Goal: Answer question/provide support: Share knowledge or assist other users

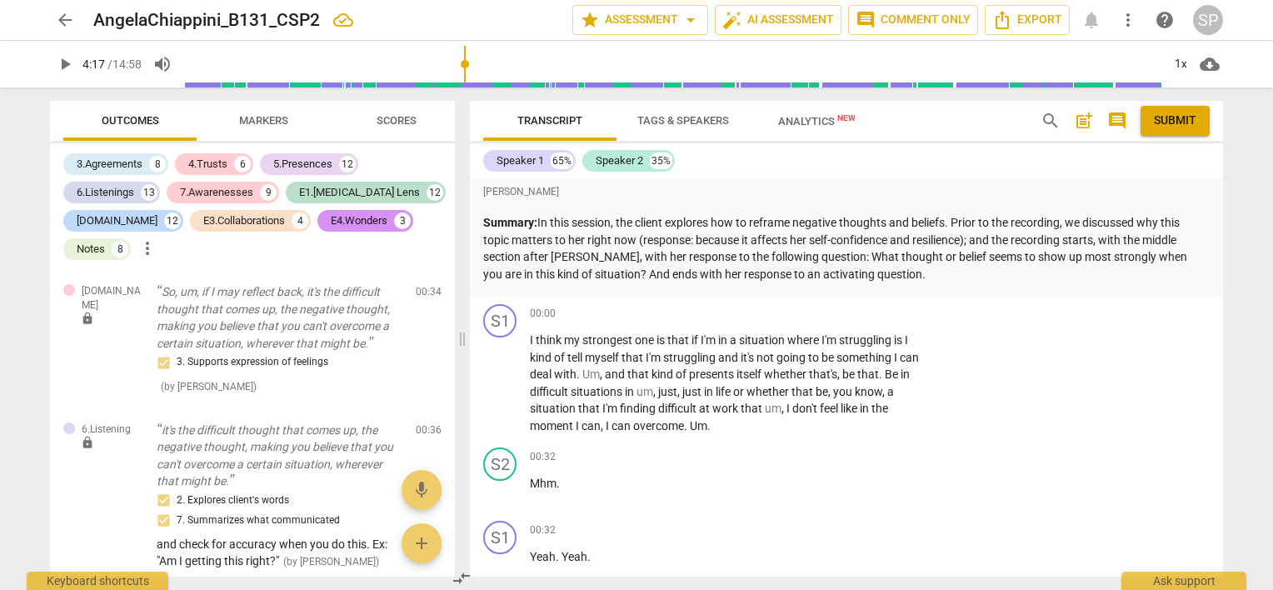
scroll to position [2553, 0]
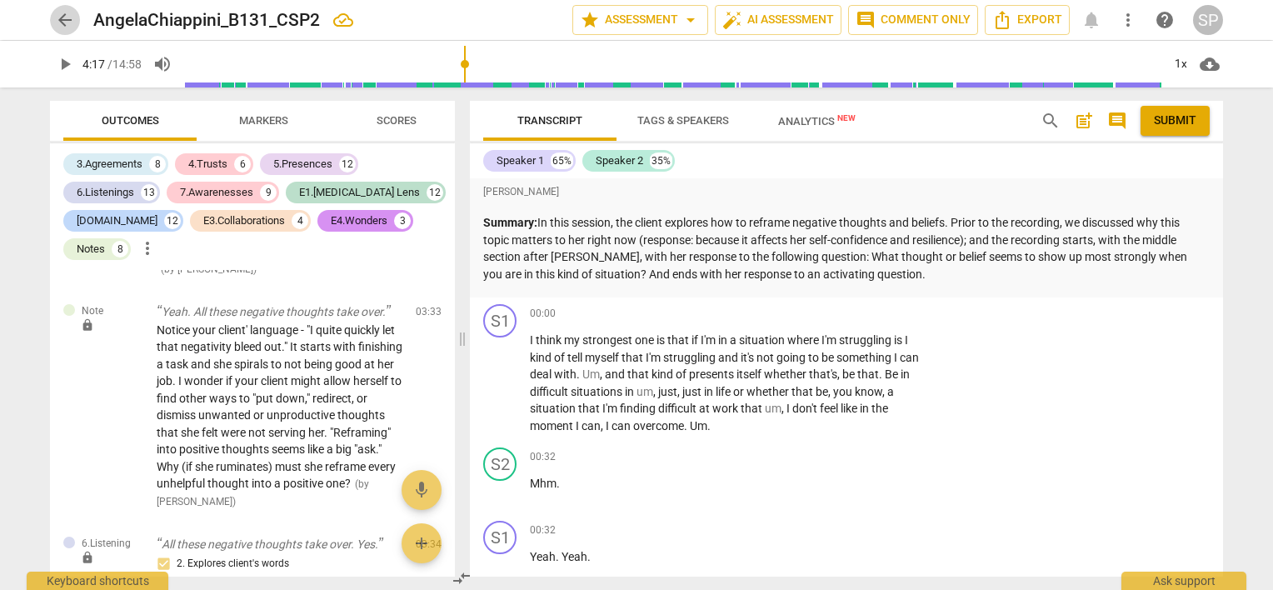
click at [63, 17] on span "arrow_back" at bounding box center [65, 20] width 20 height 20
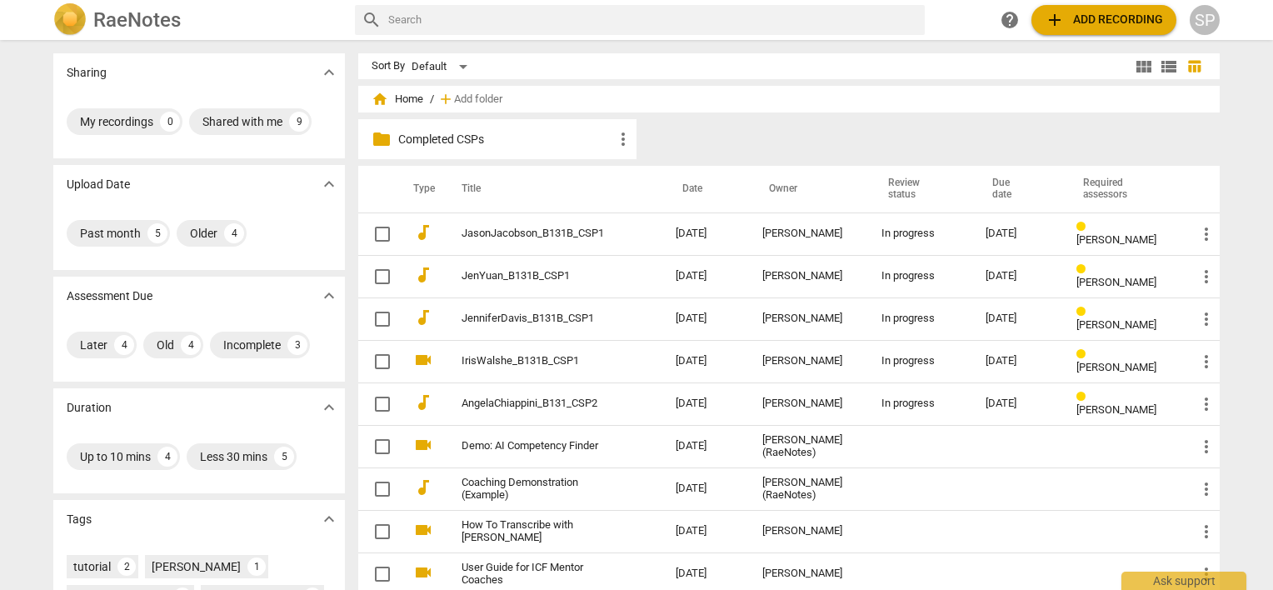
click at [427, 143] on p "Completed CSPs" at bounding box center [505, 139] width 215 height 17
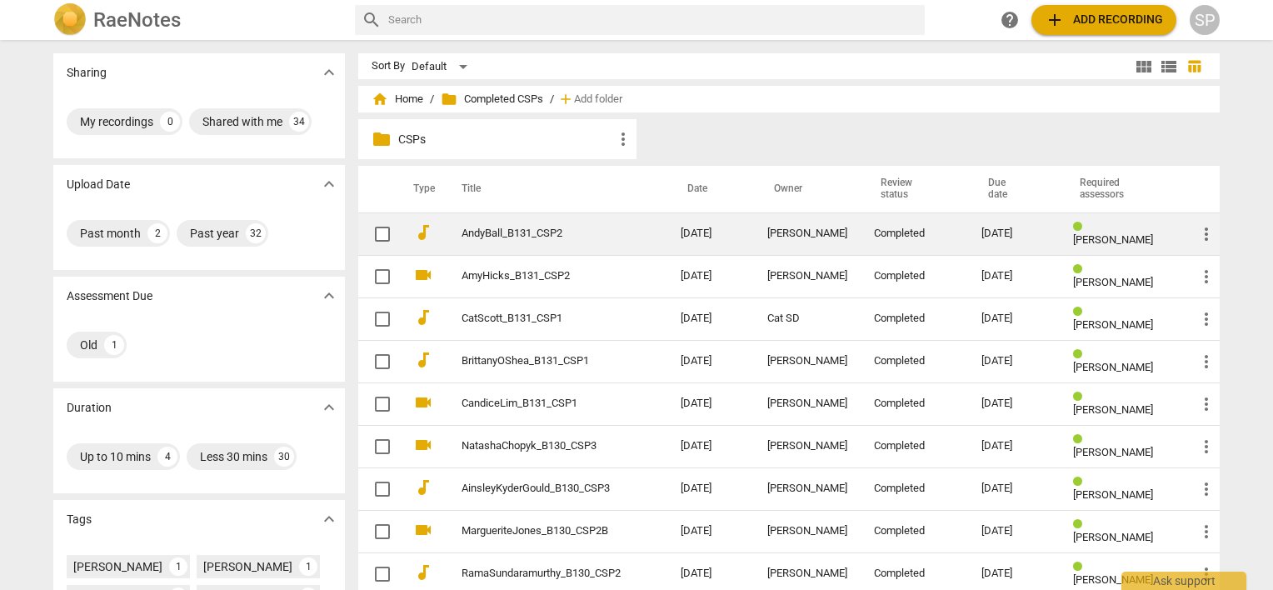
click at [483, 232] on link "AndyBall_B131_CSP2" at bounding box center [540, 233] width 159 height 12
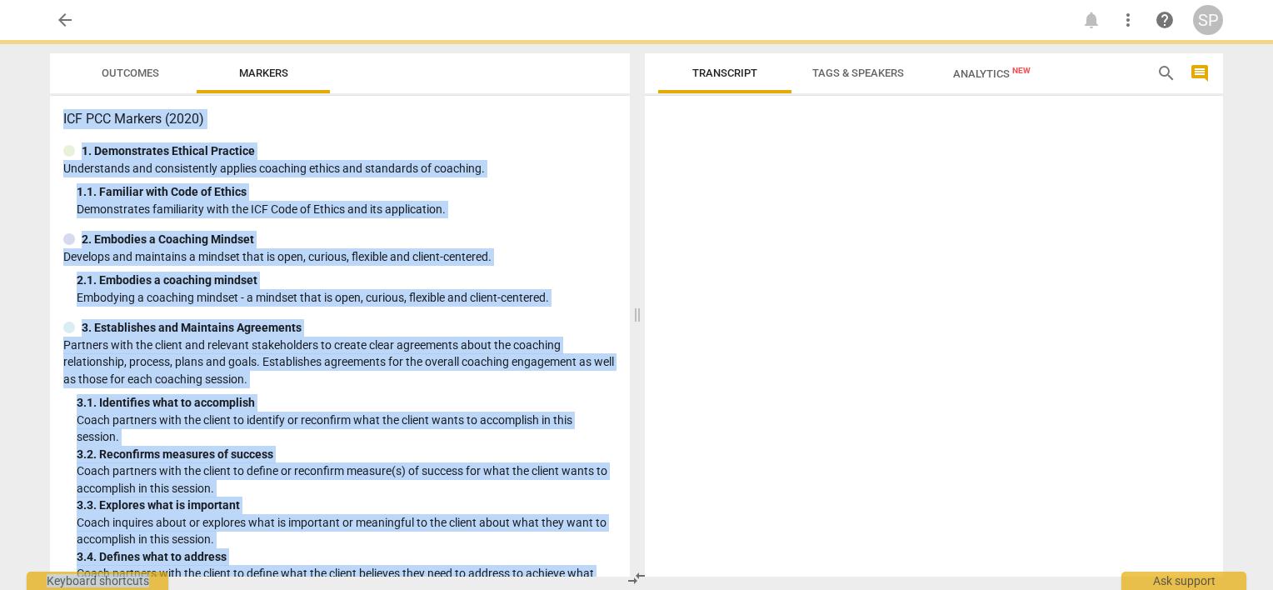
click at [483, 232] on div "2. Embodies a Coaching Mindset" at bounding box center [339, 239] width 553 height 17
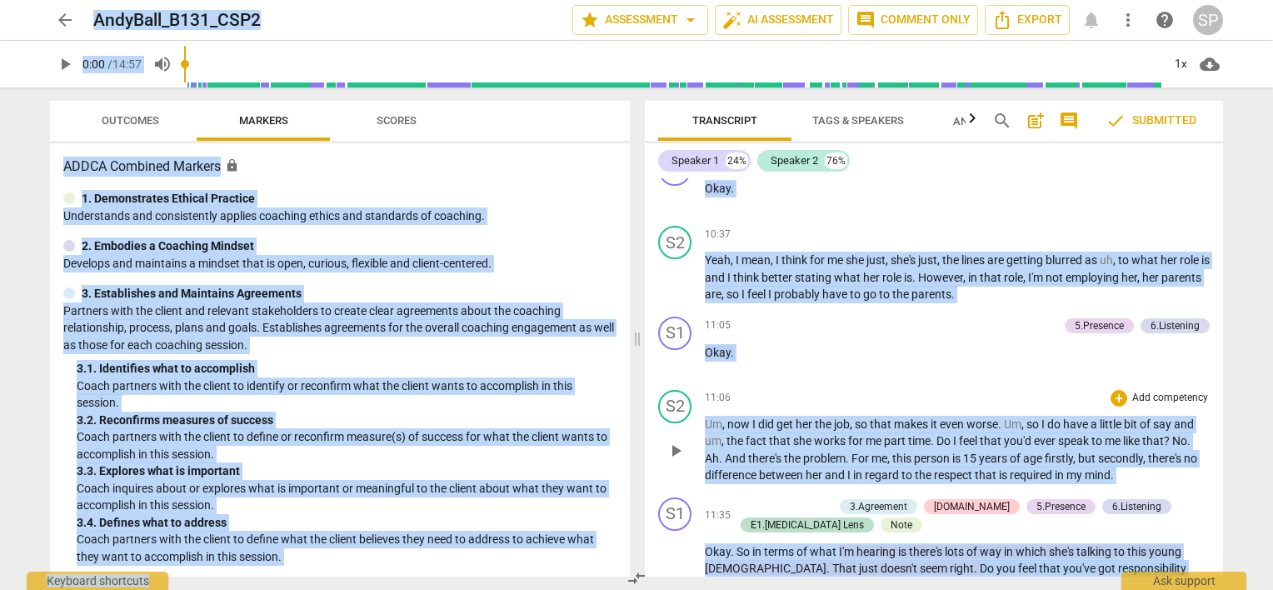
scroll to position [4497, 0]
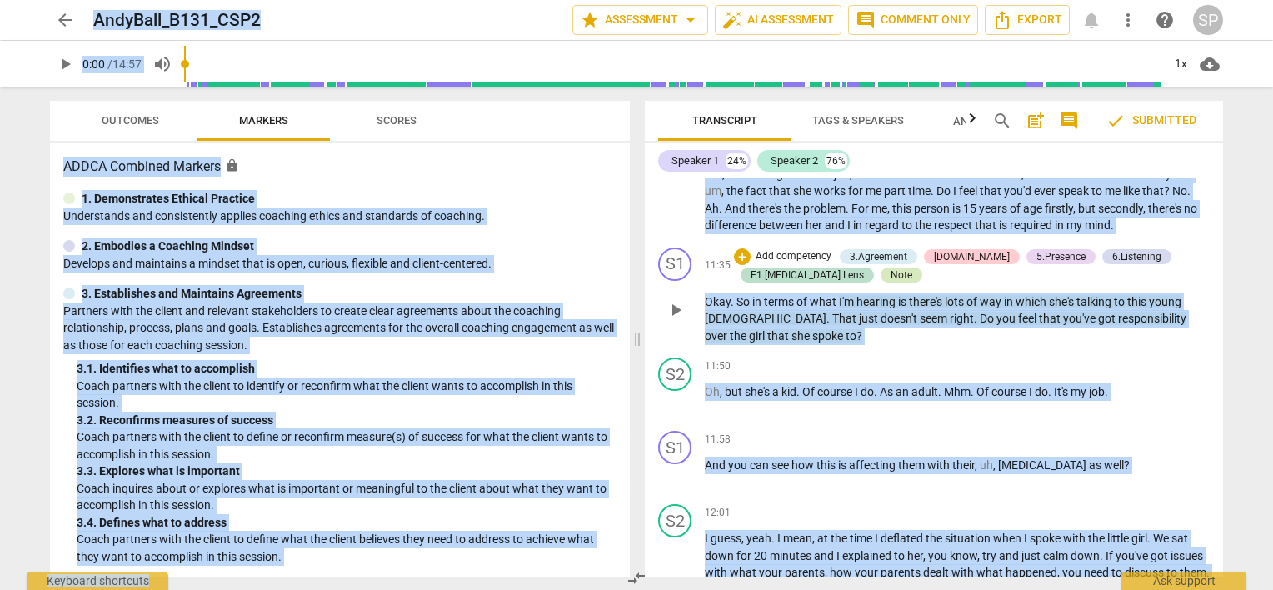
click at [890, 267] on div "Note" at bounding box center [901, 274] width 22 height 15
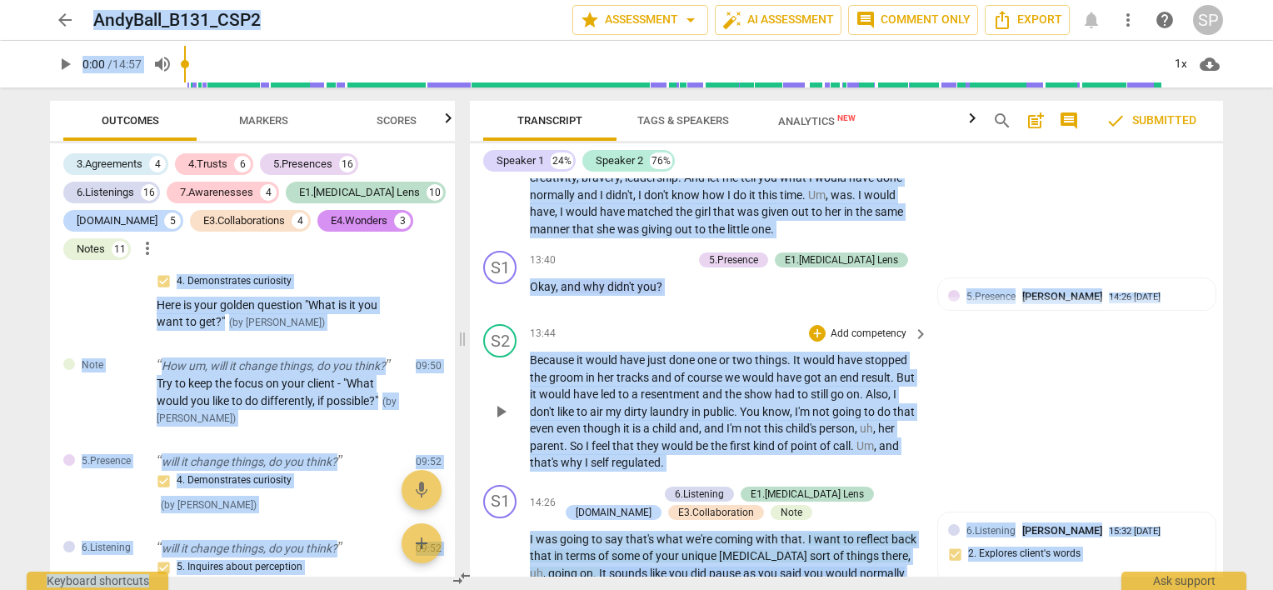
scroll to position [5724, 0]
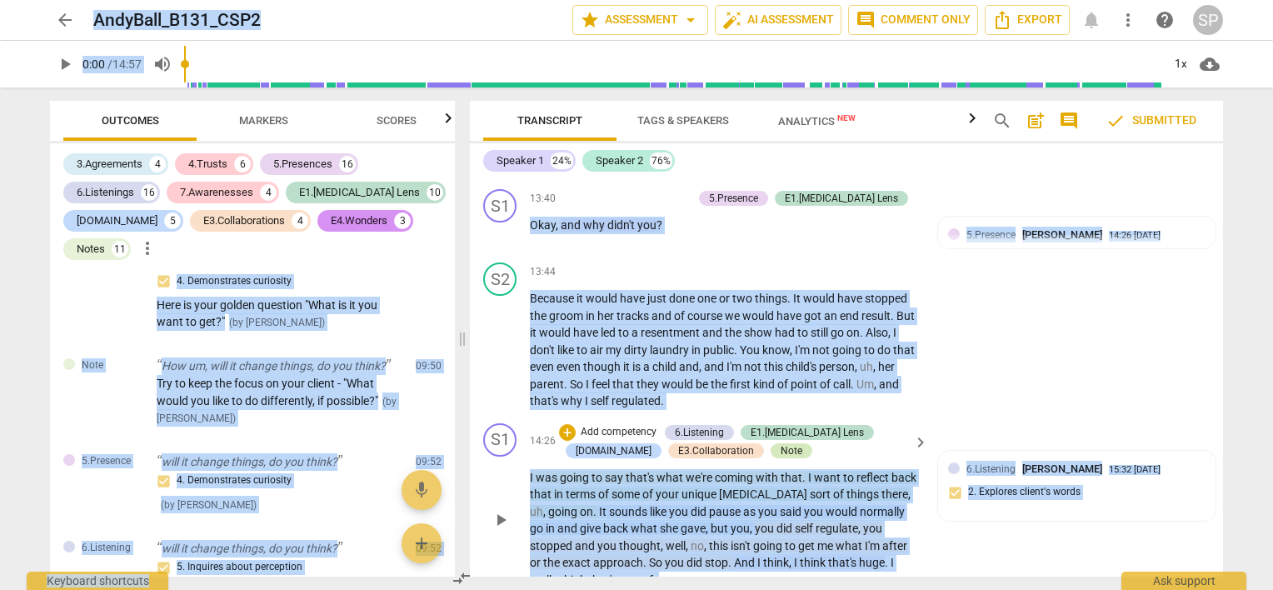
click at [780, 443] on div "Note" at bounding box center [791, 450] width 22 height 15
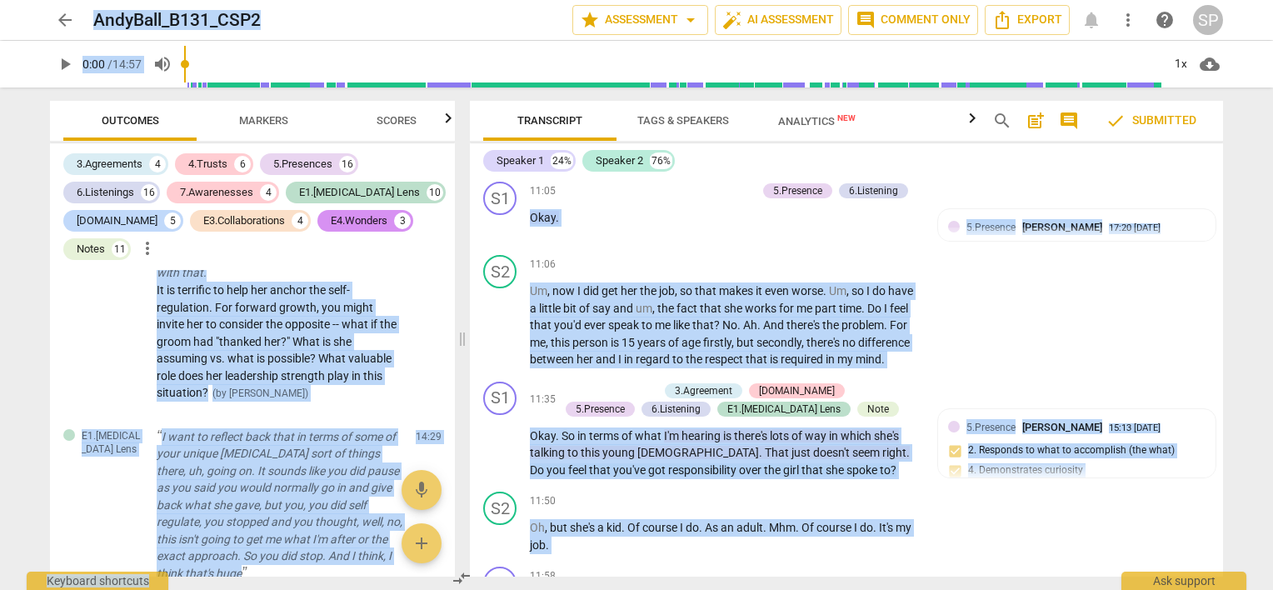
scroll to position [4763, 0]
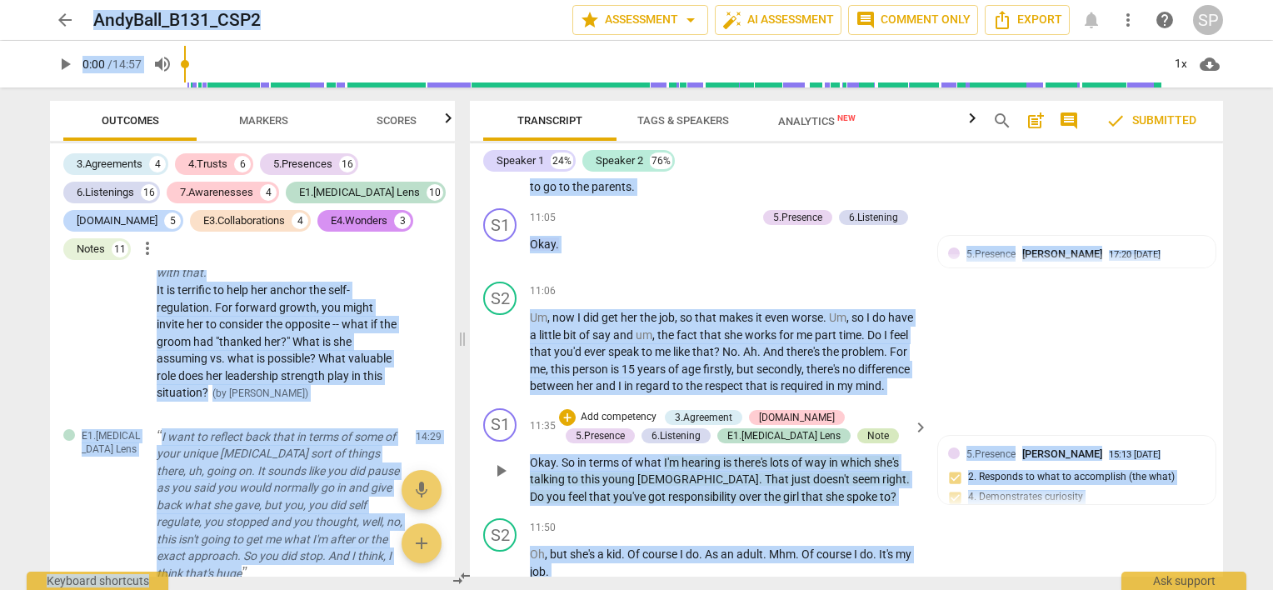
click at [867, 428] on div "Note" at bounding box center [878, 435] width 22 height 15
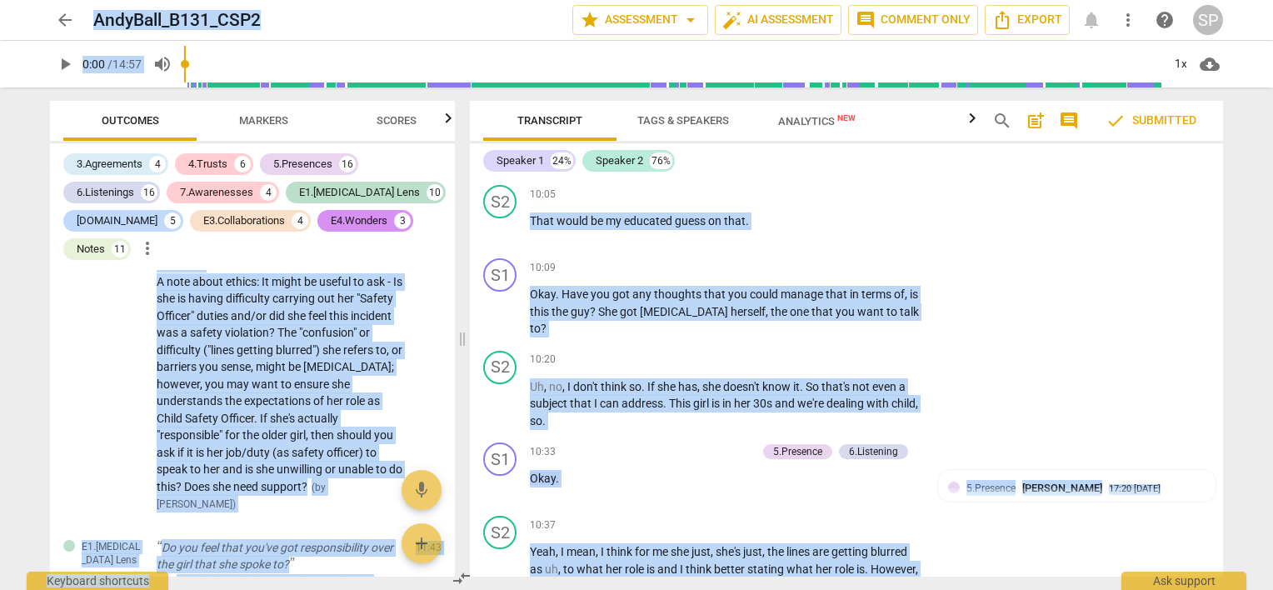
scroll to position [3930, 0]
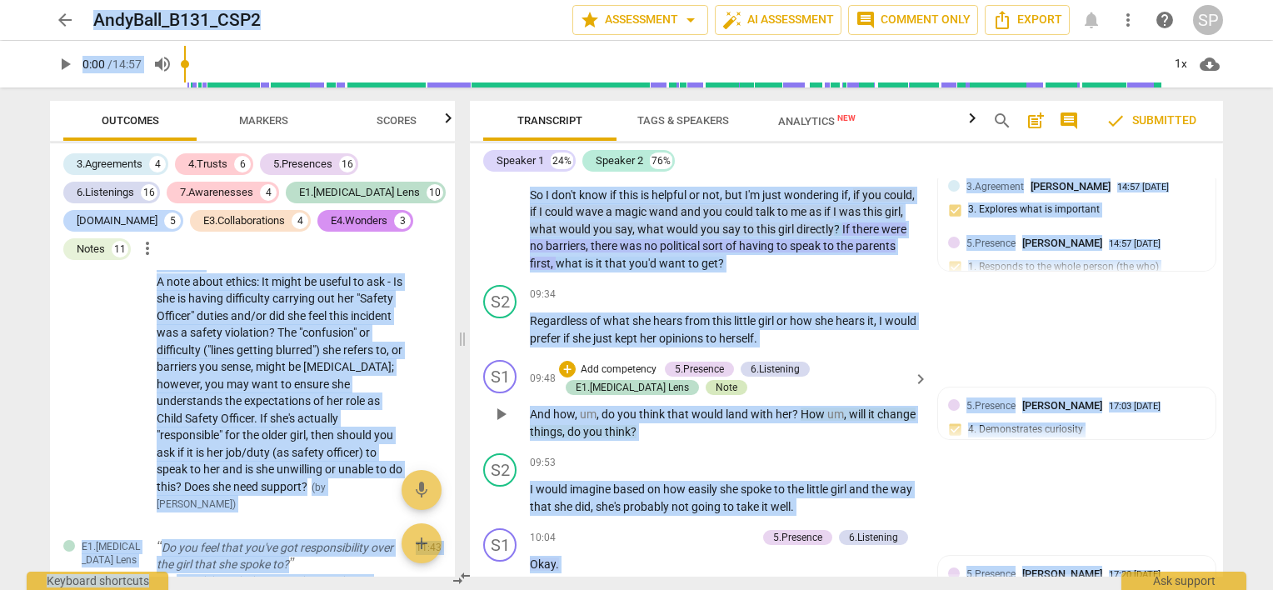
click at [705, 380] on div "Note" at bounding box center [726, 387] width 42 height 15
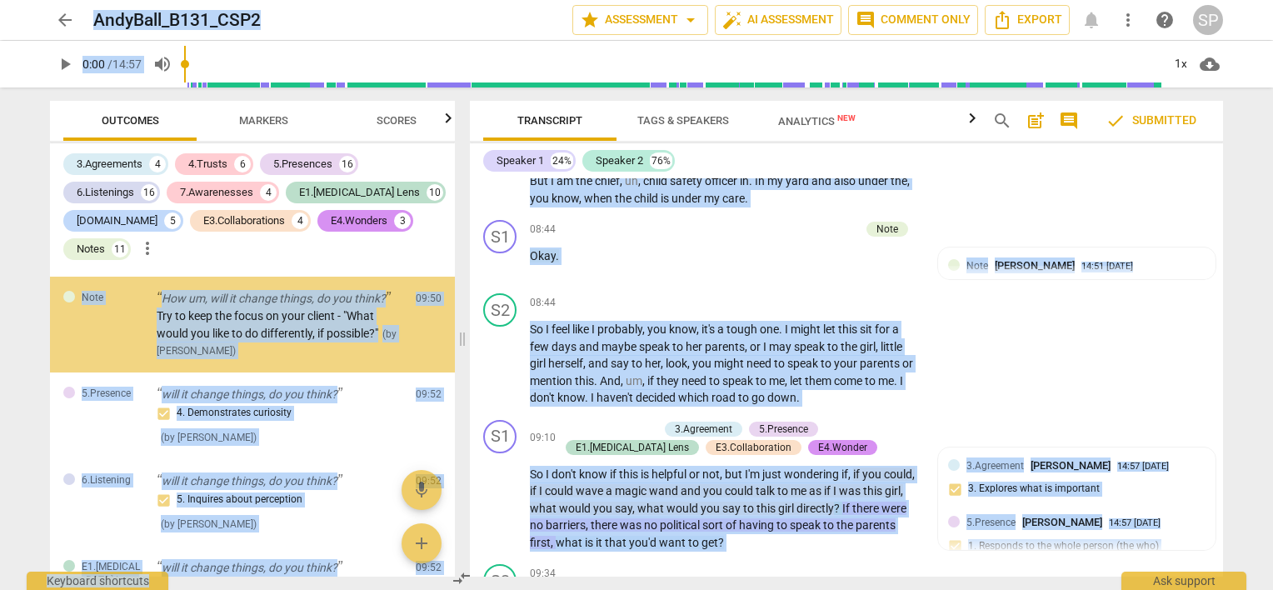
scroll to position [3430, 0]
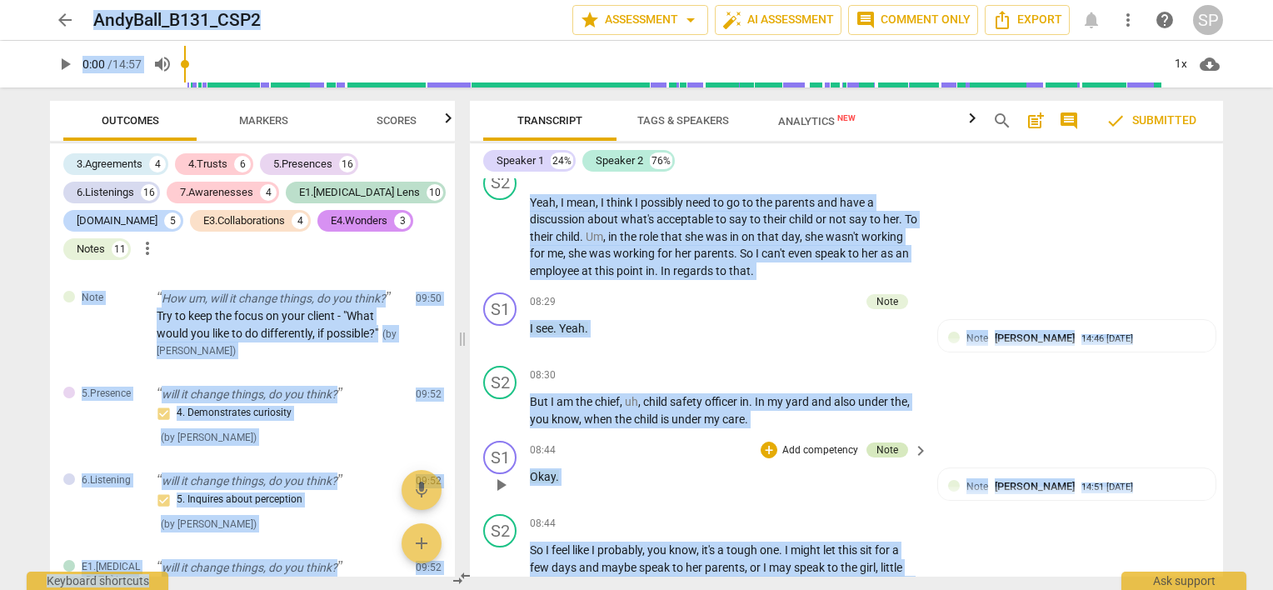
click at [893, 442] on div "Note" at bounding box center [887, 449] width 22 height 15
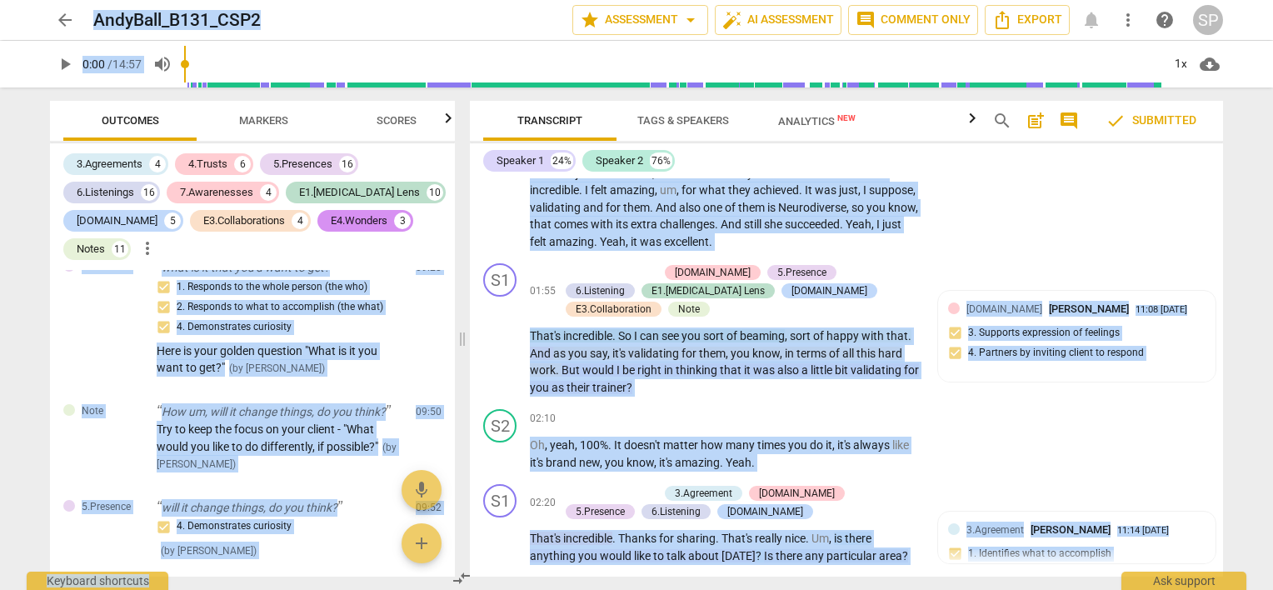
scroll to position [7138, 0]
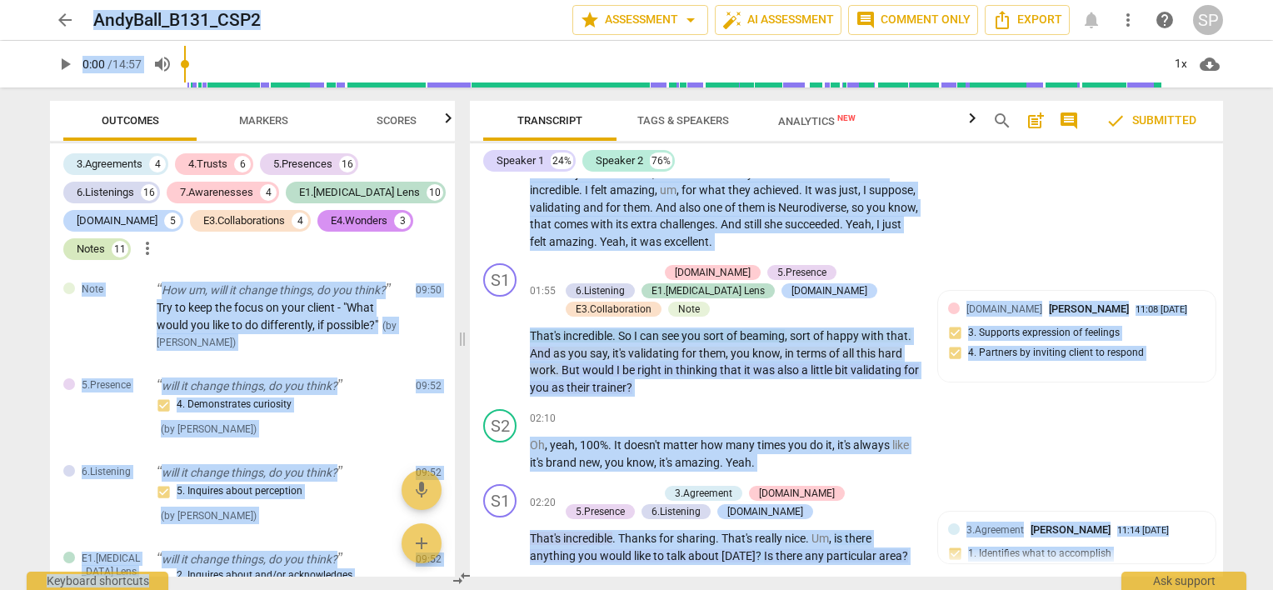
click at [97, 244] on div "Notes" at bounding box center [91, 249] width 28 height 17
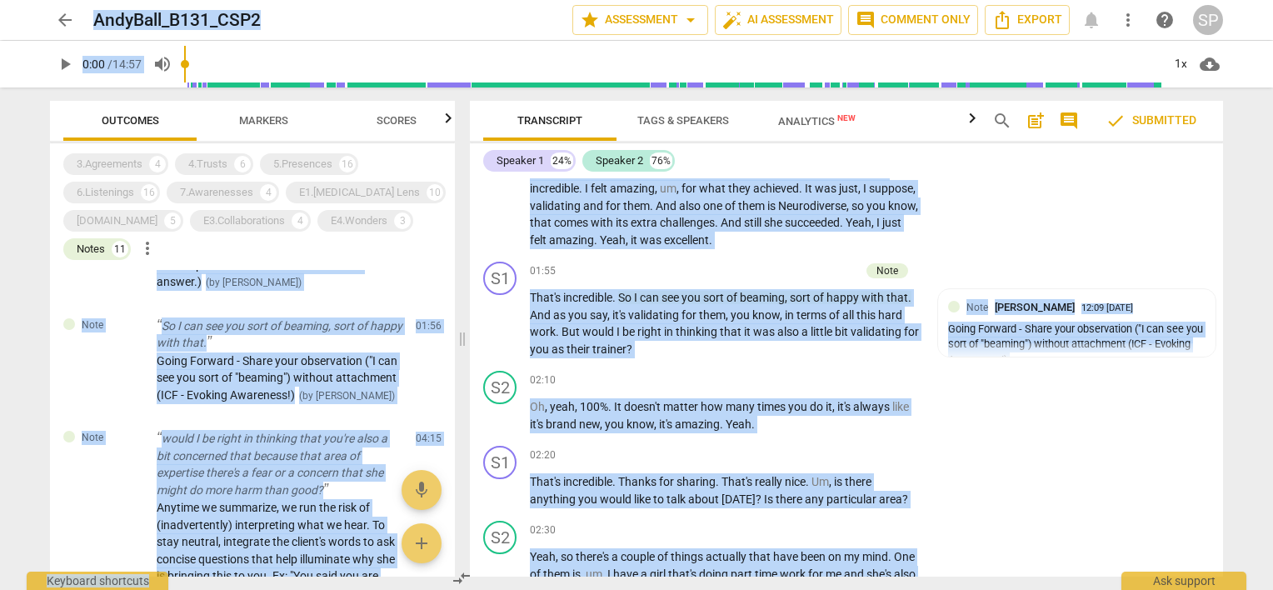
scroll to position [0, 0]
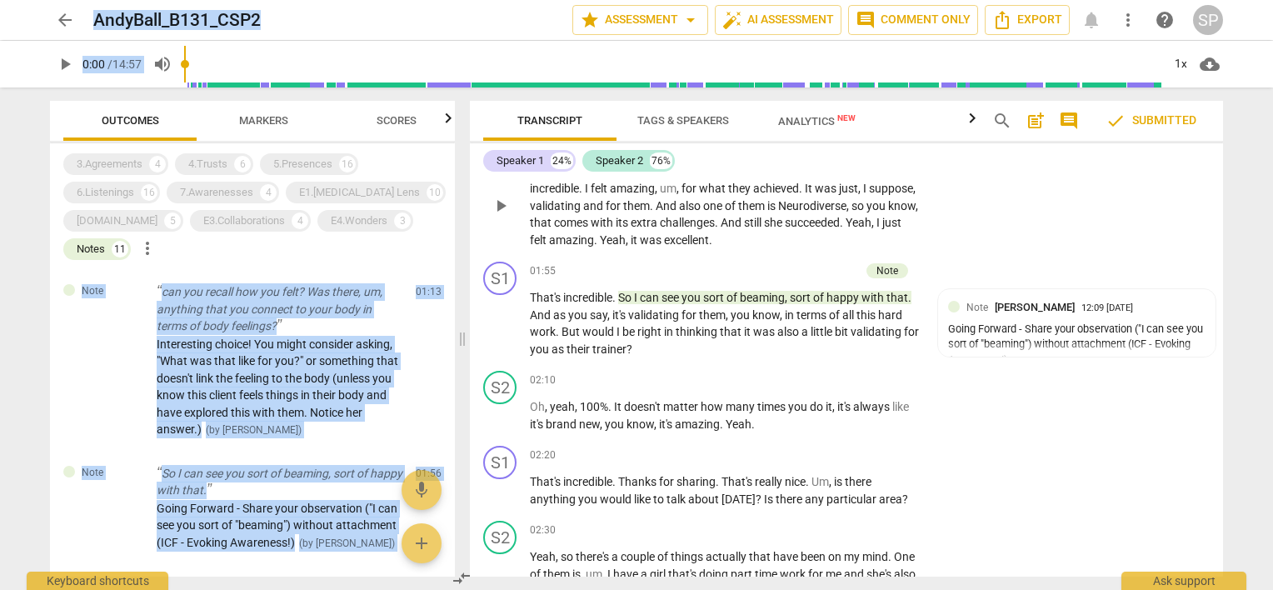
drag, startPoint x: 941, startPoint y: 133, endPoint x: 1103, endPoint y: 242, distance: 195.0
click at [1272, 0] on html "arrow_back AndyBall_B131_CSP2 star Assessment arrow_drop_down auto_fix_high AI …" at bounding box center [636, 0] width 1273 height 0
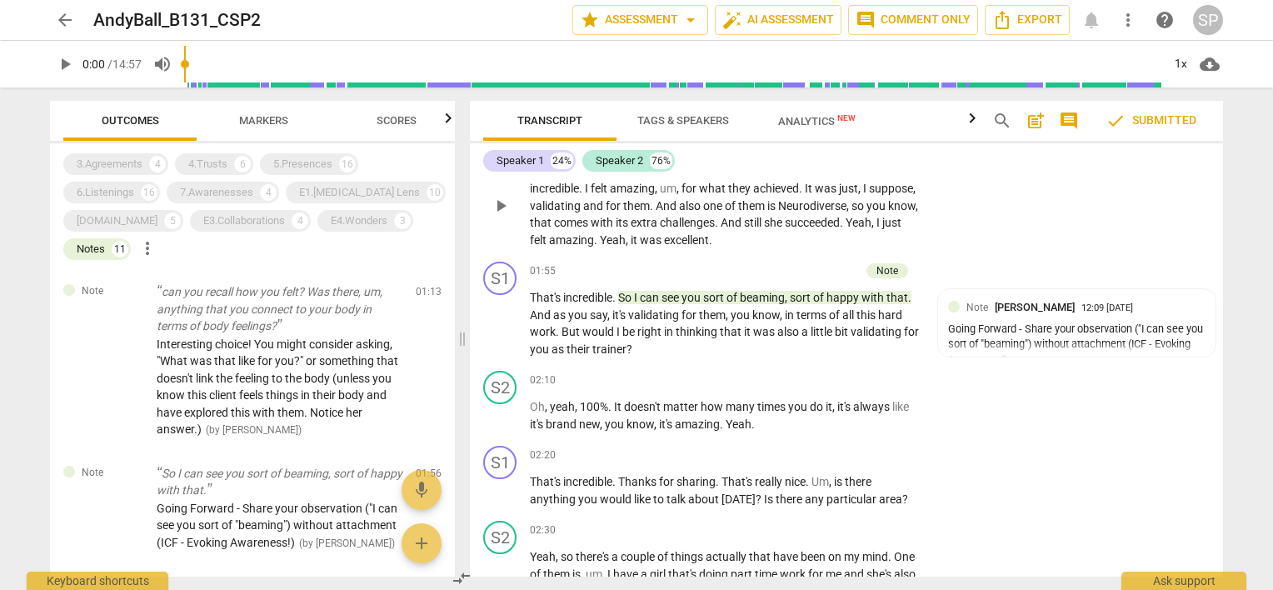
click at [1083, 226] on div "S2 play_arrow pause 01:19 + Add competency keyboard_arrow_right So I was just e…" at bounding box center [846, 192] width 753 height 127
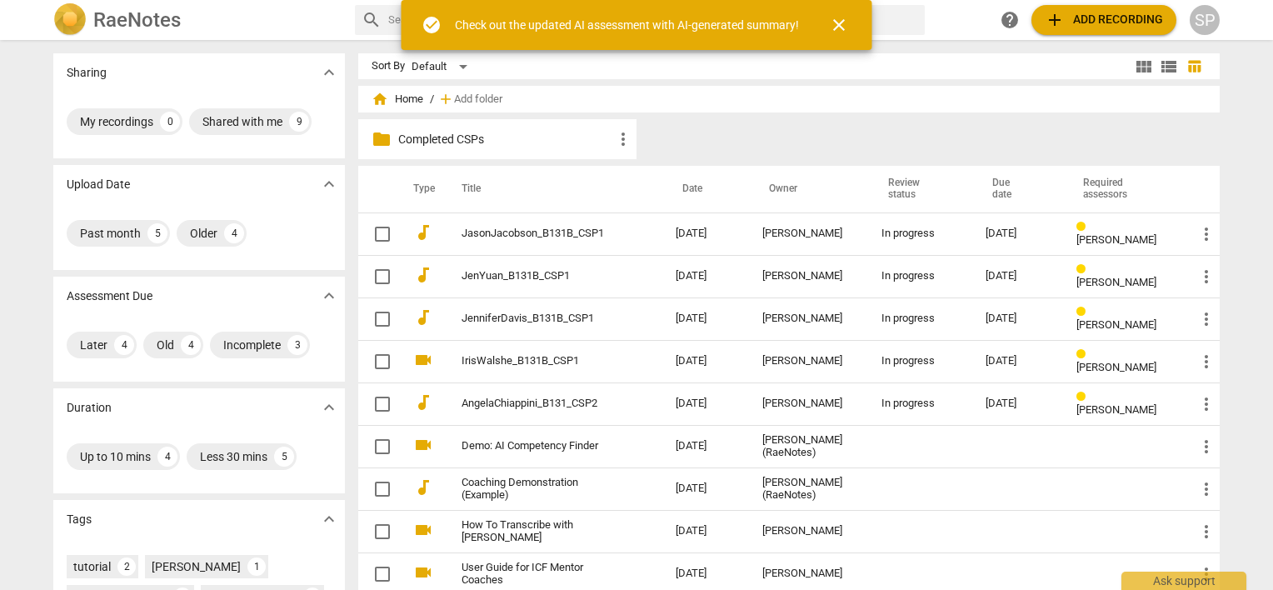
click at [772, 410] on div "[PERSON_NAME]" at bounding box center [808, 403] width 92 height 12
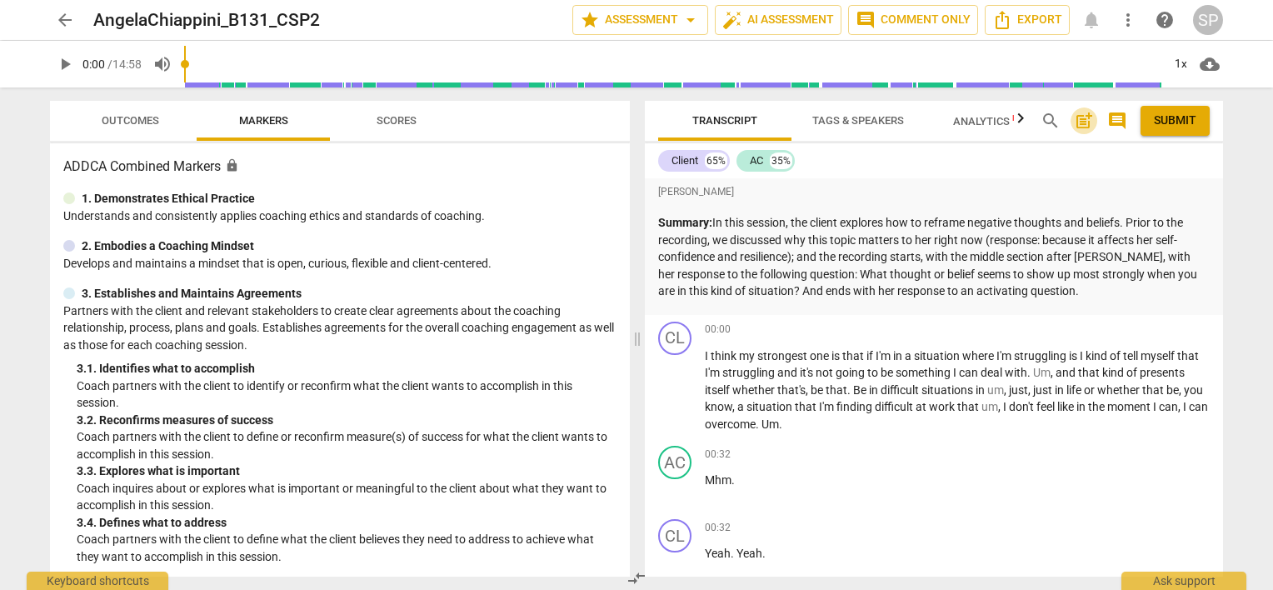
click at [1079, 120] on span "post_add" at bounding box center [1084, 121] width 20 height 20
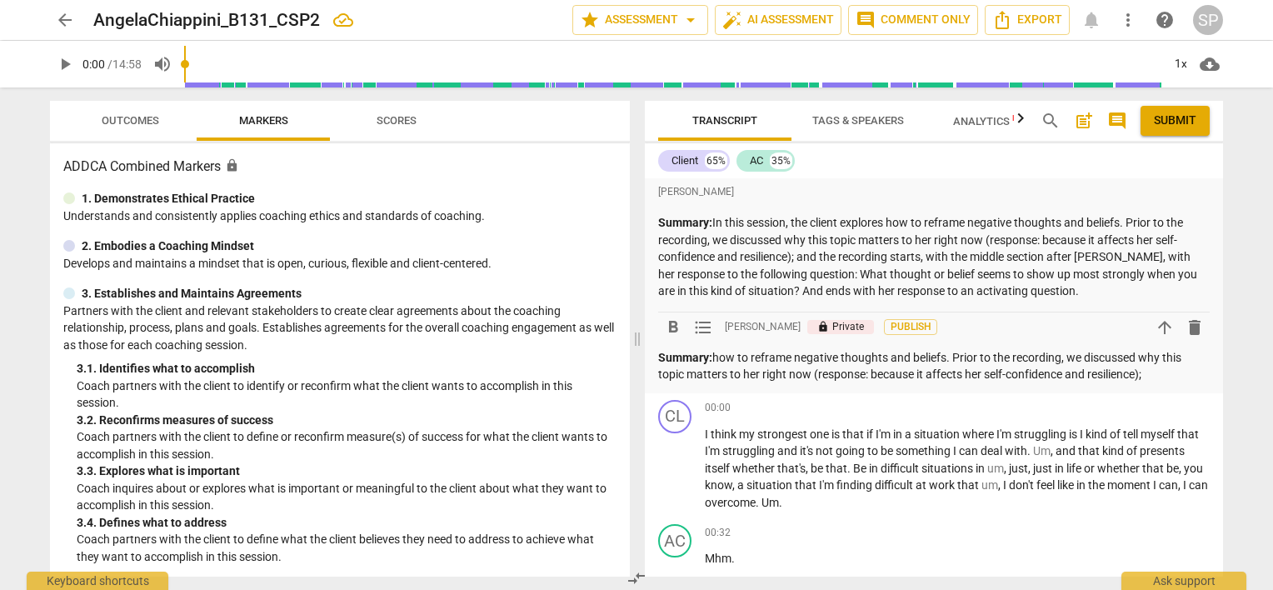
drag, startPoint x: 655, startPoint y: 354, endPoint x: 1099, endPoint y: 371, distance: 444.2
click at [1099, 371] on div "[PERSON_NAME] Summary: In this session, the client explores how to reframe nega…" at bounding box center [934, 285] width 578 height 215
click at [1188, 332] on span "delete" at bounding box center [1194, 327] width 20 height 20
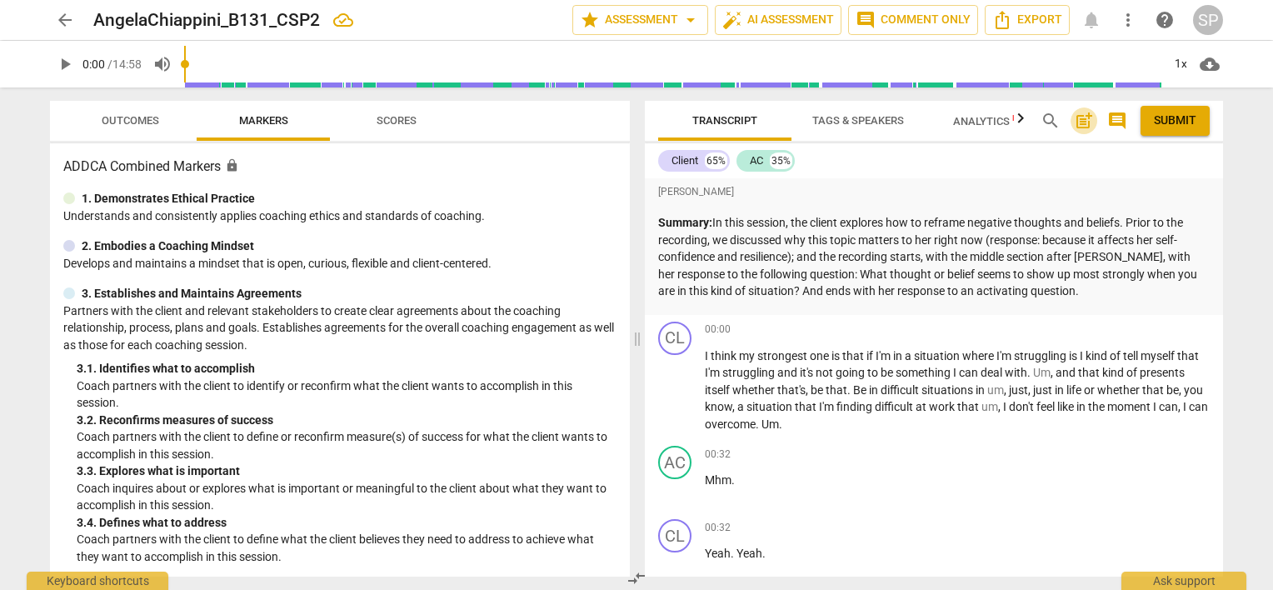
click at [1085, 115] on span "post_add" at bounding box center [1084, 121] width 20 height 20
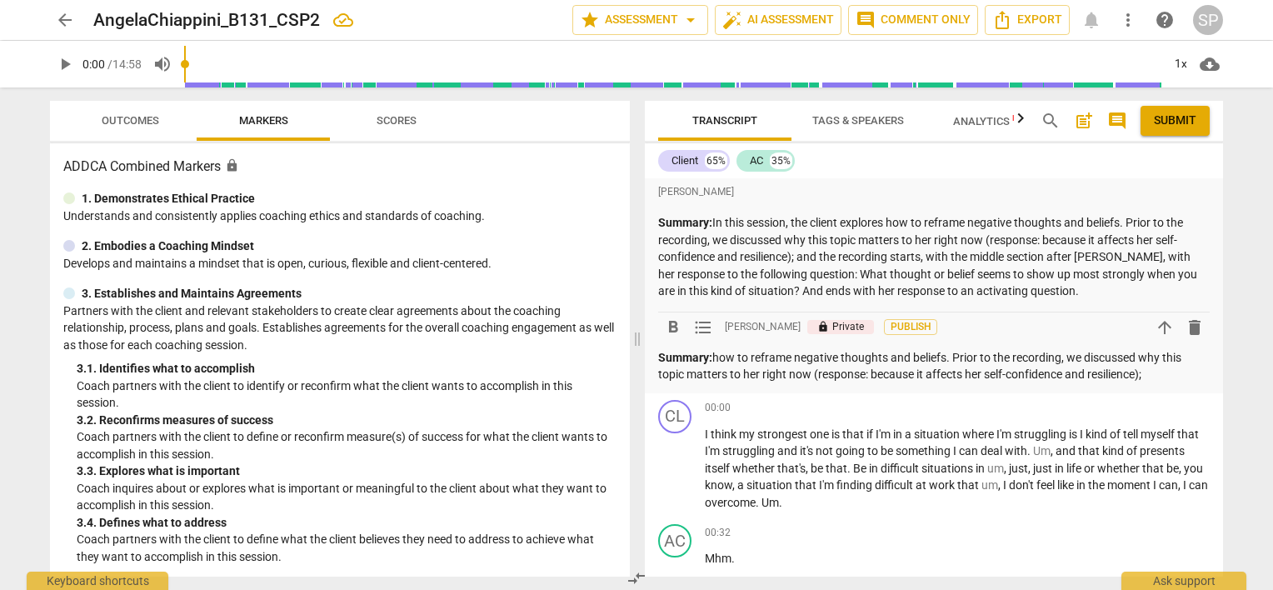
drag, startPoint x: 657, startPoint y: 354, endPoint x: 1206, endPoint y: 382, distance: 549.6
click at [1206, 382] on div "[PERSON_NAME] Summary: In this session, the client explores how to reframe nega…" at bounding box center [934, 285] width 578 height 215
click at [1185, 332] on span "delete" at bounding box center [1194, 327] width 20 height 20
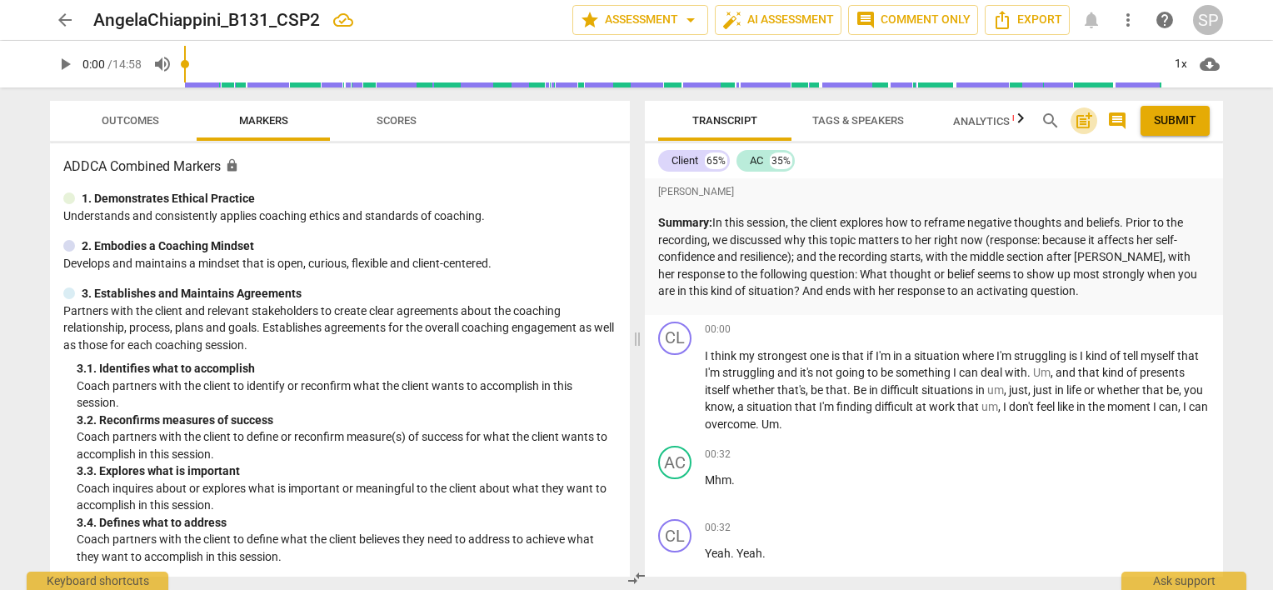
click at [1083, 121] on span "post_add" at bounding box center [1084, 121] width 20 height 20
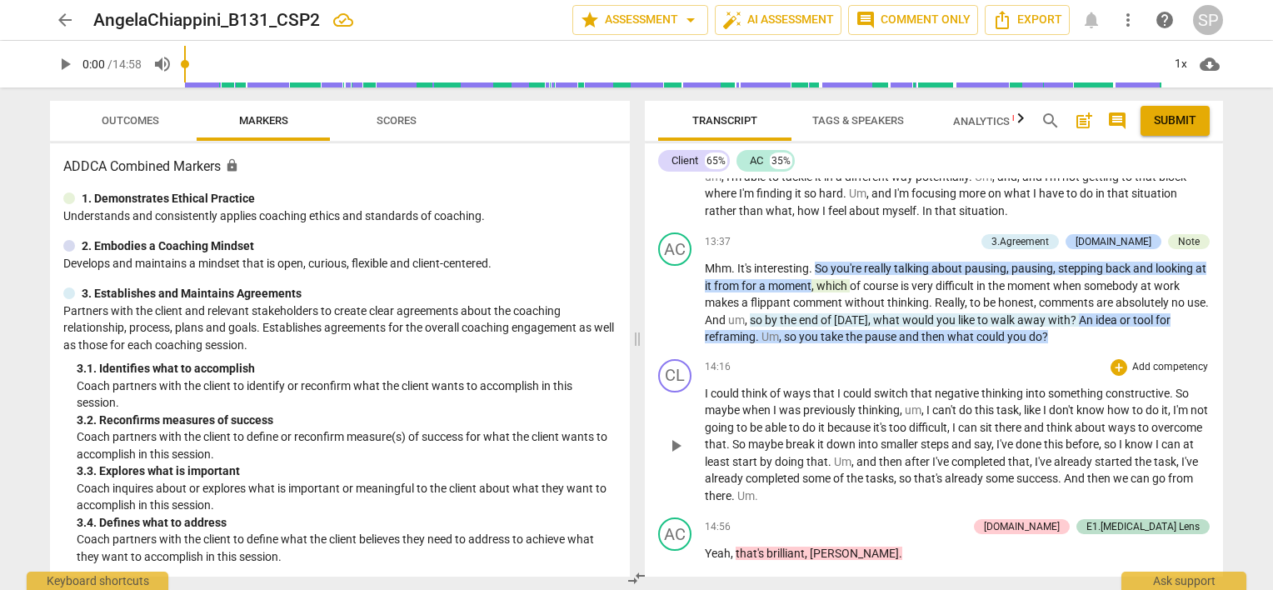
scroll to position [5853, 0]
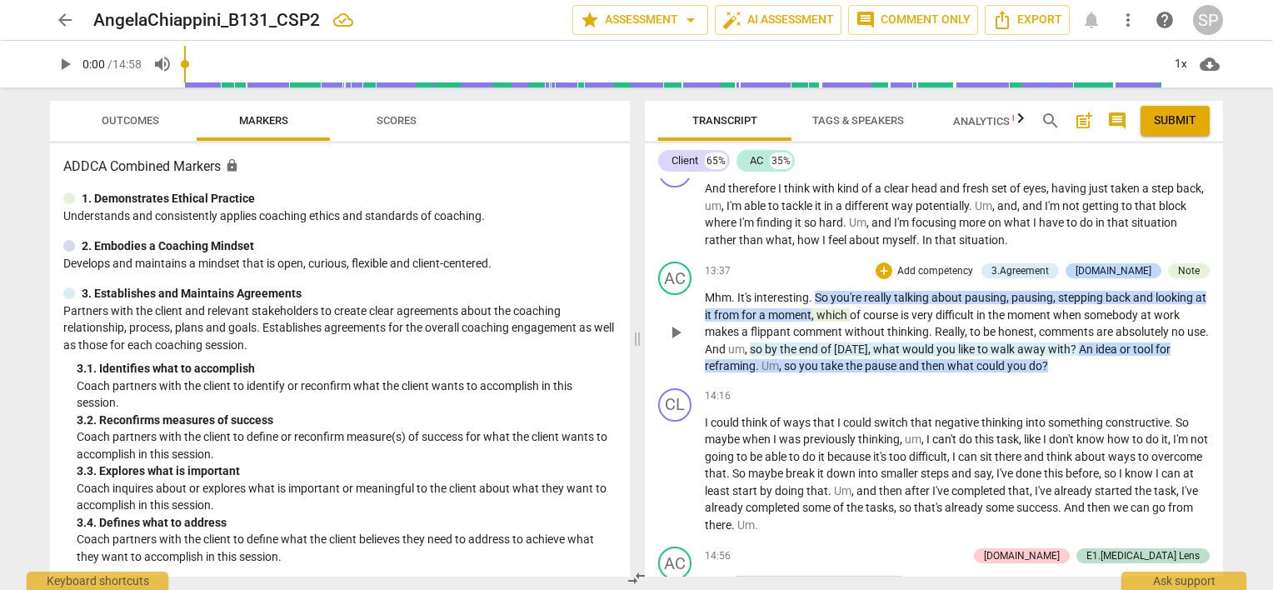
click at [1095, 342] on span "An" at bounding box center [1087, 348] width 17 height 13
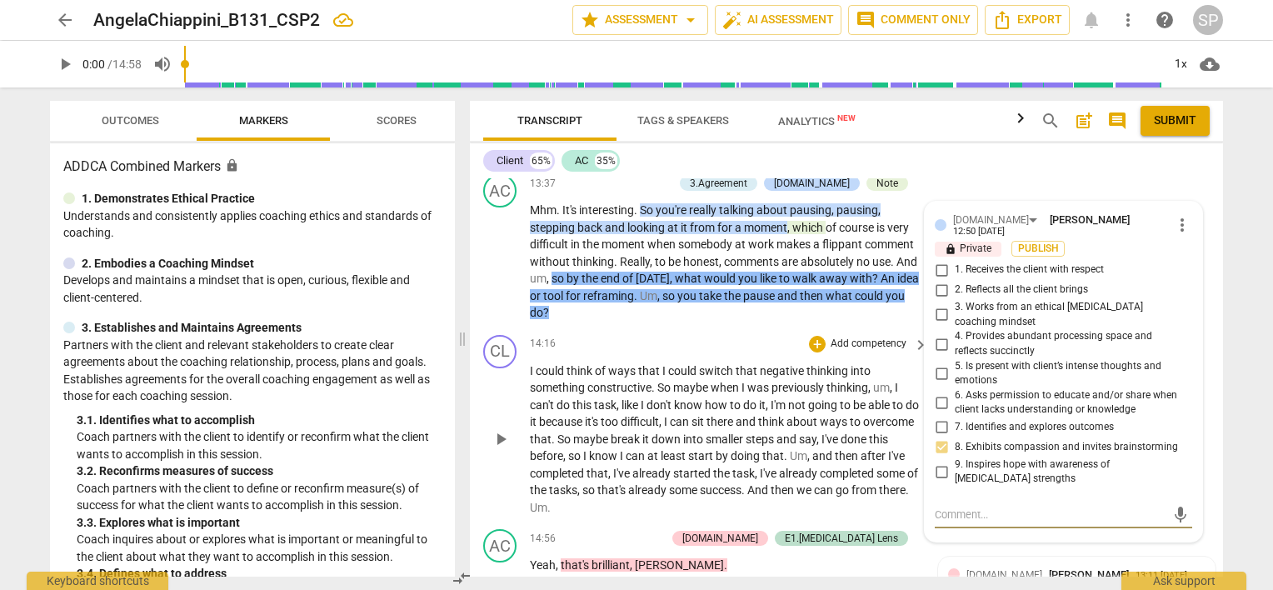
scroll to position [6232, 0]
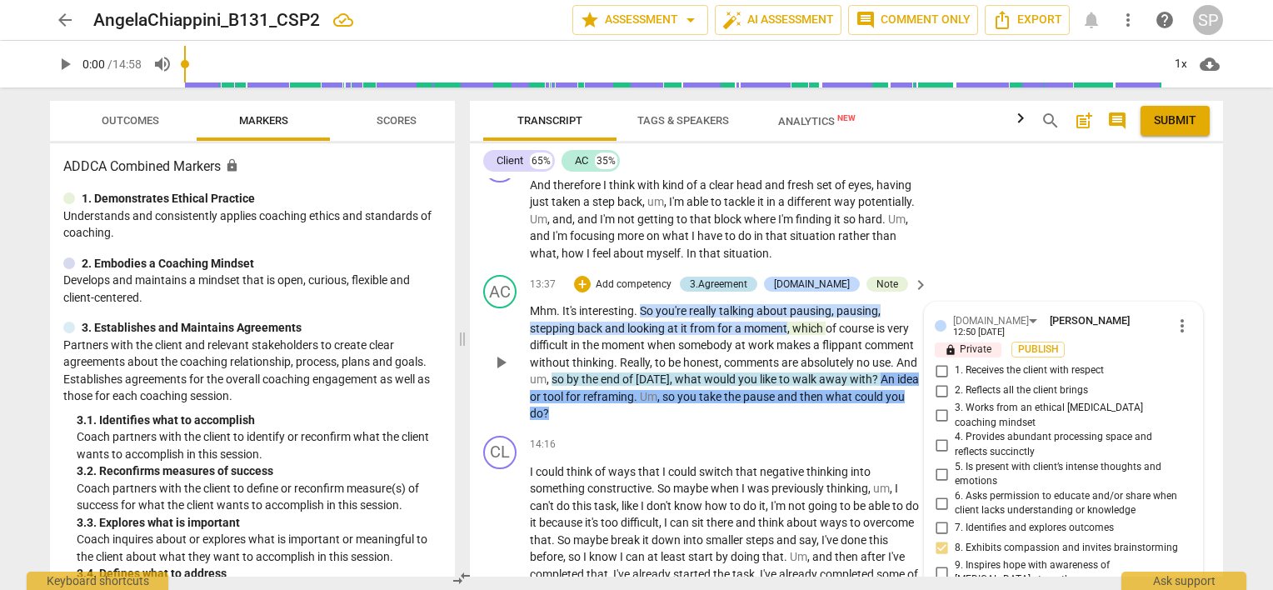
click at [747, 277] on div "3.Agreement" at bounding box center [718, 284] width 57 height 15
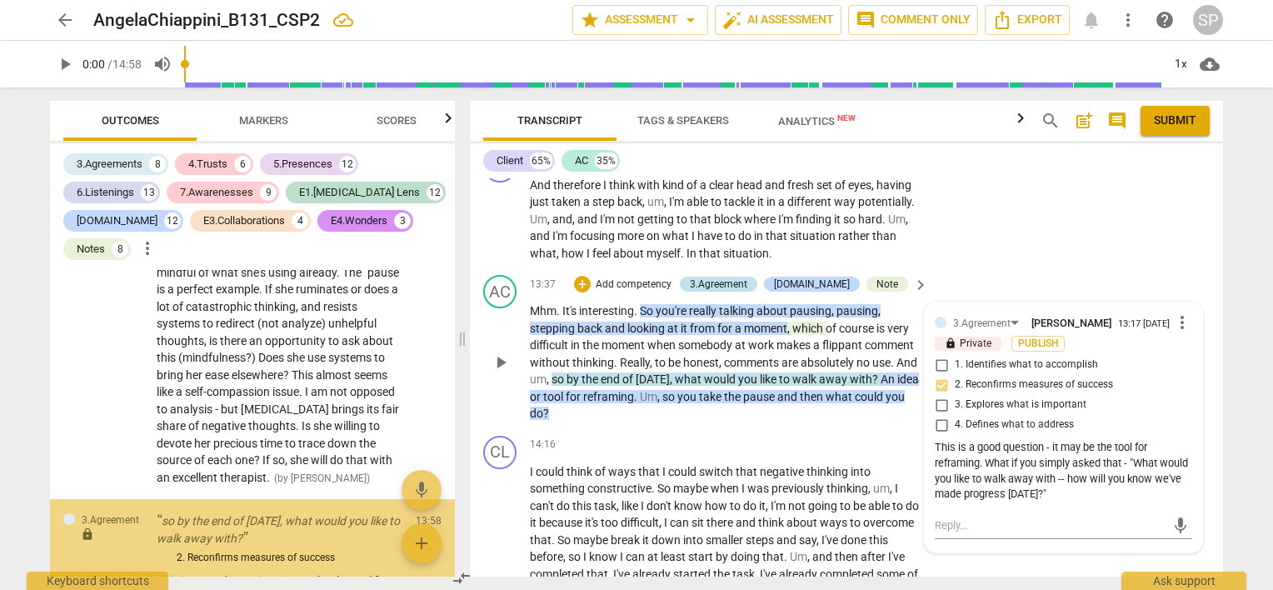
scroll to position [12687, 0]
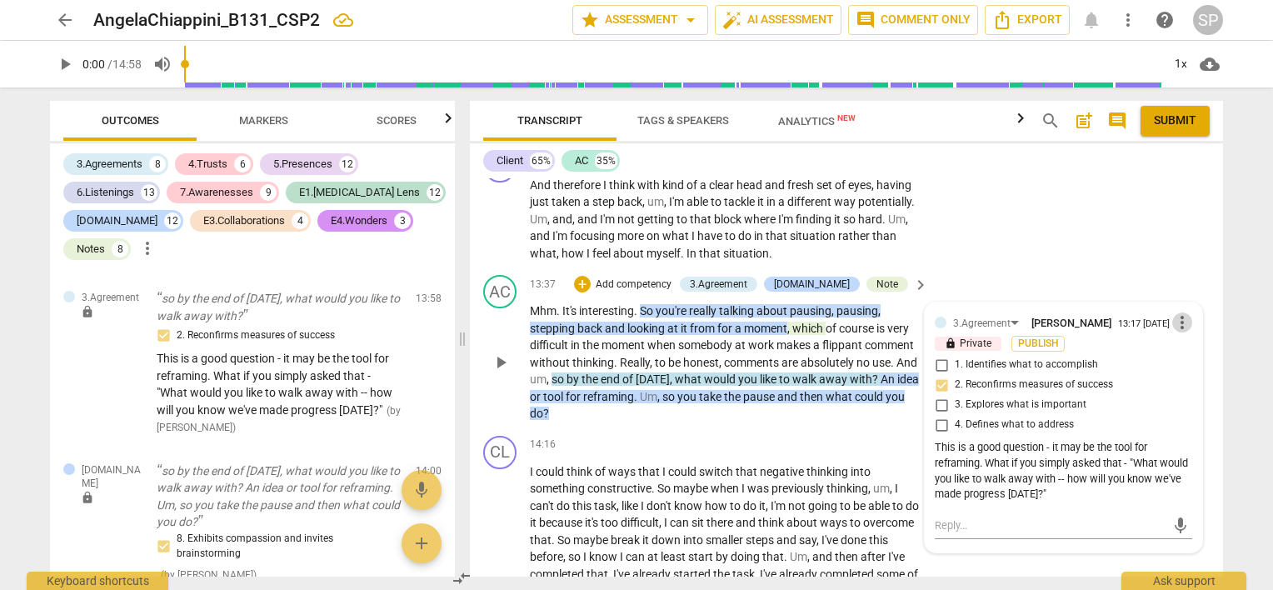
click at [1173, 312] on span "more_vert" at bounding box center [1182, 322] width 20 height 20
click at [1183, 341] on li "Delete" at bounding box center [1195, 340] width 57 height 32
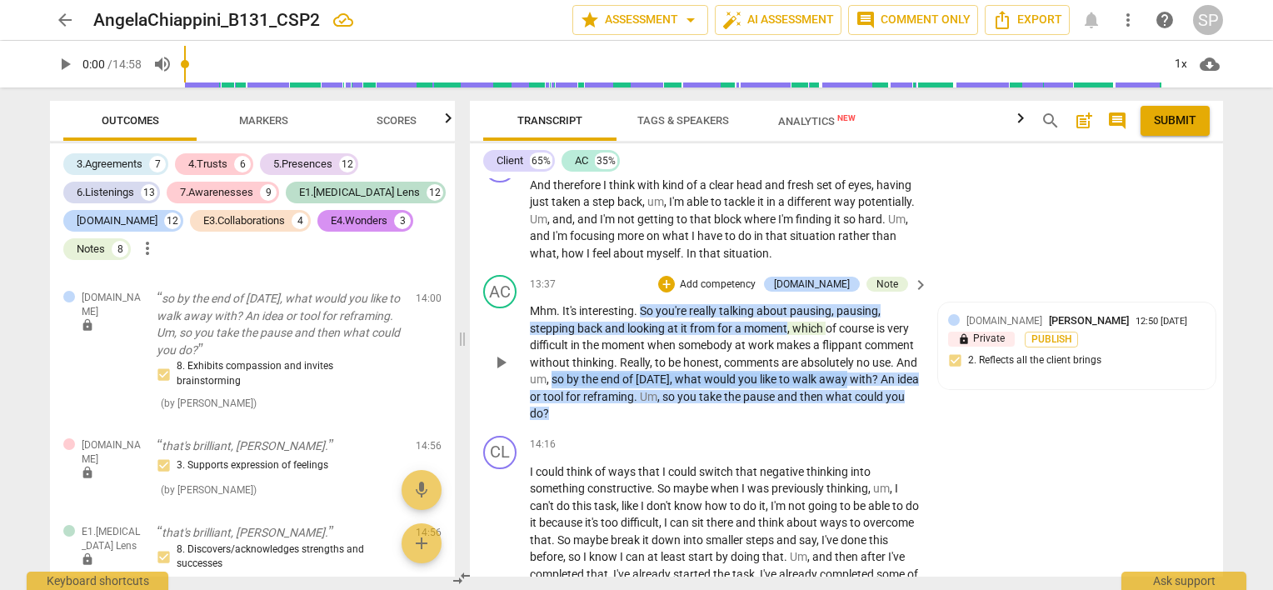
drag, startPoint x: 616, startPoint y: 364, endPoint x: 907, endPoint y: 366, distance: 290.7
click at [907, 366] on p "Mhm . It's interesting . So you're really talking about pausing , pausing , ste…" at bounding box center [725, 362] width 390 height 120
click at [675, 276] on div "+" at bounding box center [666, 284] width 17 height 17
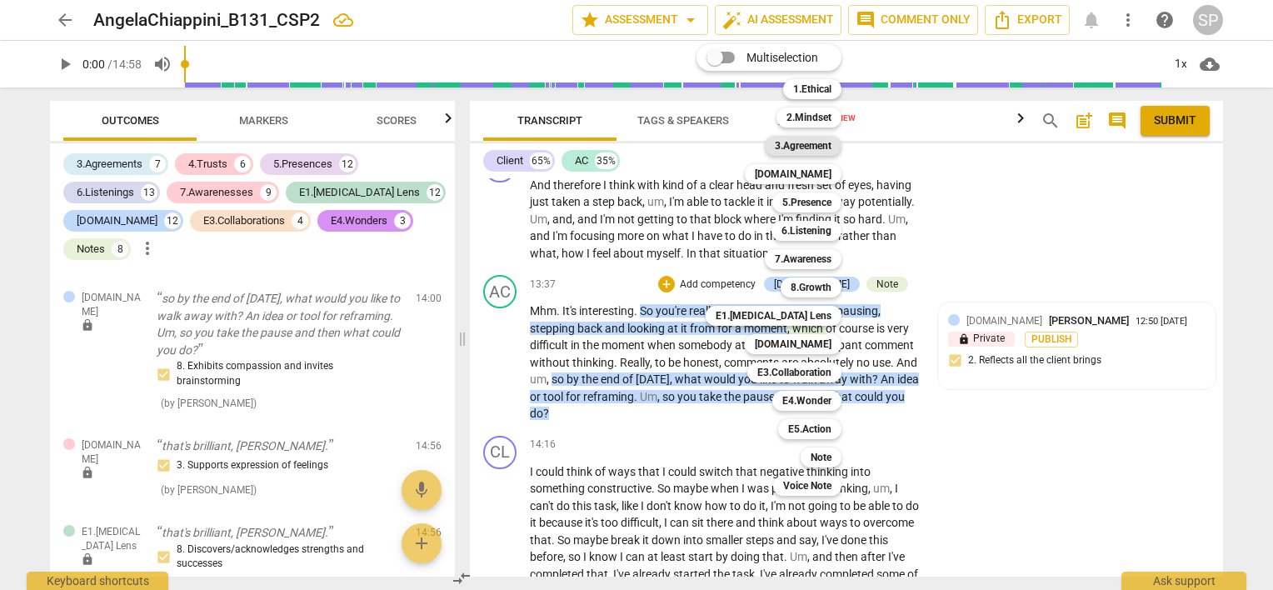
click at [794, 147] on b "3.Agreement" at bounding box center [803, 146] width 57 height 20
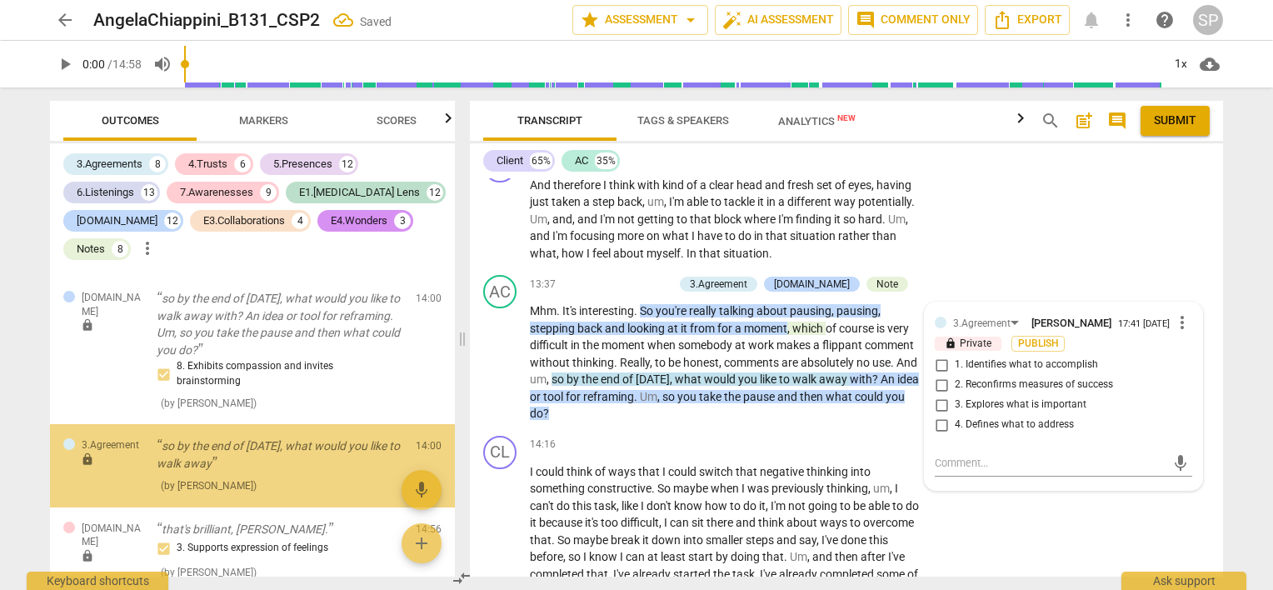
scroll to position [12790, 0]
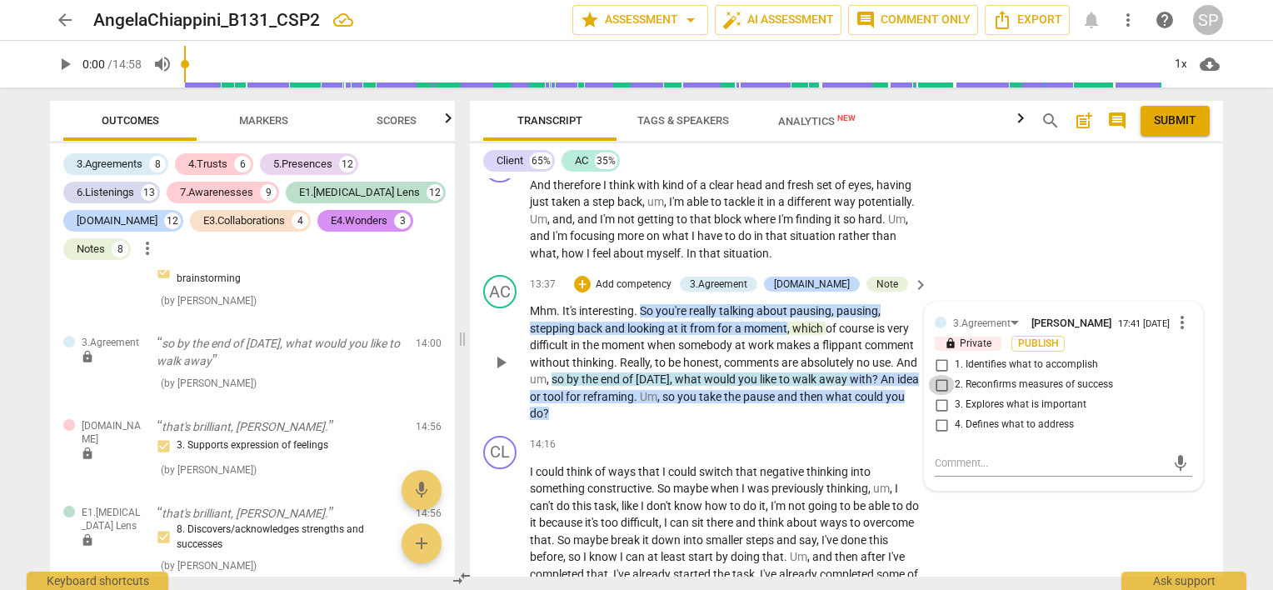
click at [939, 375] on input "2. Reconfirms measures of success" at bounding box center [941, 385] width 27 height 20
checkbox input "true"
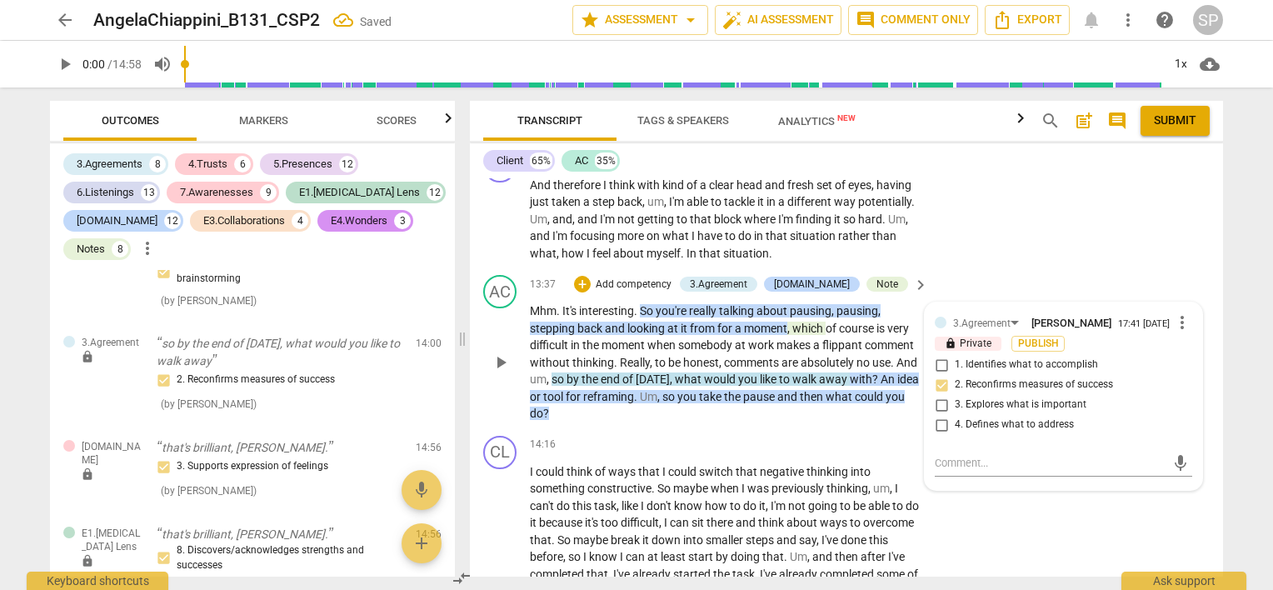
click at [704, 400] on p "Mhm . It's interesting . So you're really talking about pausing , pausing , ste…" at bounding box center [725, 362] width 390 height 120
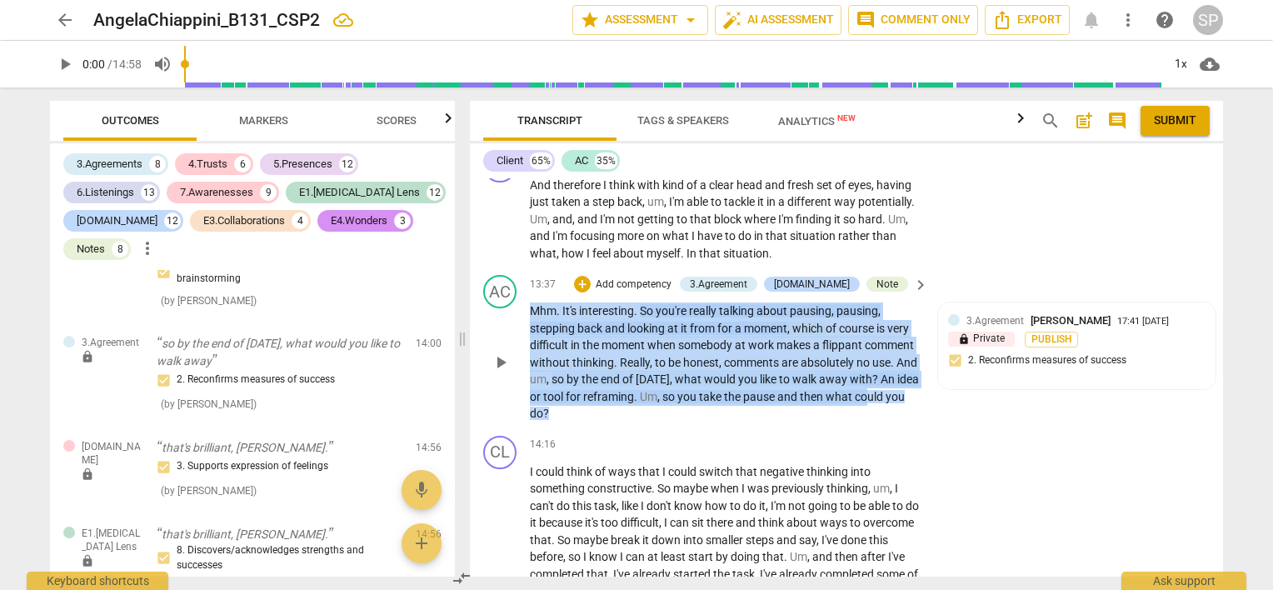
drag, startPoint x: 527, startPoint y: 380, endPoint x: 570, endPoint y: 391, distance: 44.0
click at [570, 391] on div "AC play_arrow pause 13:37 + Add competency 3.Agreement [DOMAIN_NAME] Note keybo…" at bounding box center [846, 348] width 753 height 161
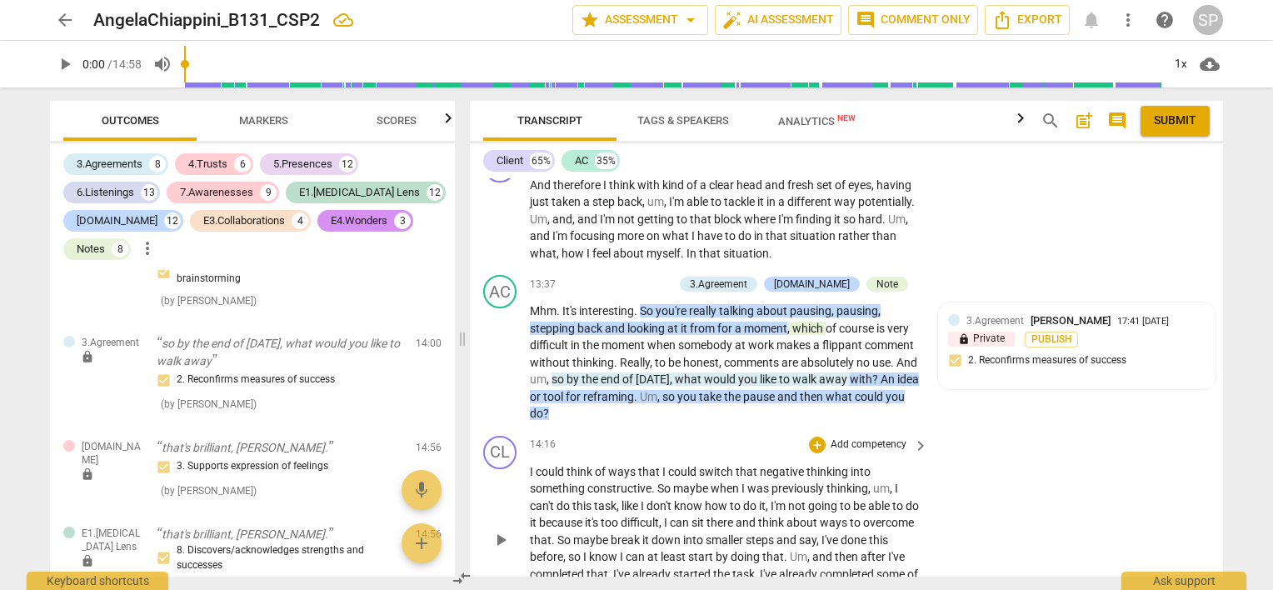
click at [655, 429] on div "CL play_arrow pause 14:16 + Add competency keyboard_arrow_right I could think o…" at bounding box center [846, 526] width 753 height 195
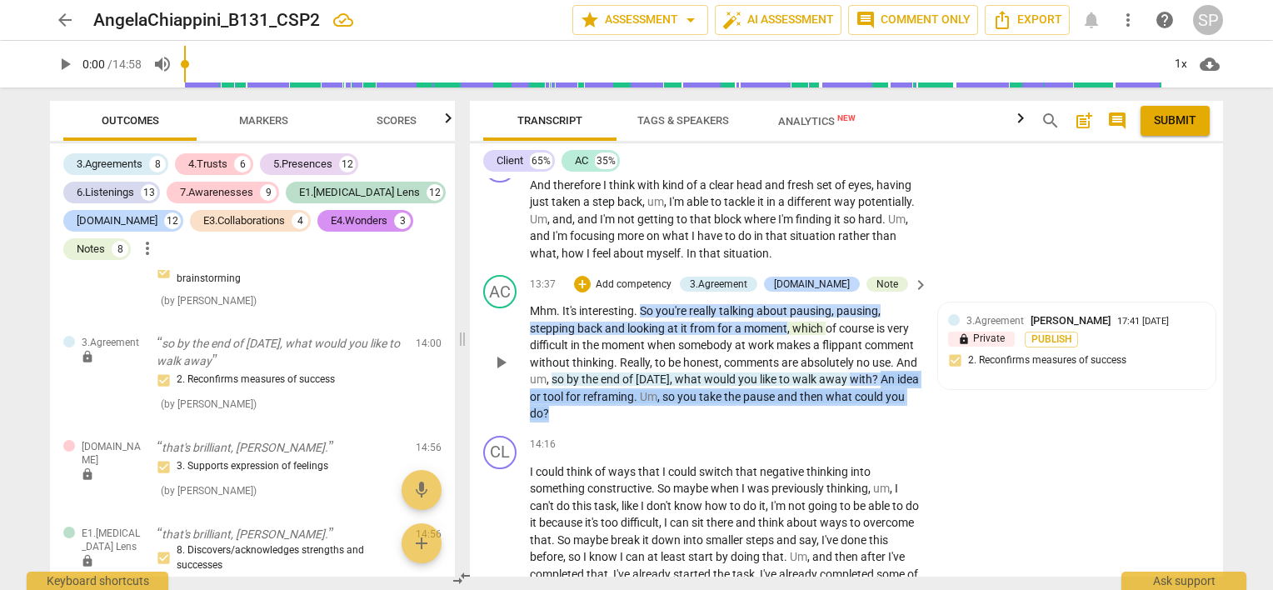
drag, startPoint x: 560, startPoint y: 382, endPoint x: 643, endPoint y: 409, distance: 87.4
click at [643, 409] on div "AC play_arrow pause 13:37 + Add competency 3.Agreement [DOMAIN_NAME] Note keybo…" at bounding box center [846, 348] width 753 height 161
click at [590, 276] on div "+" at bounding box center [582, 284] width 17 height 17
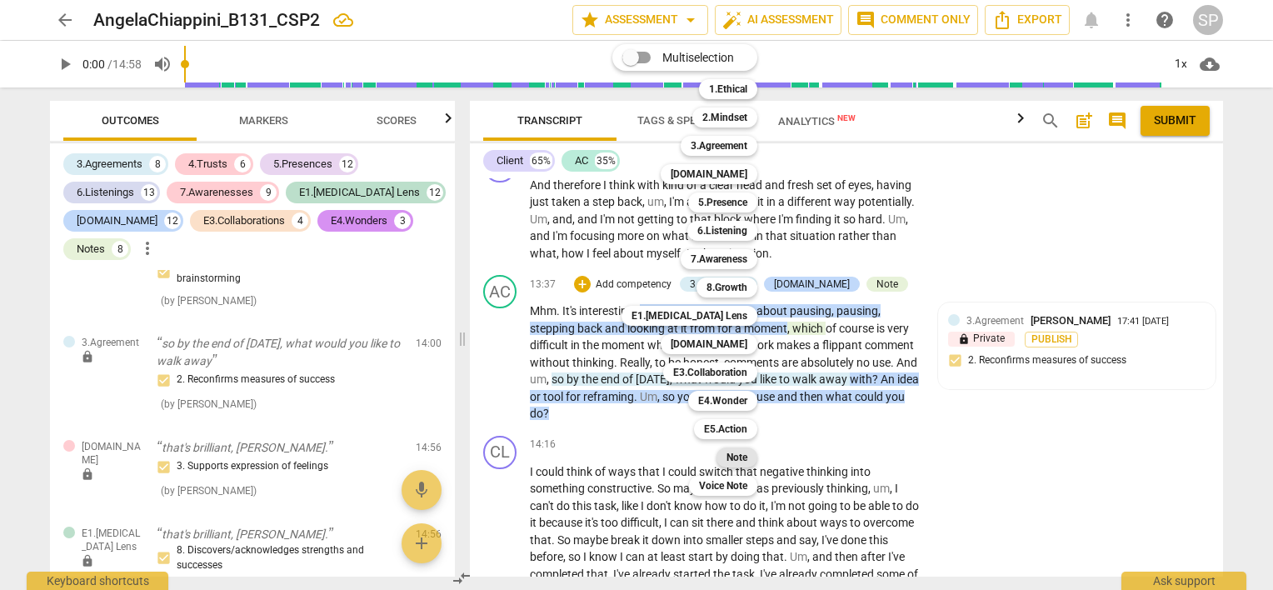
click at [733, 461] on b "Note" at bounding box center [736, 457] width 21 height 20
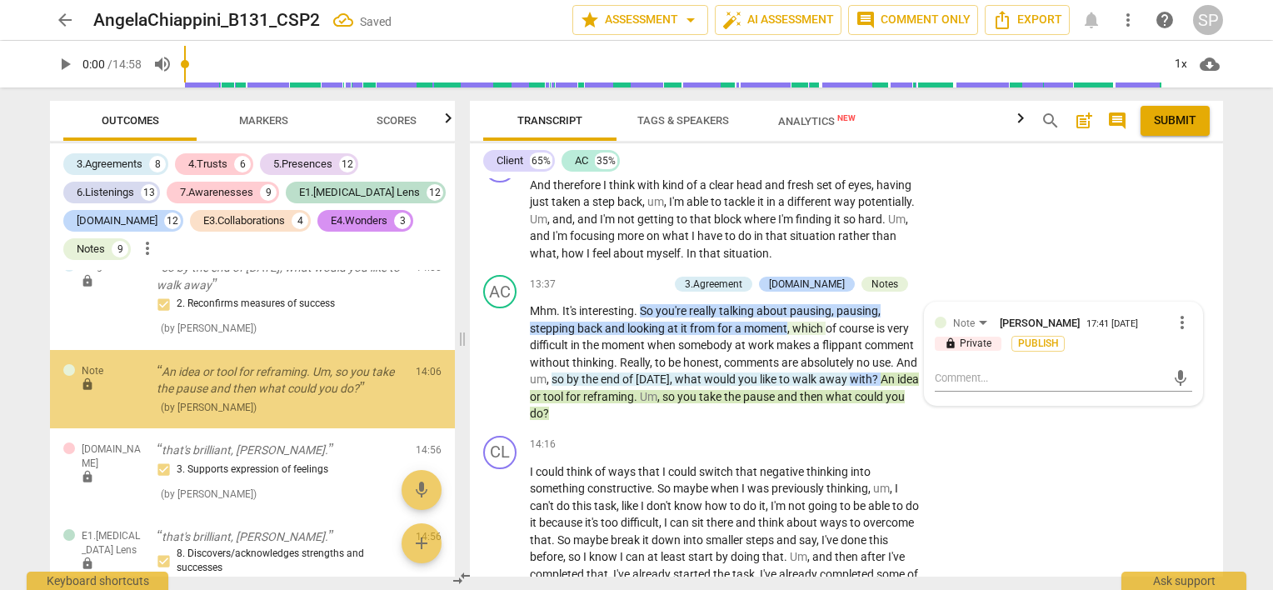
scroll to position [12891, 0]
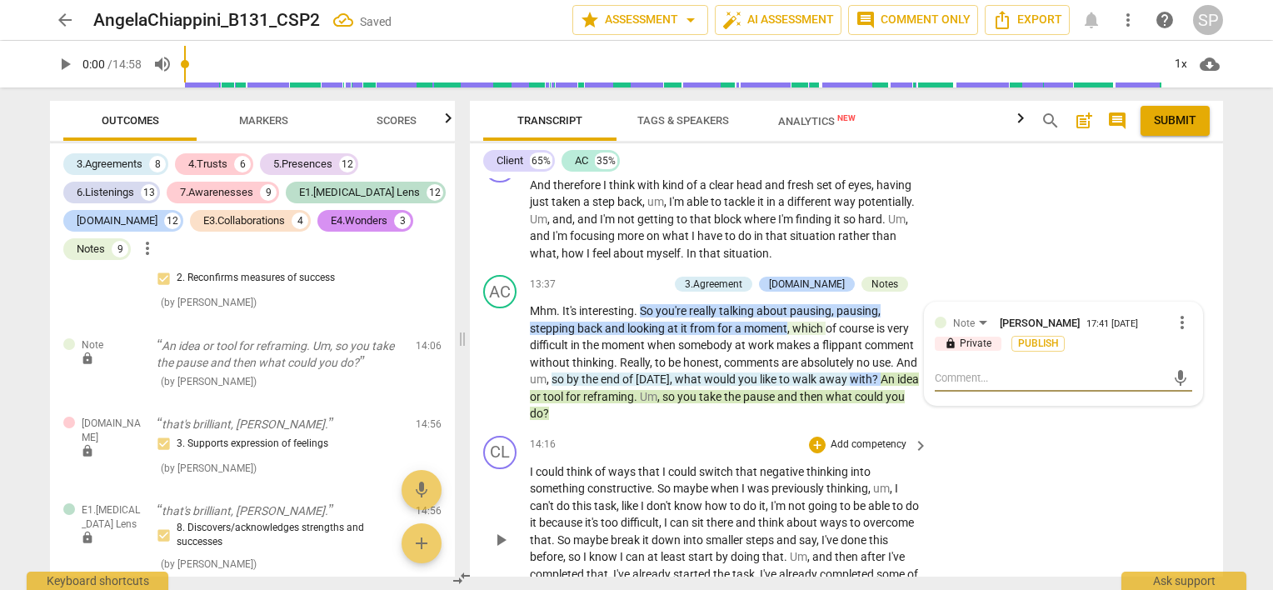
type textarea "Y"
type textarea "Yo"
type textarea "You"
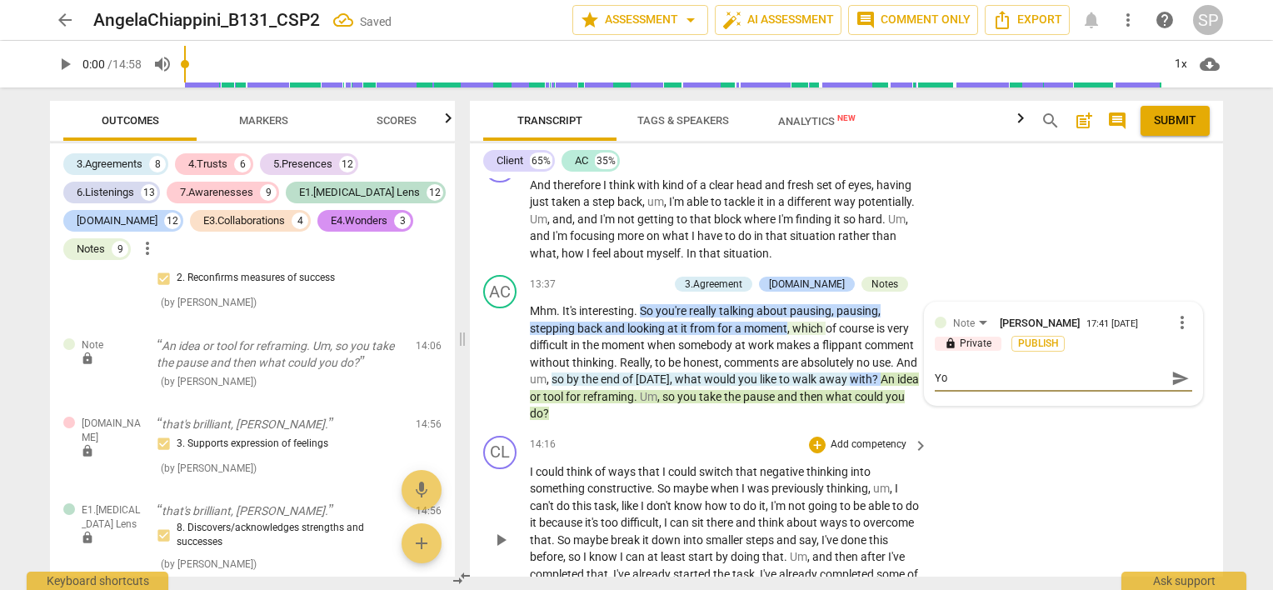
type textarea "You"
type textarea "You h"
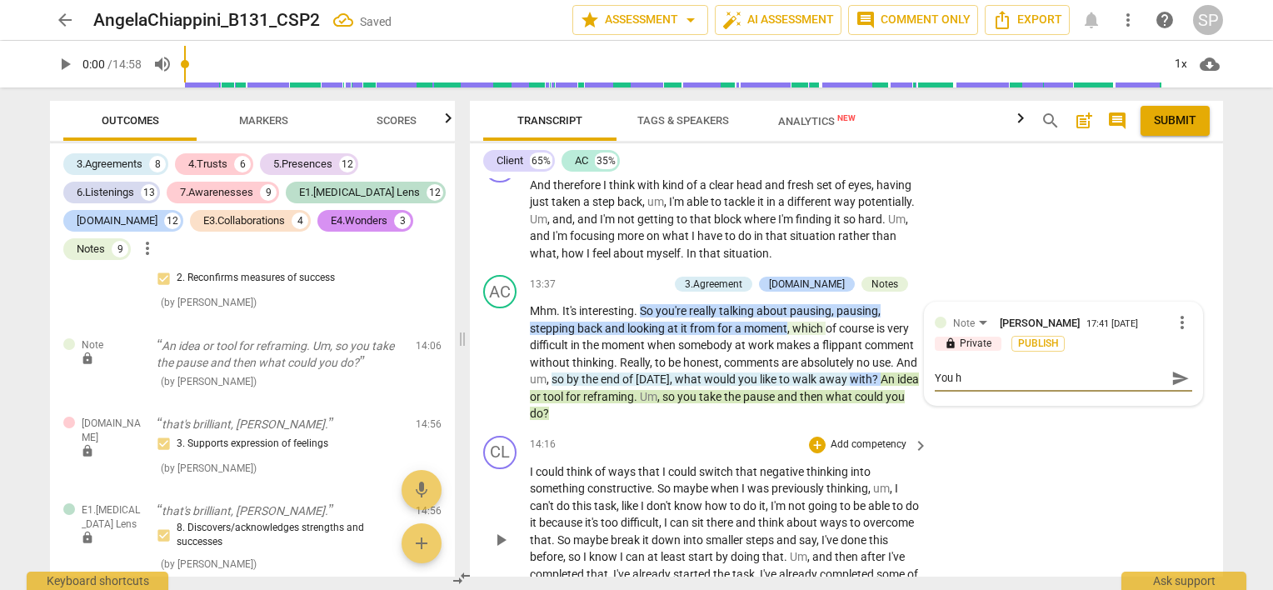
type textarea "You ha"
type textarea "You hav"
type textarea "You have"
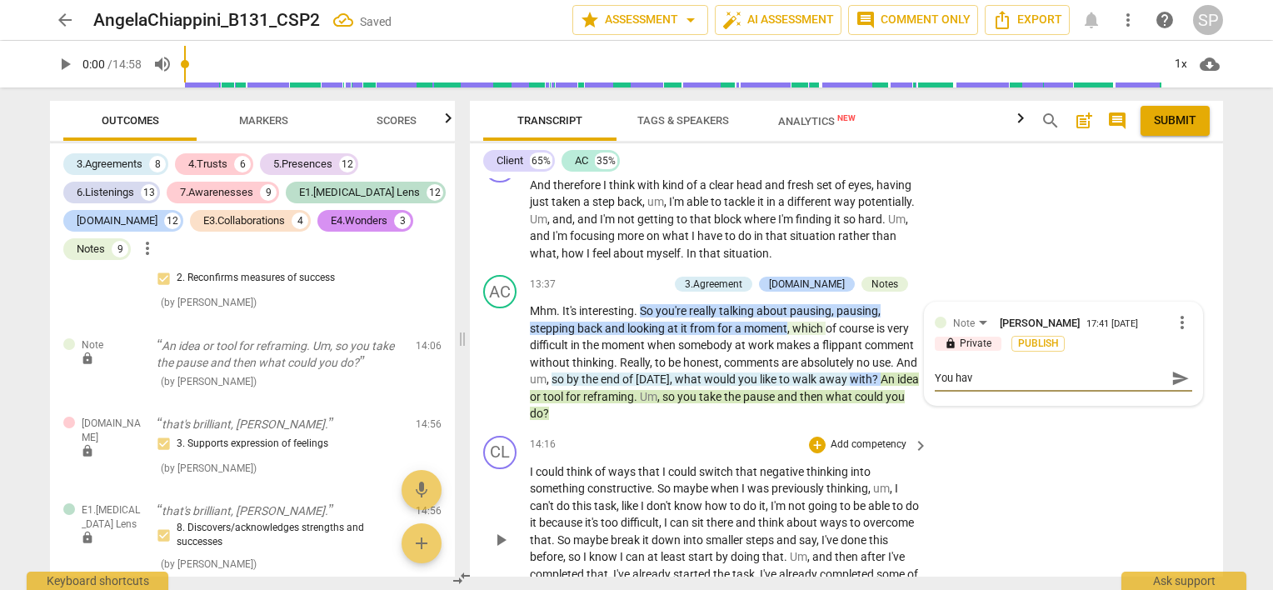
type textarea "You have"
type textarea "You have d"
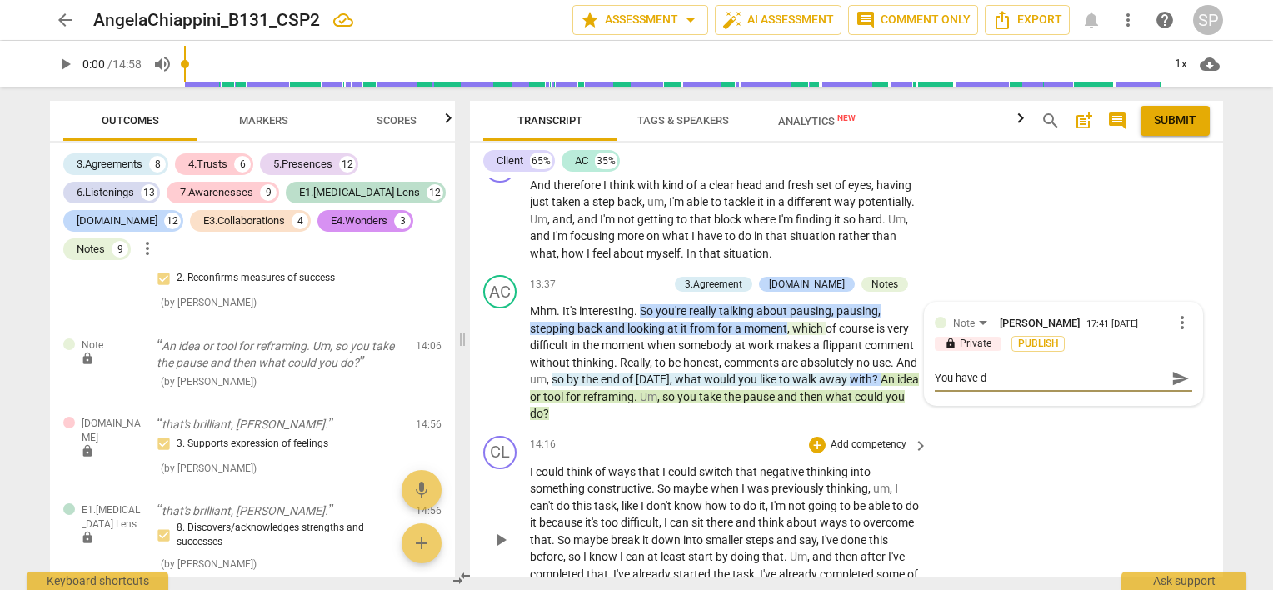
type textarea "You have do"
type textarea "You have don"
type textarea "You have done"
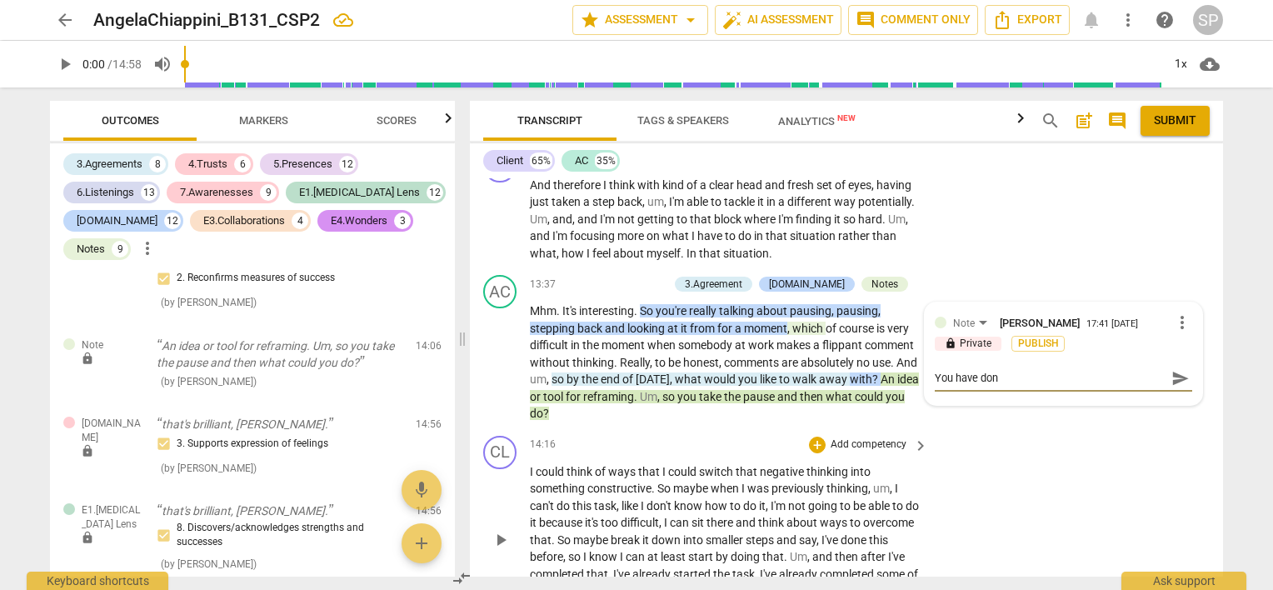
type textarea "You have done"
type textarea "You have done a"
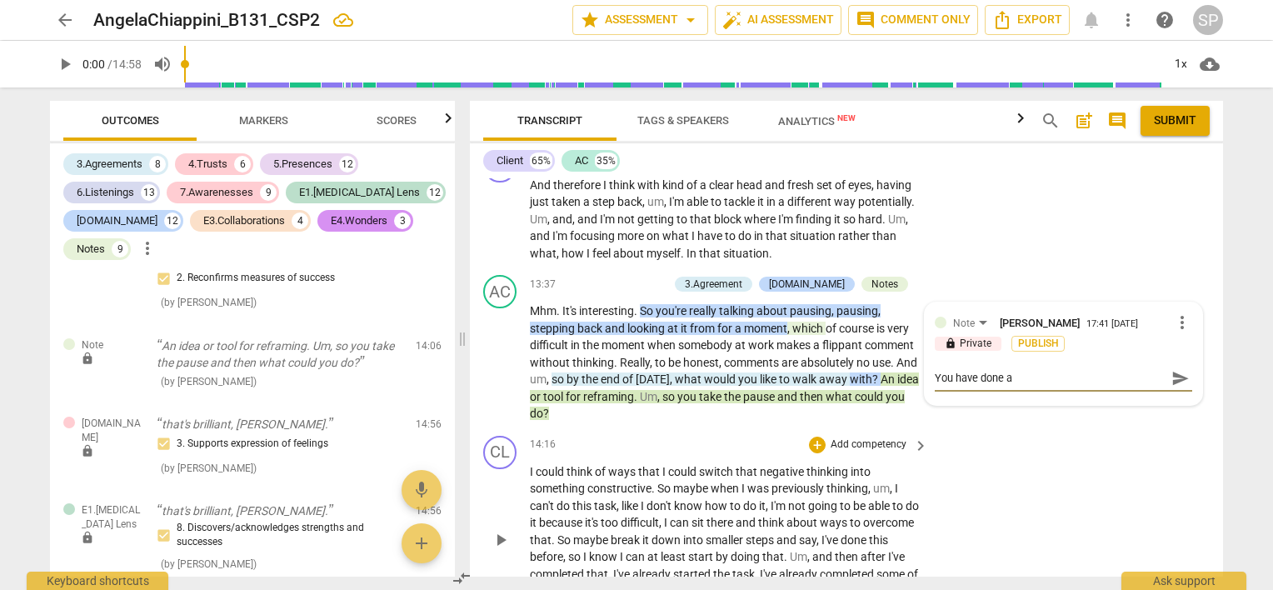
type textarea "You have done an"
type textarea "You have done an e"
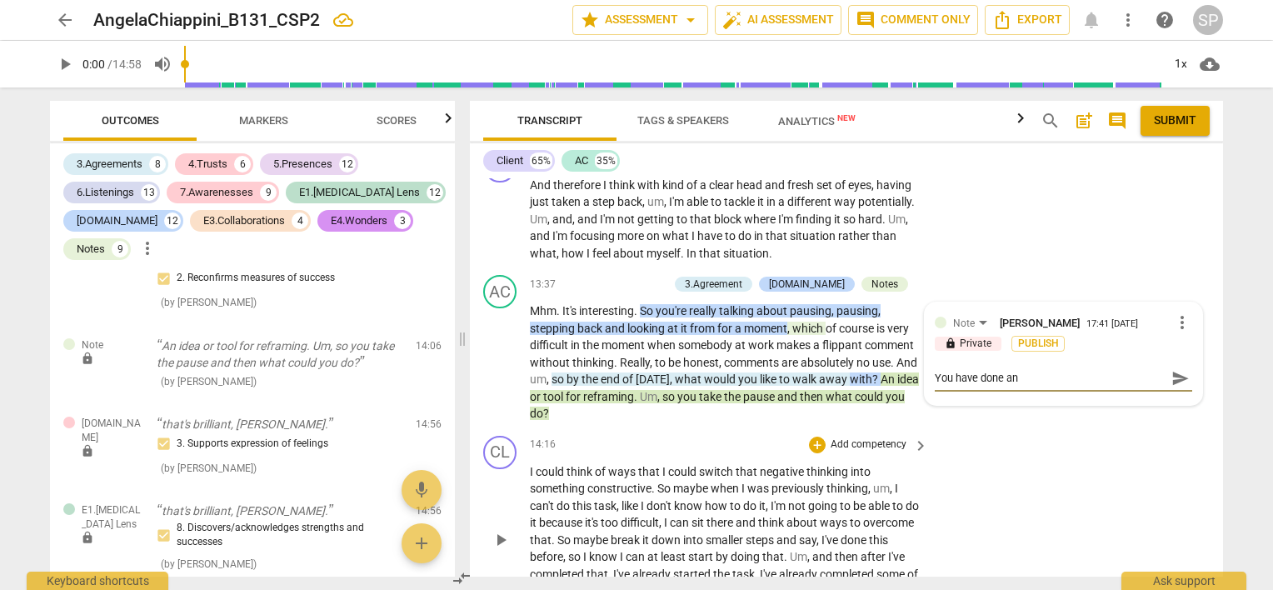
type textarea "You have done an e"
type textarea "You have done an ex"
type textarea "You have done an exc"
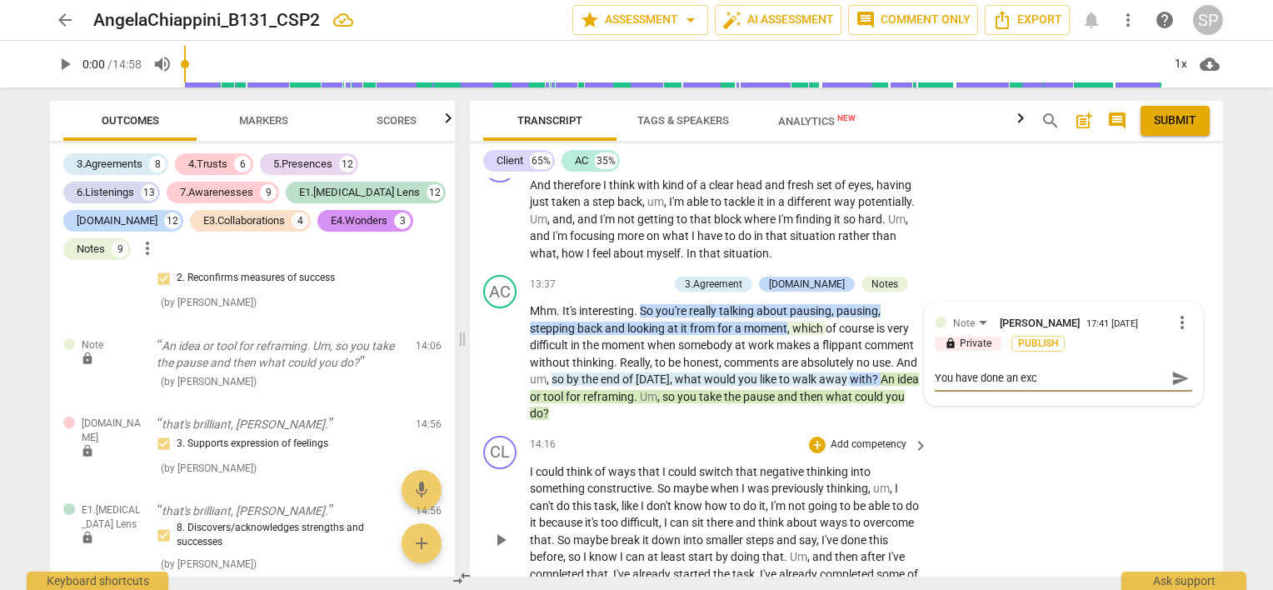
type textarea "You have done an exce"
type textarea "You have done an excel"
type textarea "You have done an excell"
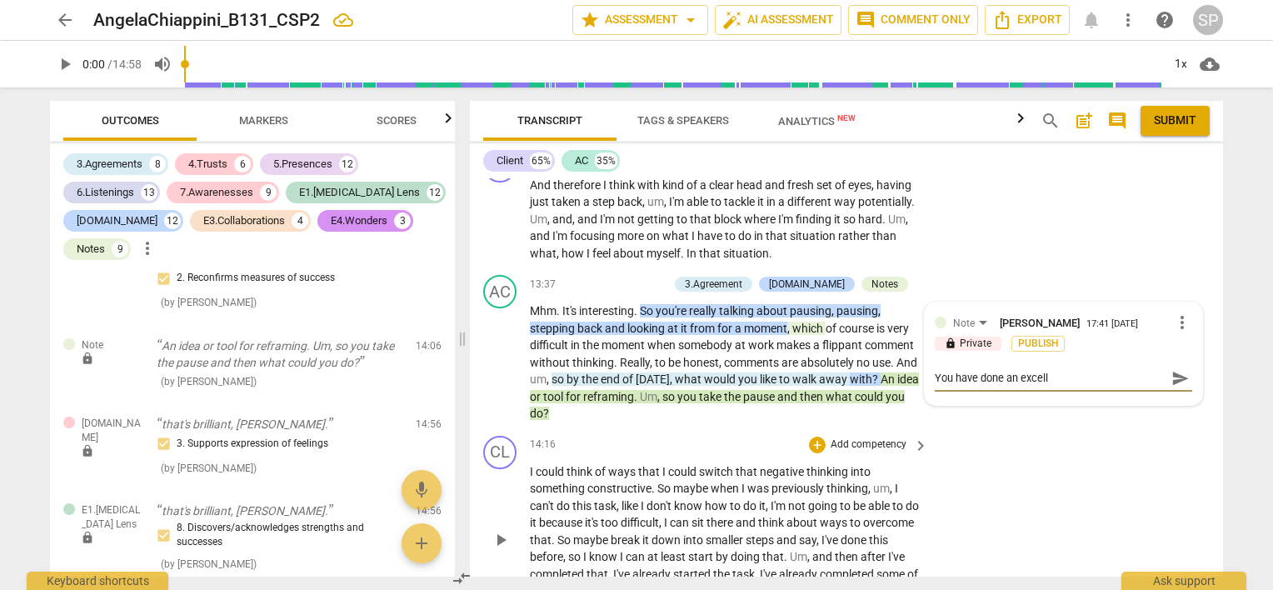
type textarea "You have done an excelle"
type textarea "You have done an excellen"
type textarea "You have done an excellent"
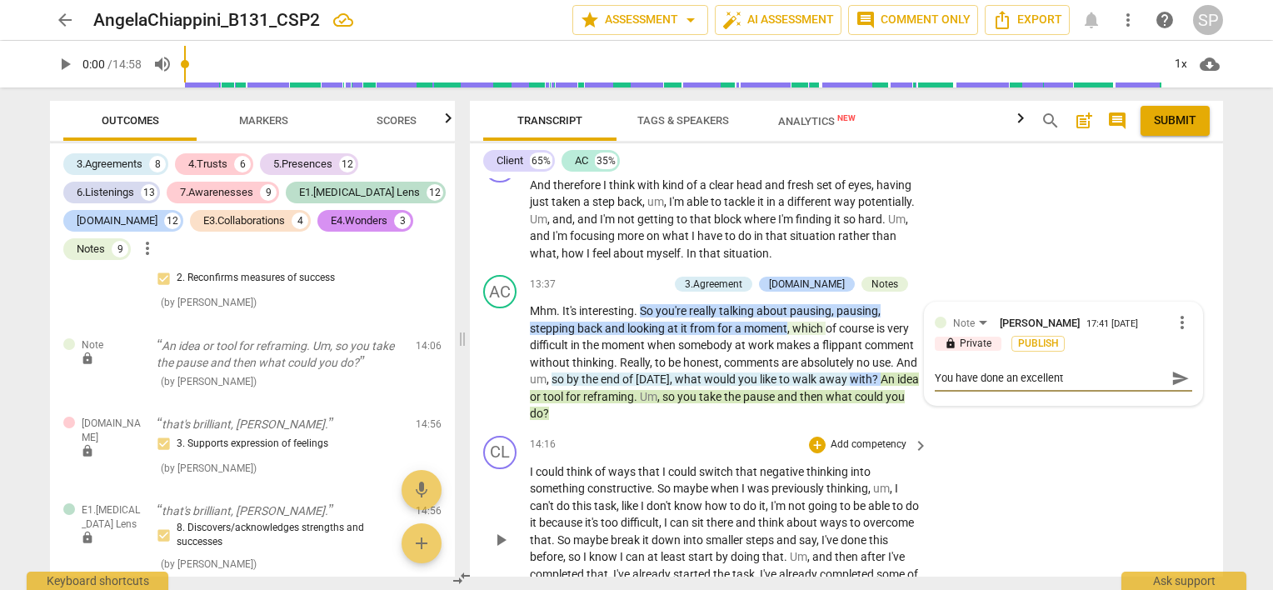
type textarea "You have done an excellent"
type textarea "You have done an excellent j"
type textarea "You have done an excellent [PERSON_NAME]"
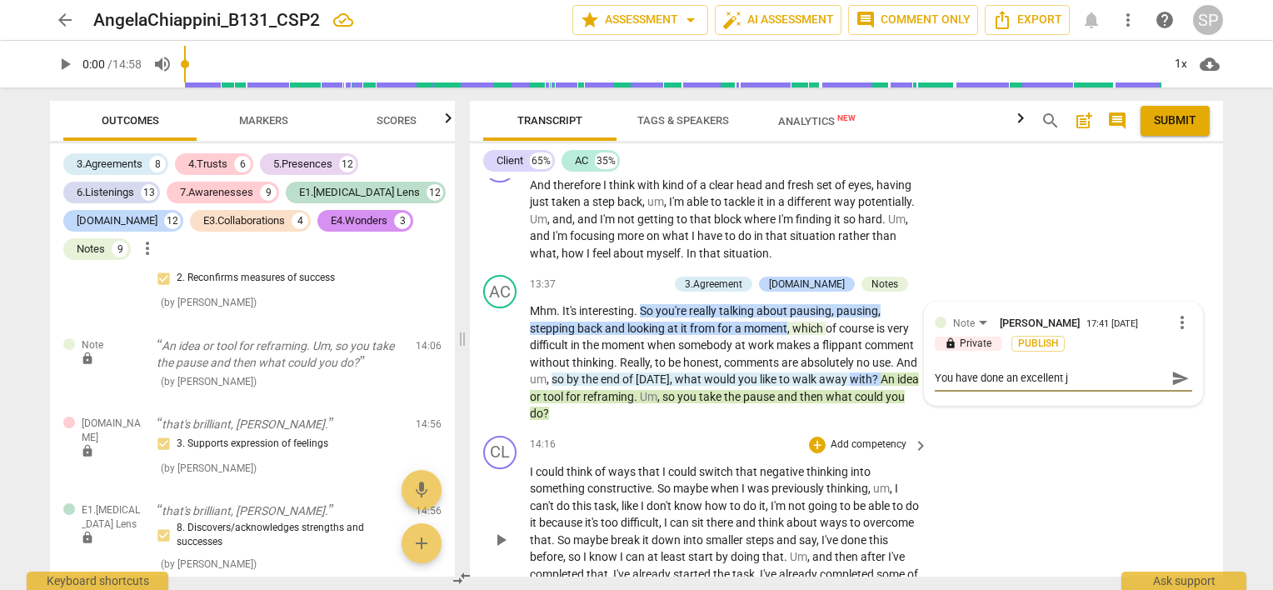
type textarea "You have done an excellent [PERSON_NAME]"
type textarea "You have done an excellent job"
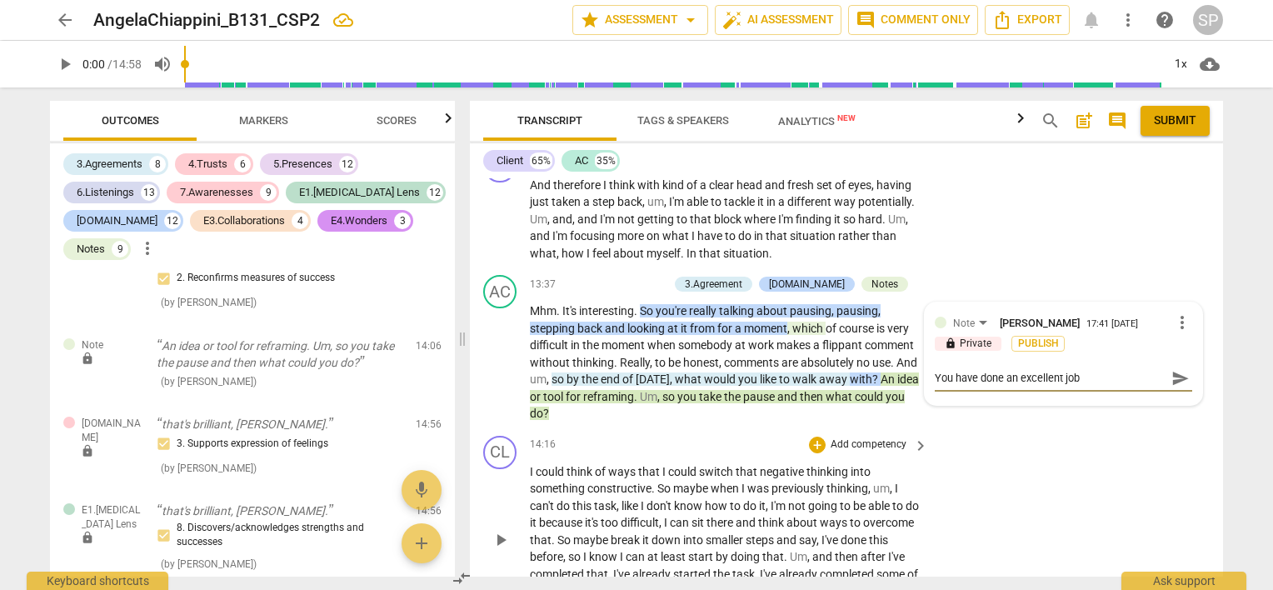
type textarea "You have done an excellent job s"
type textarea "You have done an excellent job so"
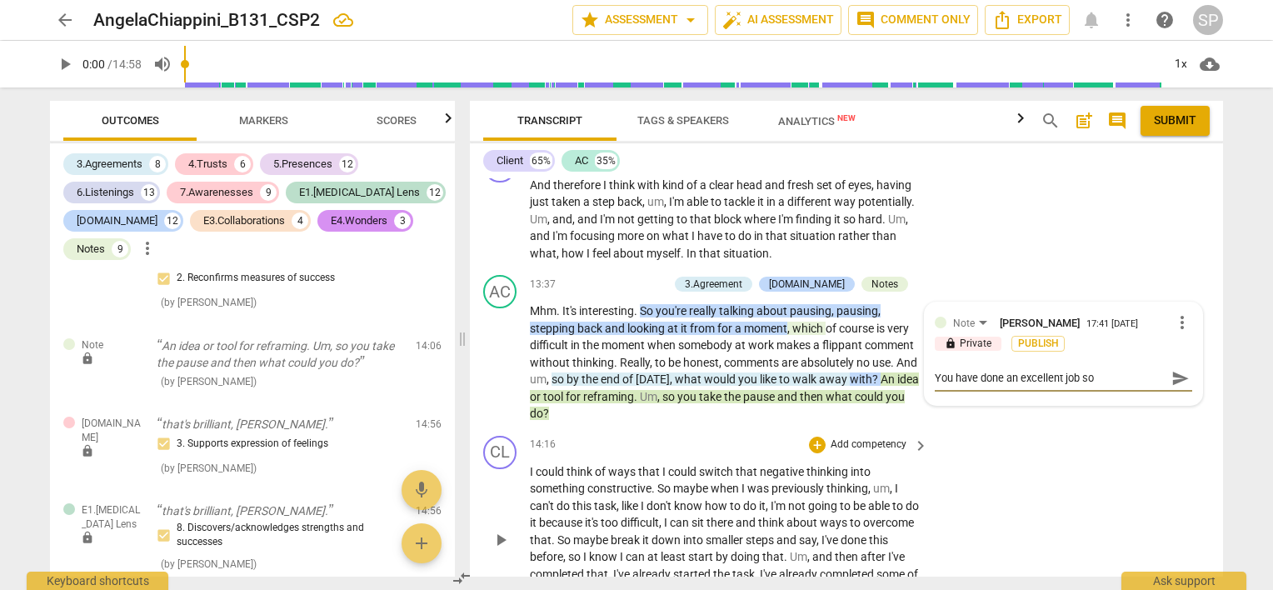
type textarea "You have done an excellent job so"
type textarea "You have done an excellent job so a"
type textarea "You have done an excellent job so aa"
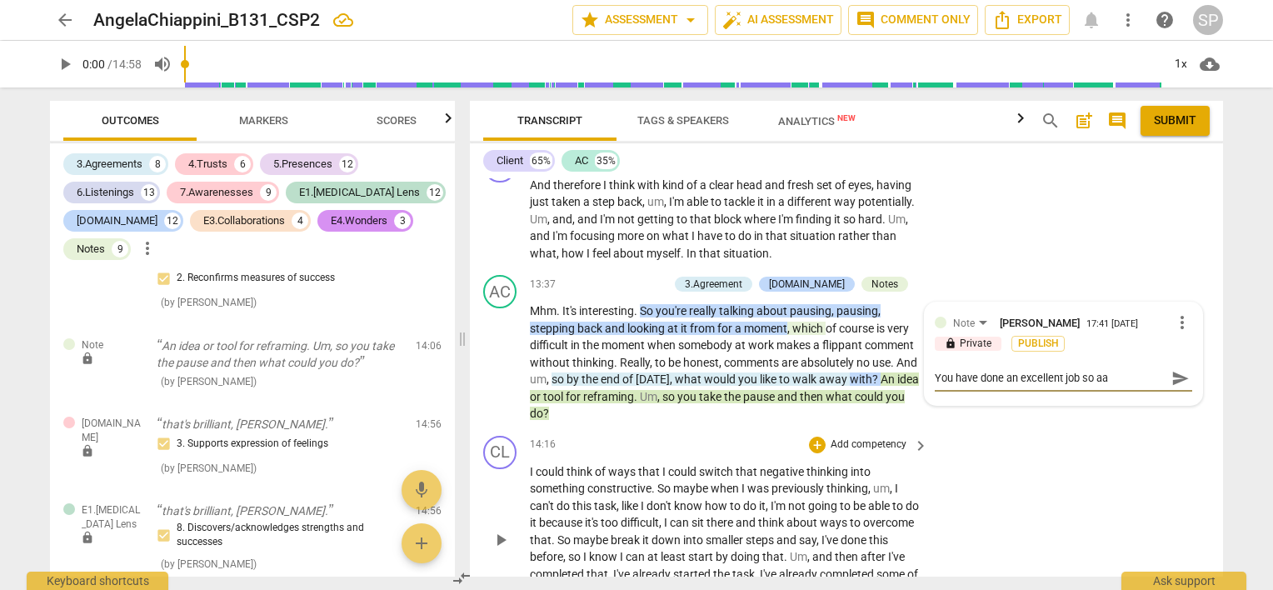
type textarea "You have done an excellent job so a"
type textarea "You have done an excellent job so"
type textarea "You have done an excellent job so a"
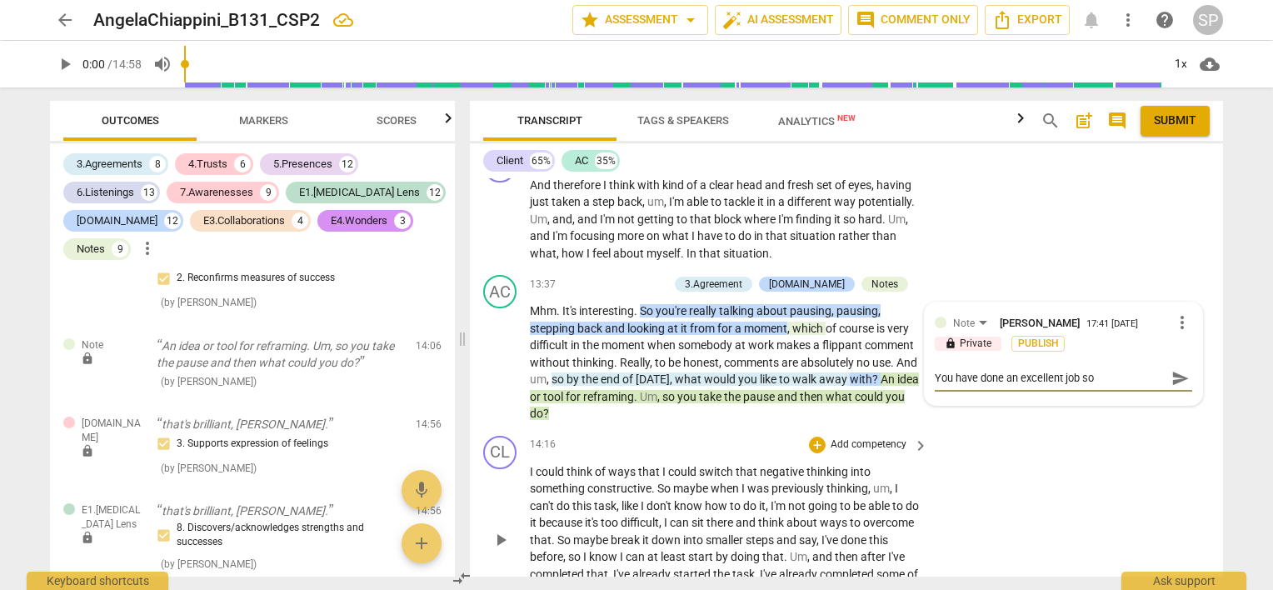
type textarea "You have done an excellent job so a"
type textarea "You have done an excellent job so"
type textarea "You have done an excellent job so f"
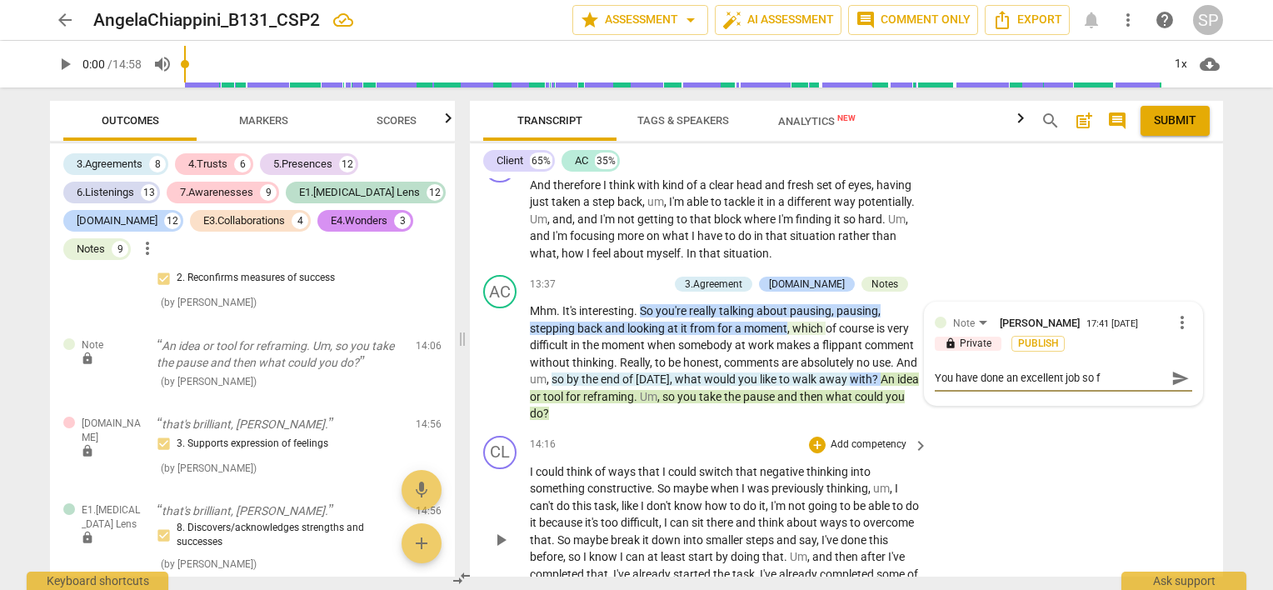
type textarea "You have done an excellent job so fa"
type textarea "You have done an excellent job so far"
type textarea "You have done an excellent job so far!"
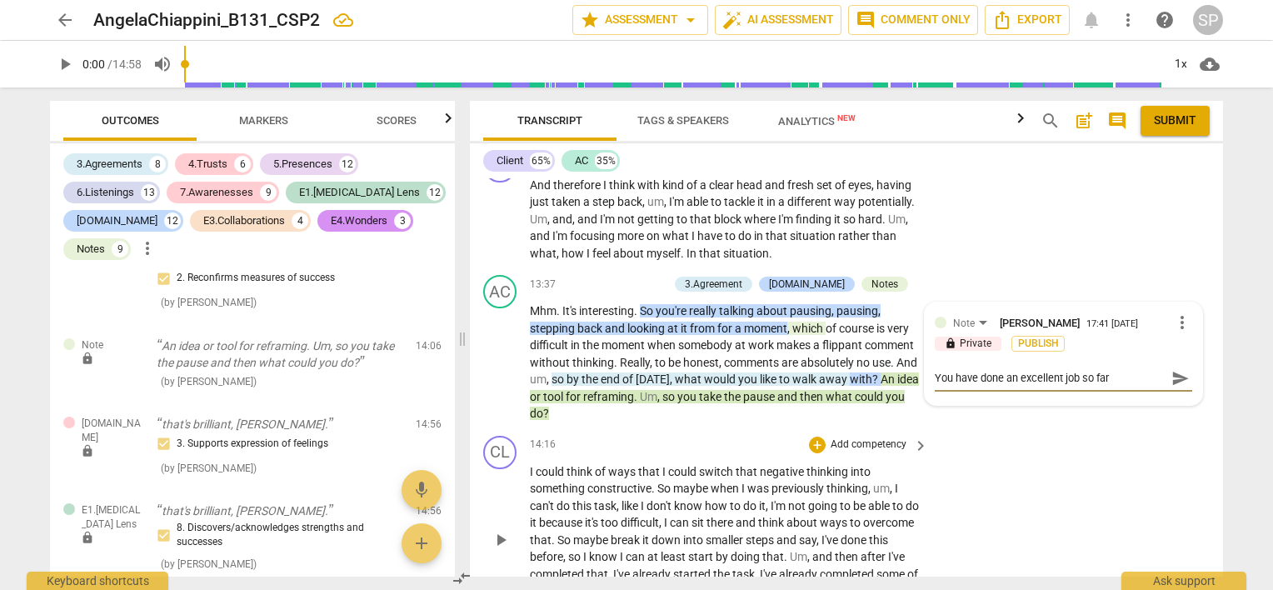
type textarea "You have done an excellent job so far!"
type textarea "You have done an excellent job so far! C"
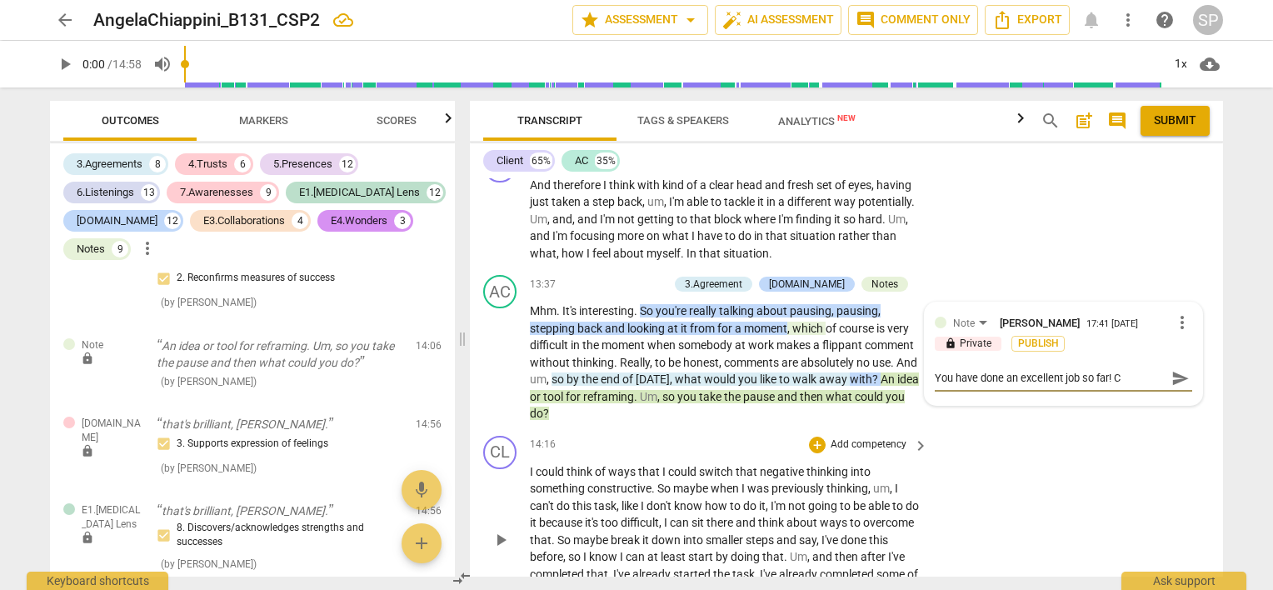
type textarea "You have done an excellent job so far! Ca"
type textarea "You have done an excellent job so far! Car"
type textarea "You have done an excellent job so far! Care"
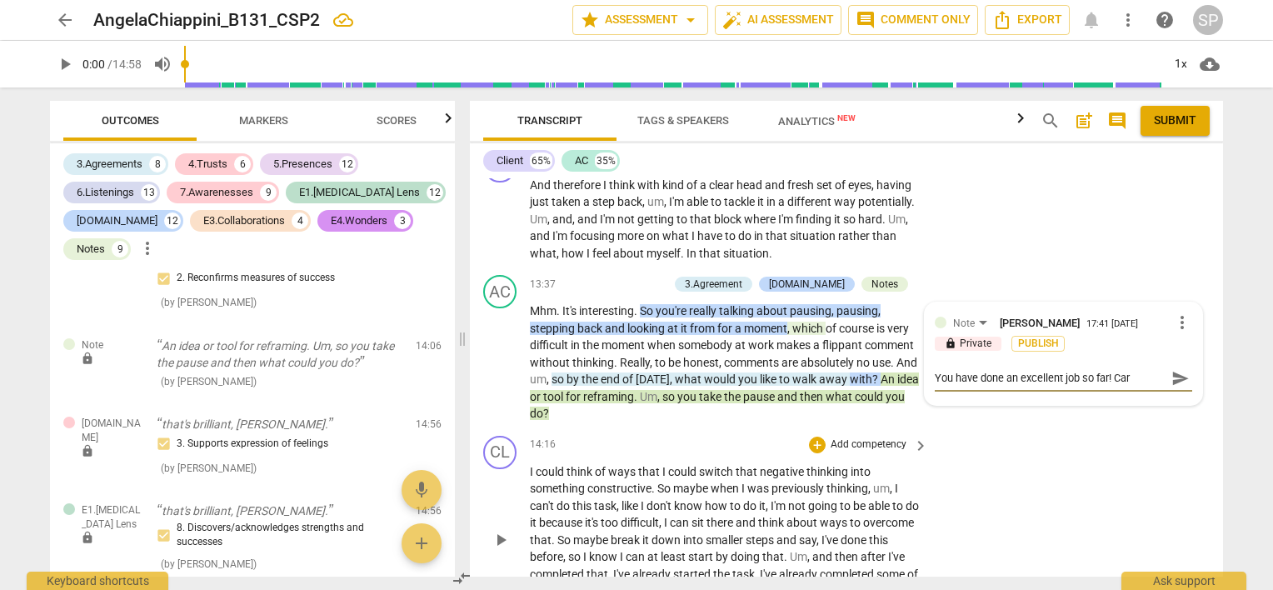
type textarea "You have done an excellent job so far! Care"
type textarea "You have done an excellent job so far! Caref"
type textarea "You have done an excellent job so far! [GEOGRAPHIC_DATA]"
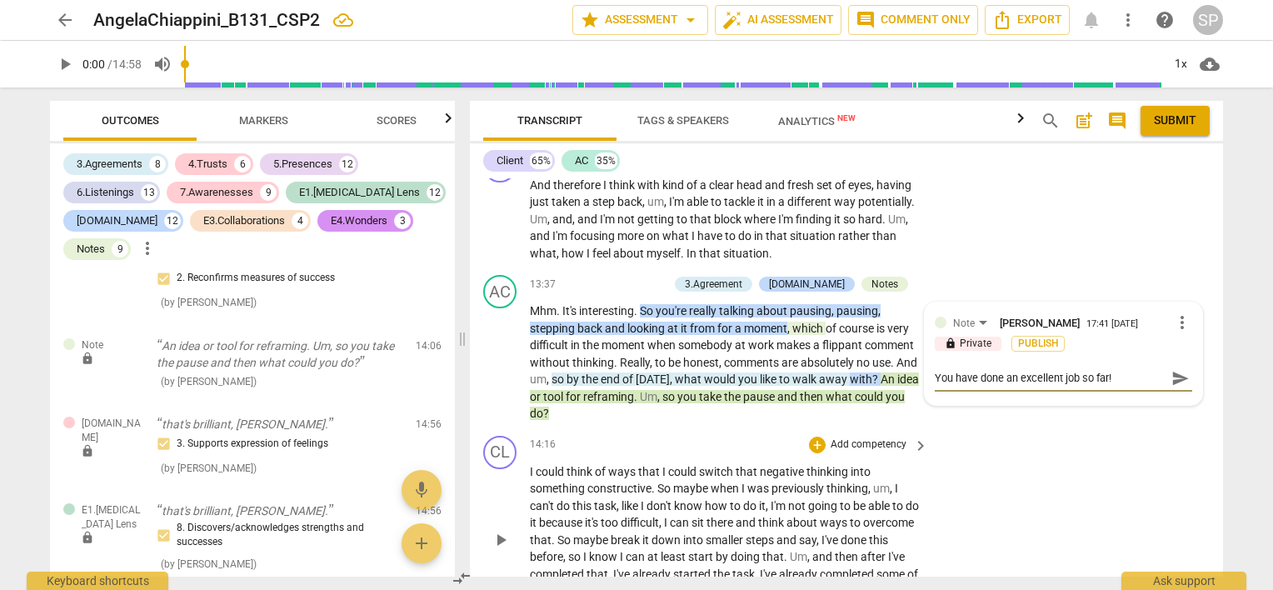
type textarea "You have done an excellent job so far! Careful"
type textarea "You have done an excellent job so far! Careful n"
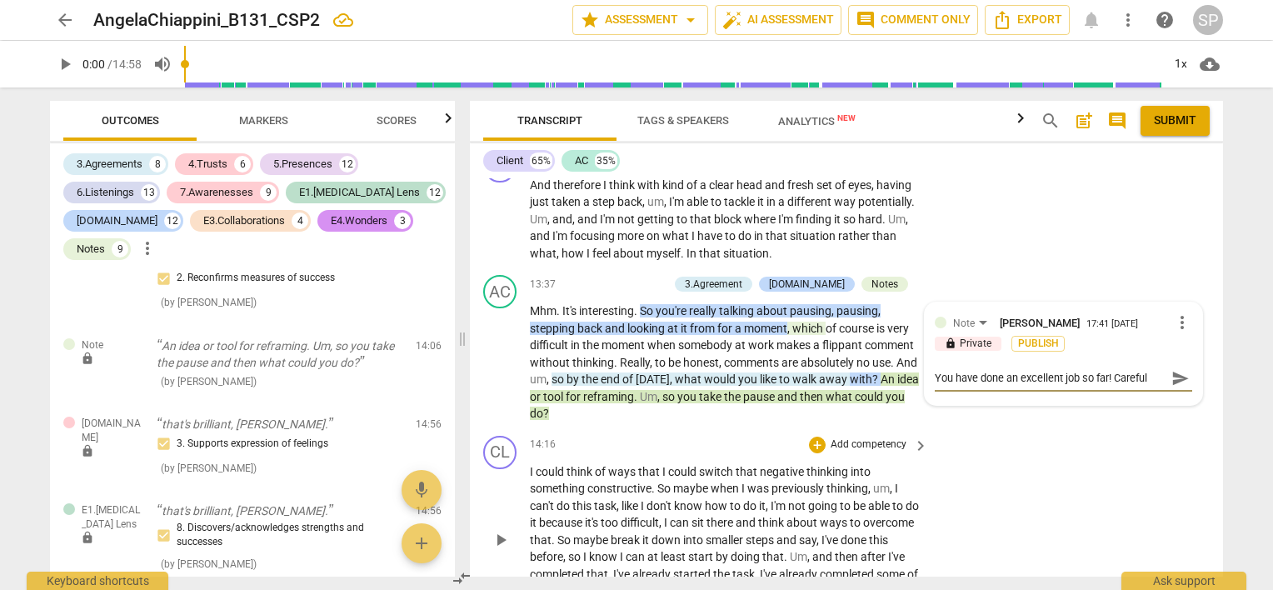
type textarea "You have done an excellent job so far! Careful n"
type textarea "You have done an excellent job so far! Careful no"
type textarea "You have done an excellent job so far! Careful not"
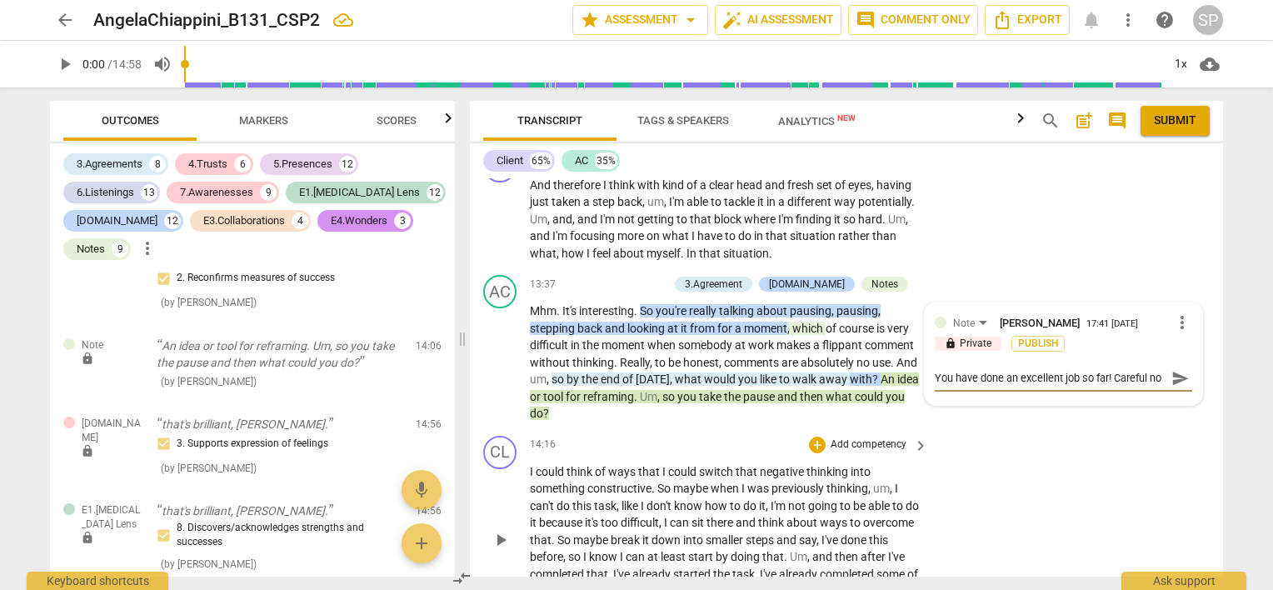
type textarea "You have done an excellent job so far! Careful not"
type textarea "You have done an excellent job so far! Careful not t"
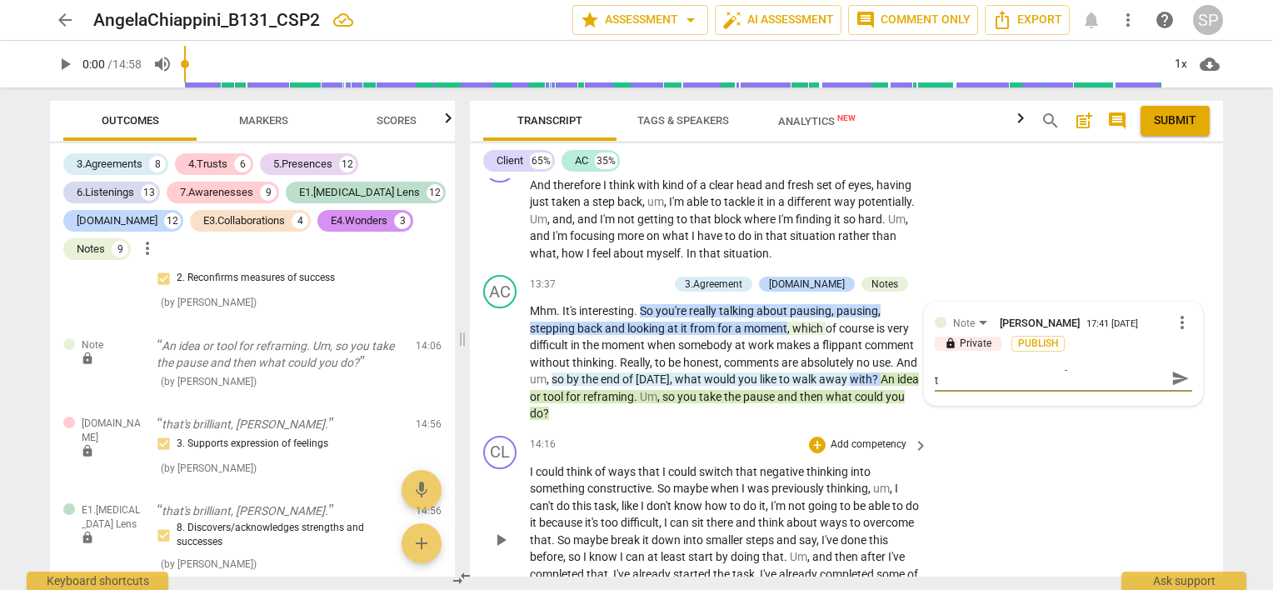
type textarea "You have done an excellent job so far! Careful not to"
type textarea "You have done an excellent job so far! Careful not to s"
type textarea "You have done an excellent job so far! Careful not to su"
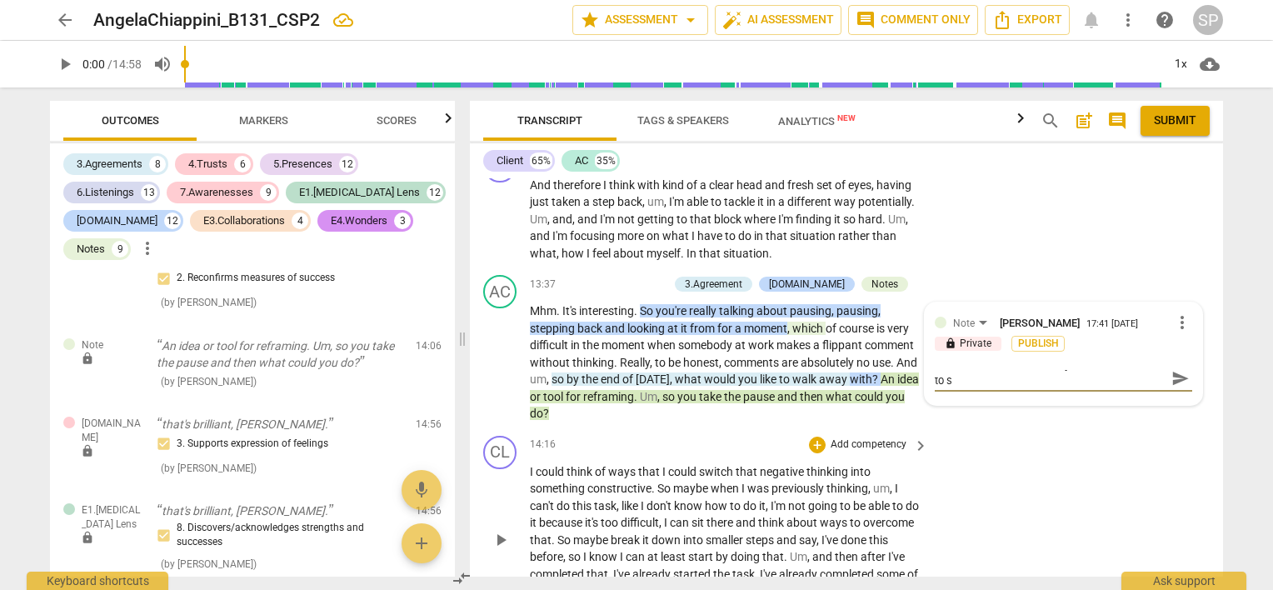
type textarea "You have done an excellent job so far! Careful not to su"
type textarea "You have done an excellent job so far! Careful not to sug"
type textarea "You have done an excellent job so far! Careful not to [PERSON_NAME]"
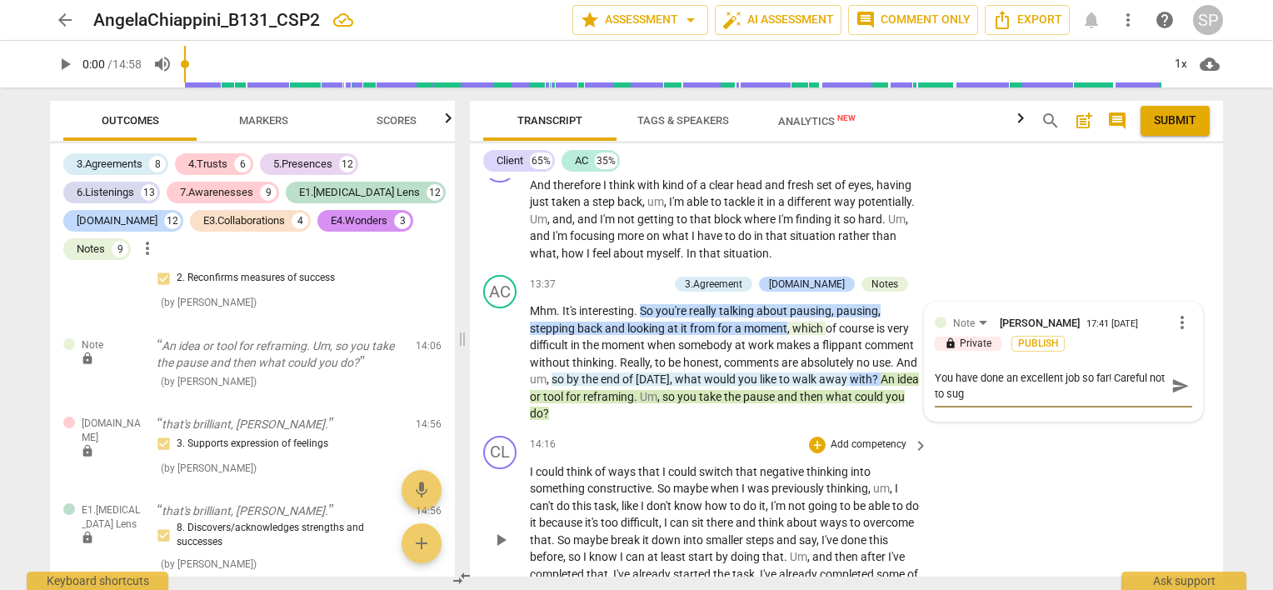
type textarea "You have done an excellent job so far! Careful not to [PERSON_NAME]"
type textarea "You have done an excellent job so far! Careful not to sugge"
type textarea "You have done an excellent job so far! Careful not to sugges"
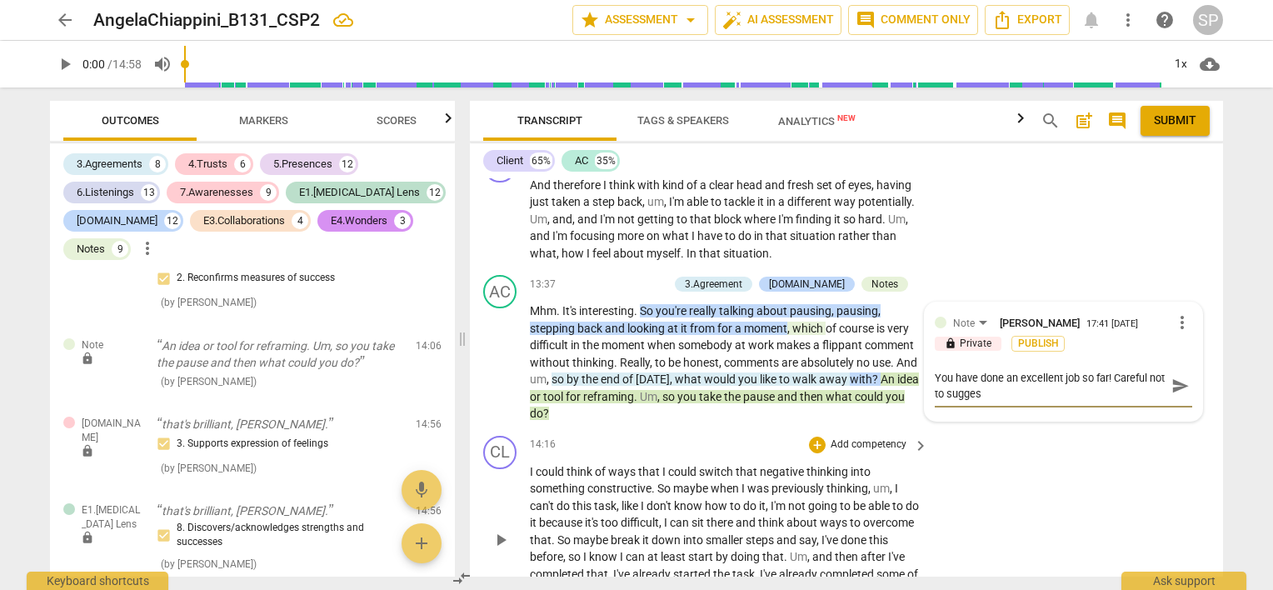
type textarea "You have done an excellent job so far! Careful not to suggest"
type textarea "You have done an excellent job so far! Careful not to suggest w"
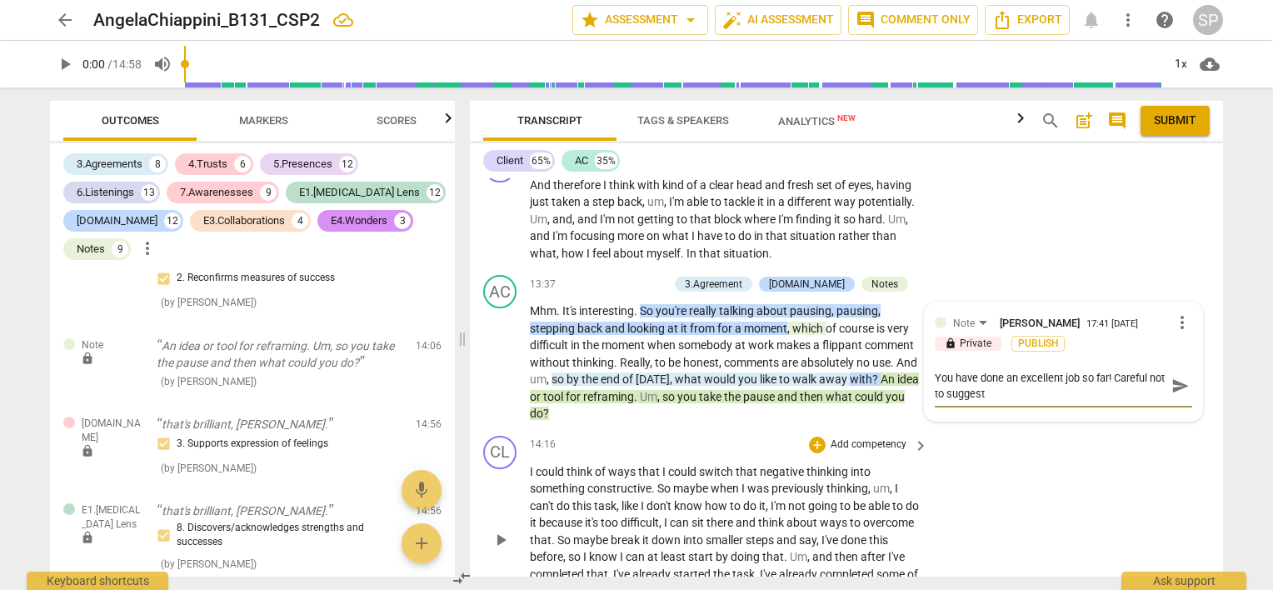
type textarea "You have done an excellent job so far! Careful not to suggest w"
type textarea "You have done an excellent job so far! Careful not to suggest wh"
type textarea "You have done an excellent job so far! Careful not to suggest wha"
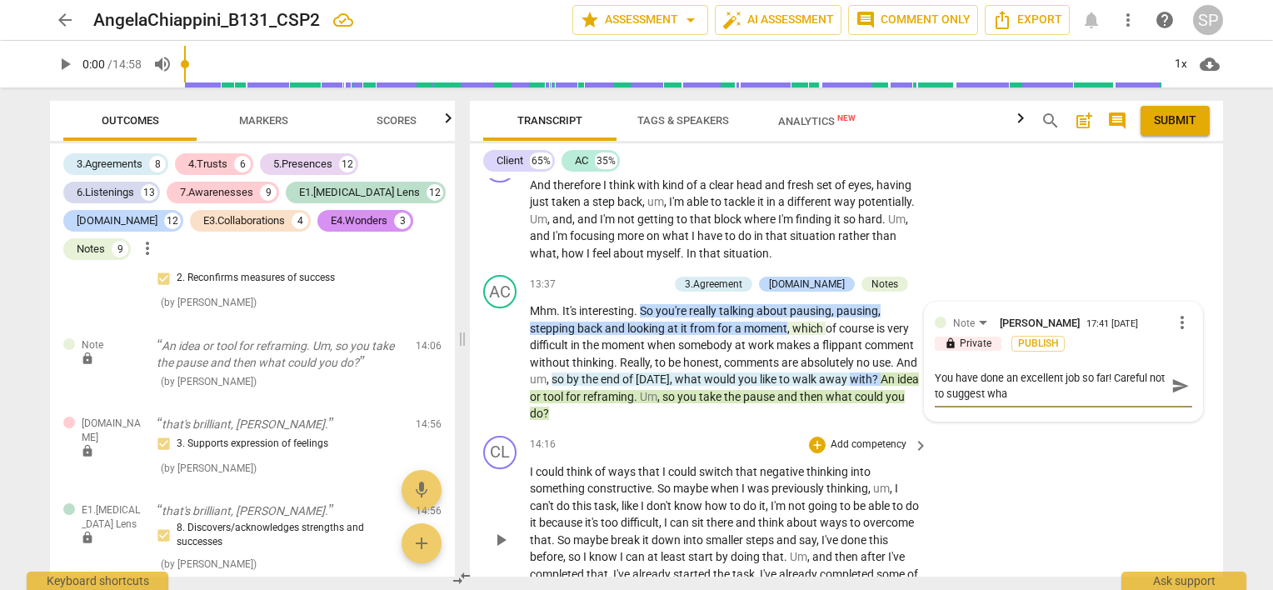
type textarea "You have done an excellent job so far! Careful not to suggest what"
type textarea "You have done an excellent job so far! Careful not to suggest what y"
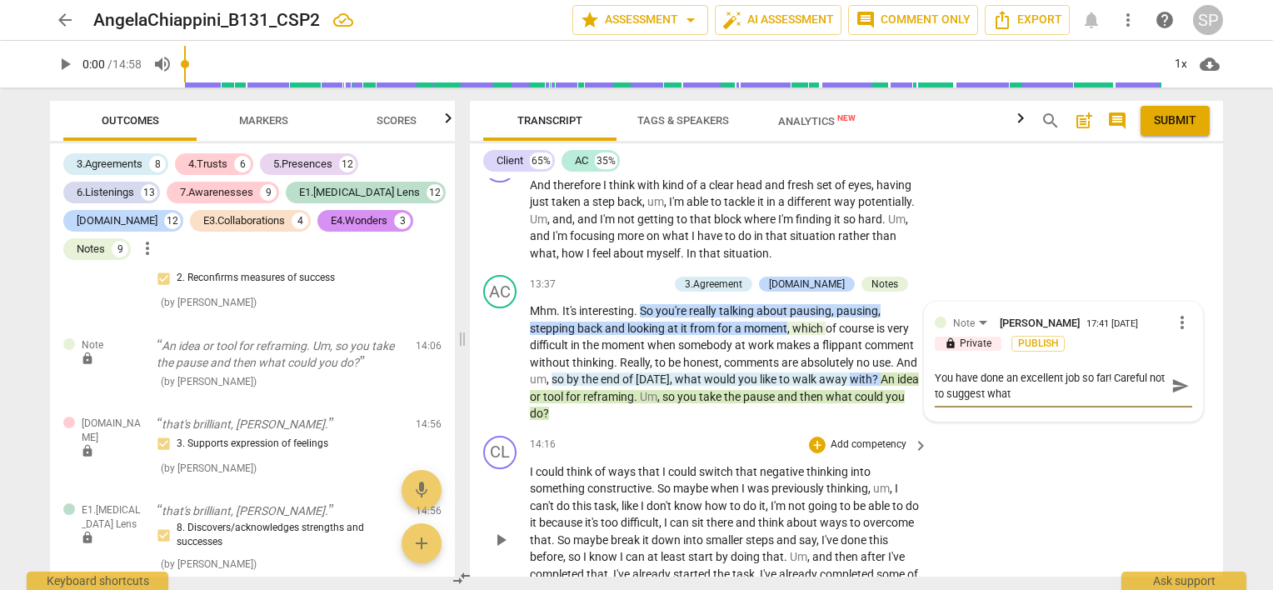
type textarea "You have done an excellent job so far! Careful not to suggest what y"
type textarea "You have done an excellent job so far! Careful not to suggest what yo"
type textarea "You have done an excellent job so far! Careful not to suggest what y"
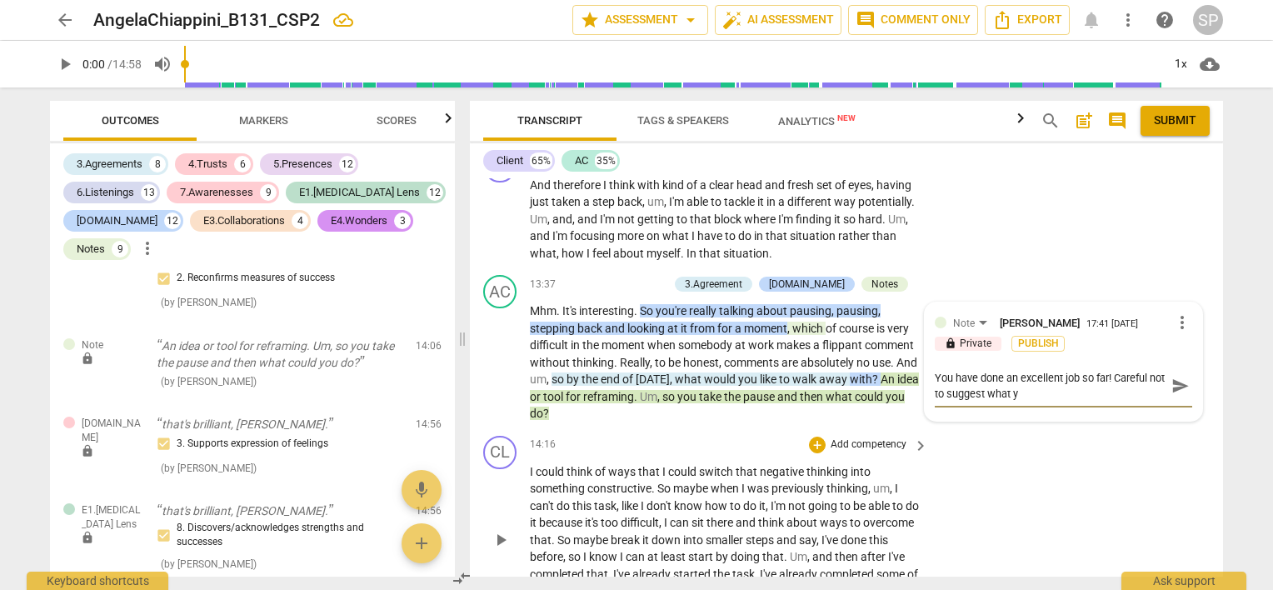
type textarea "You have done an excellent job so far! Careful not to suggest what"
type textarea "You have done an excellent job so far! Careful not to suggest what s"
type textarea "You have done an excellent job so far! Careful not to suggest what sh"
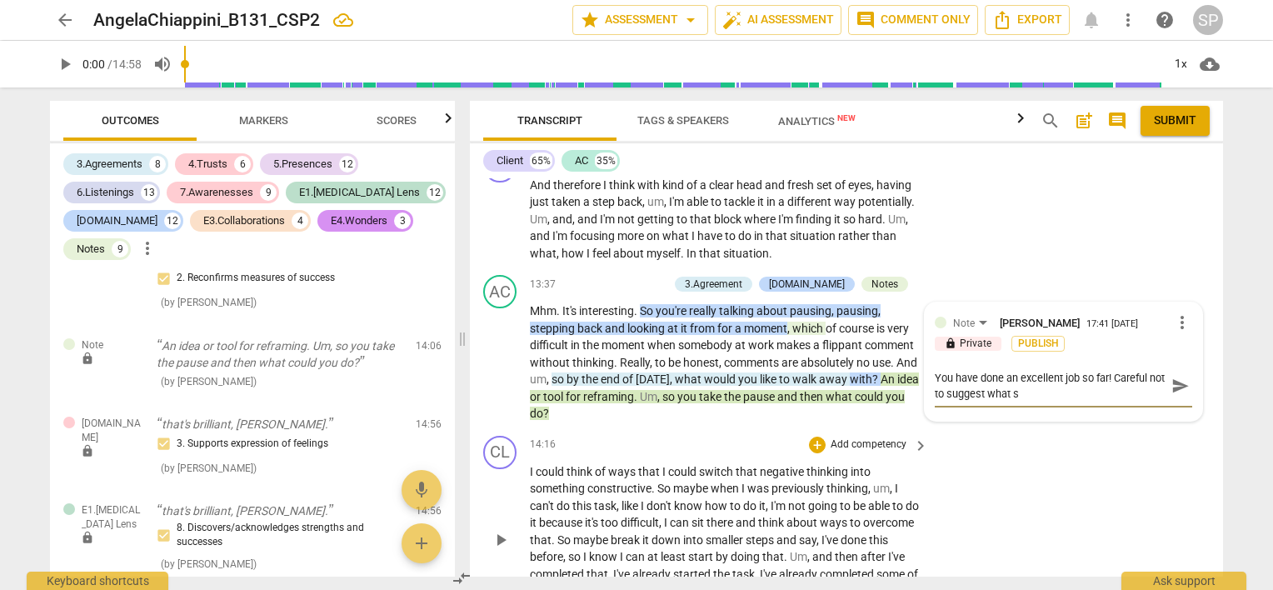
type textarea "You have done an excellent job so far! Careful not to suggest what sh"
type textarea "You have done an excellent job so far! Careful not to suggest what she"
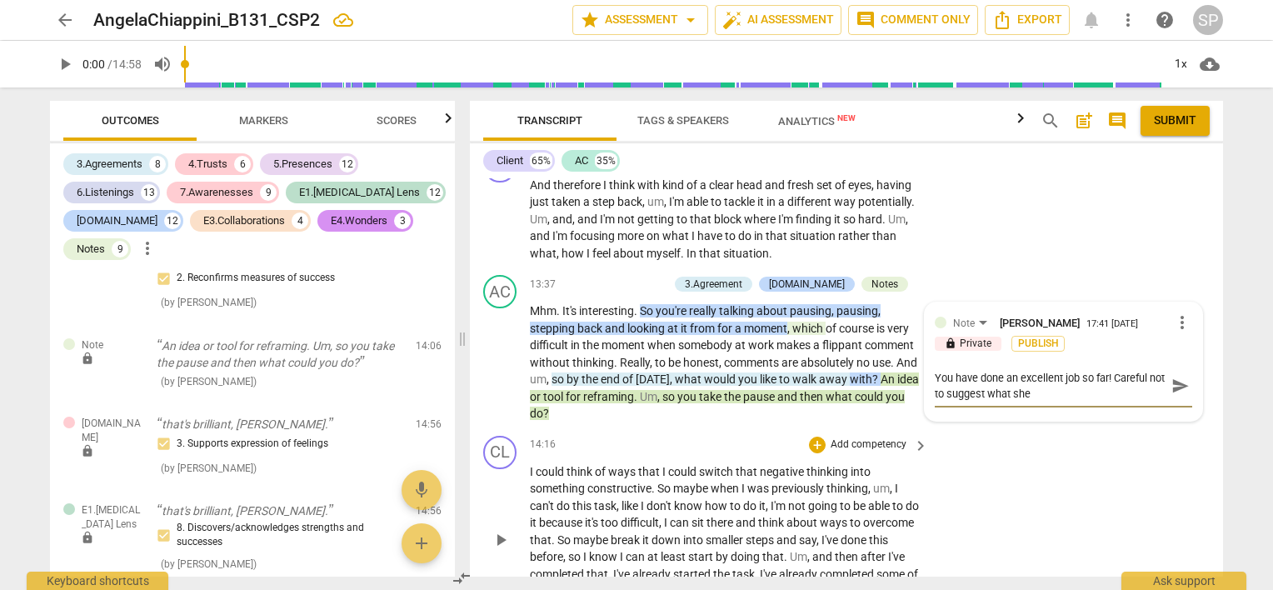
type textarea "You have done an excellent job so far! Careful not to suggest what she w"
type textarea "You have done an excellent job so far! Careful not to suggest what she wa"
type textarea "You have done an excellent job so far! Careful not to suggest what she wan"
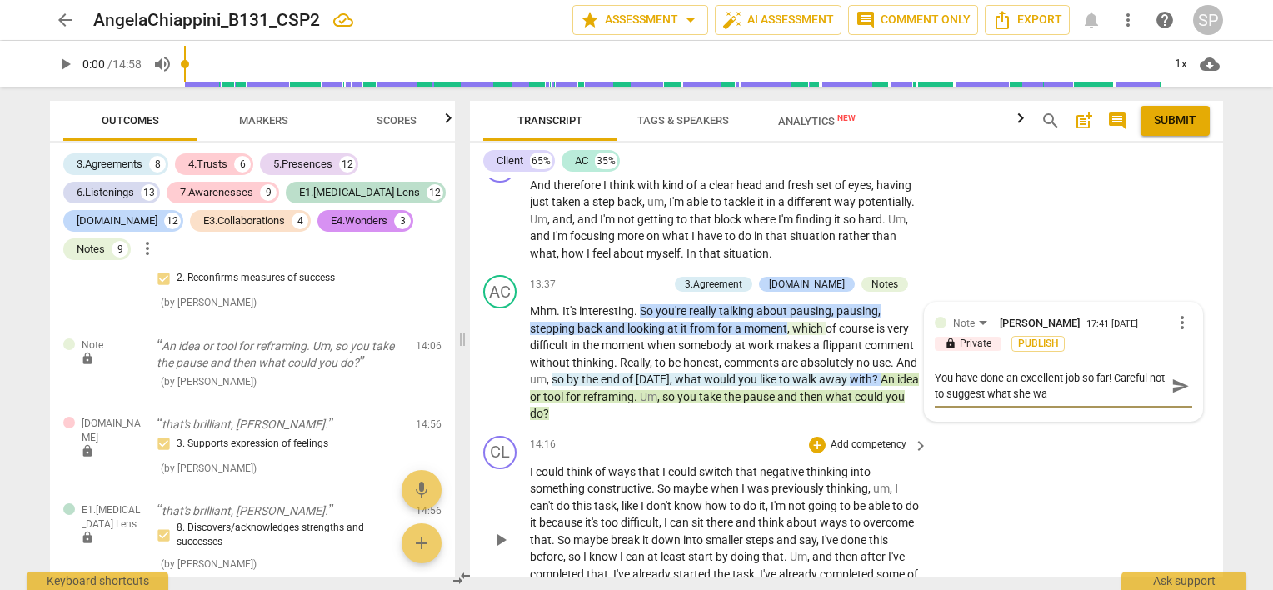
type textarea "You have done an excellent job so far! Careful not to suggest what she wan"
type textarea "You have done an excellent job so far! Careful not to suggest what she want"
type textarea "You have done an excellent job so far! Careful not to suggest what she wants"
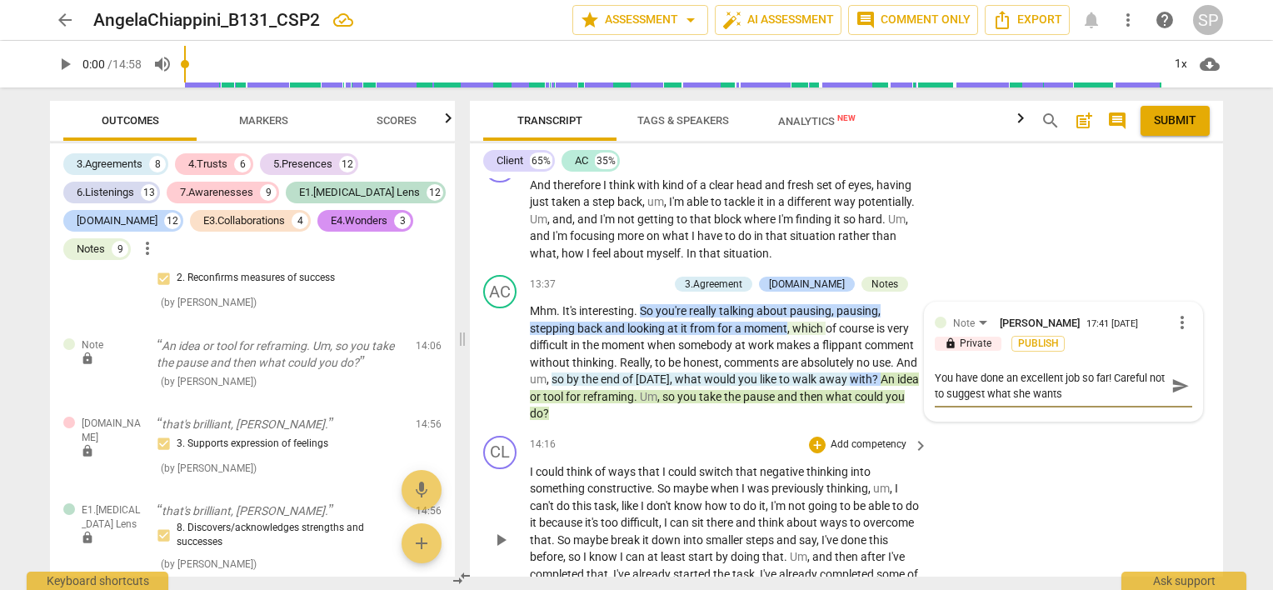
type textarea "You have done an excellent job so far! Careful not to suggest what she wants."
type textarea "You have done an excellent job so far! Careful not to suggest what she wants.."
type textarea "You have done an excellent job so far! Careful not to suggest what she wants..."
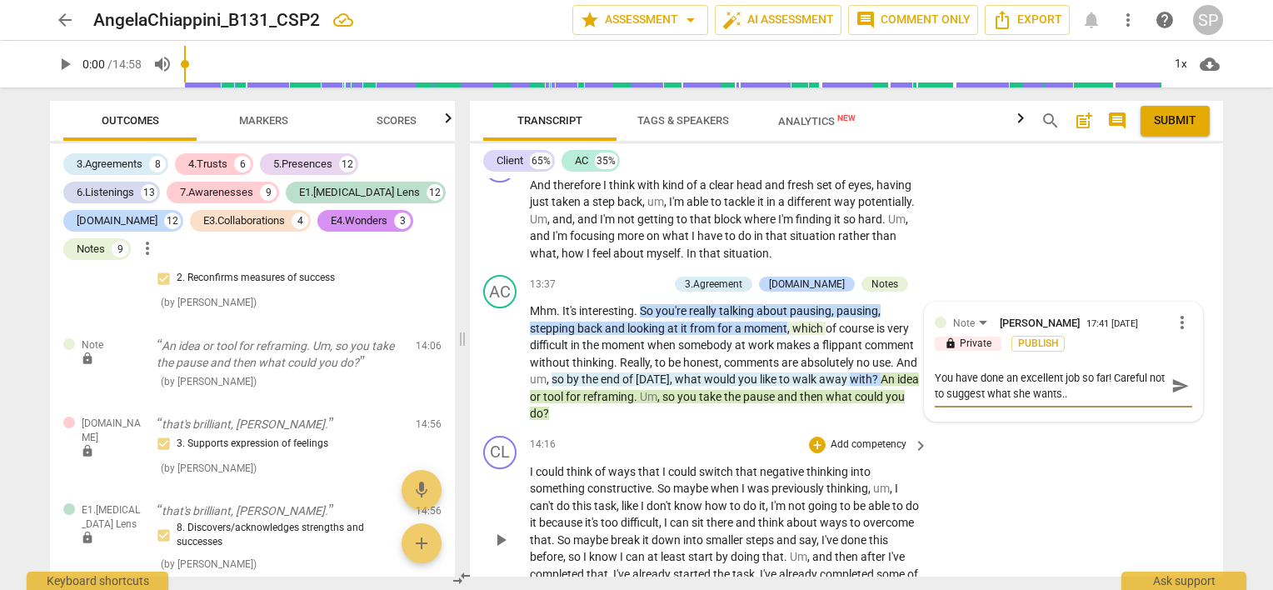
type textarea "You have done an excellent job so far! Careful not to suggest what she wants..."
type textarea "You have done an excellent job so far! Careful not to suggest what she wants...S"
type textarea "You have done an excellent job so far! Careful not to suggest what she wants..."
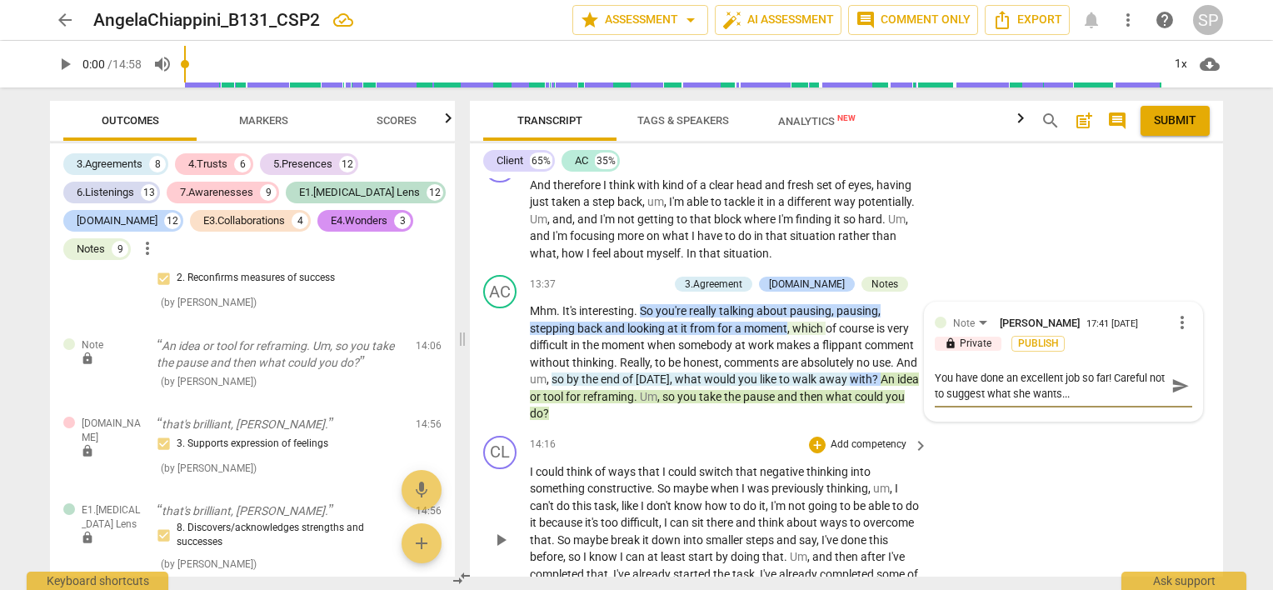
type textarea "You have done an excellent job so far! Careful not to suggest what she wants...s"
type textarea "You have done an excellent job so far! Careful not to suggest what she wants...…"
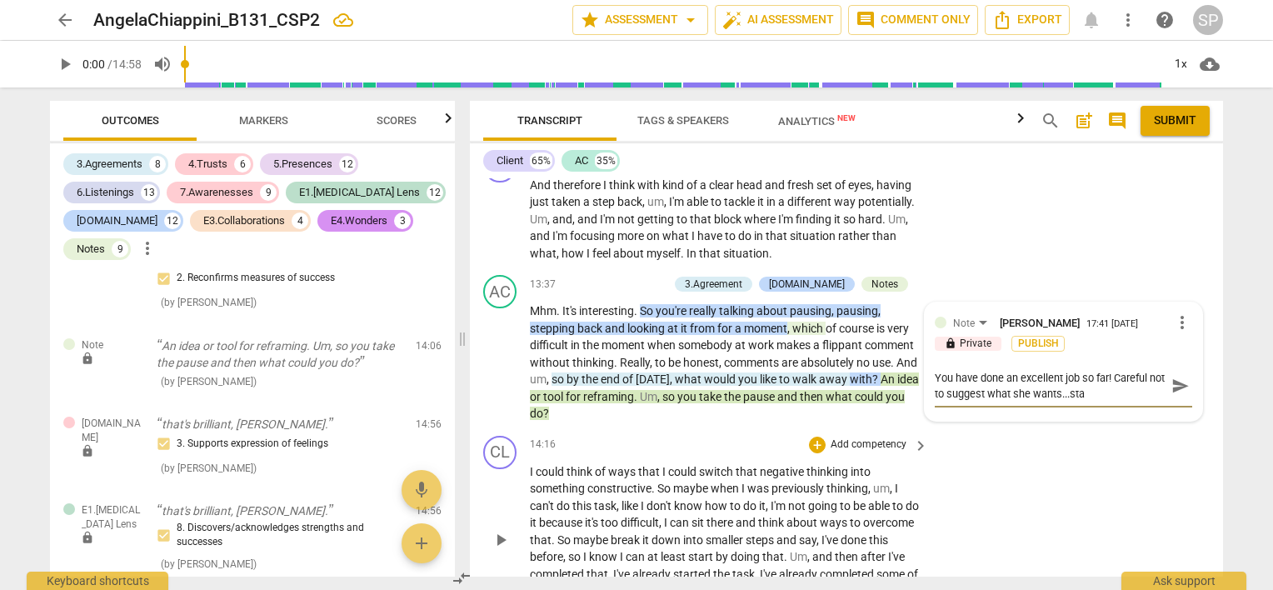
type textarea "You have done an excellent job so far! Careful not to suggest what she wants...…"
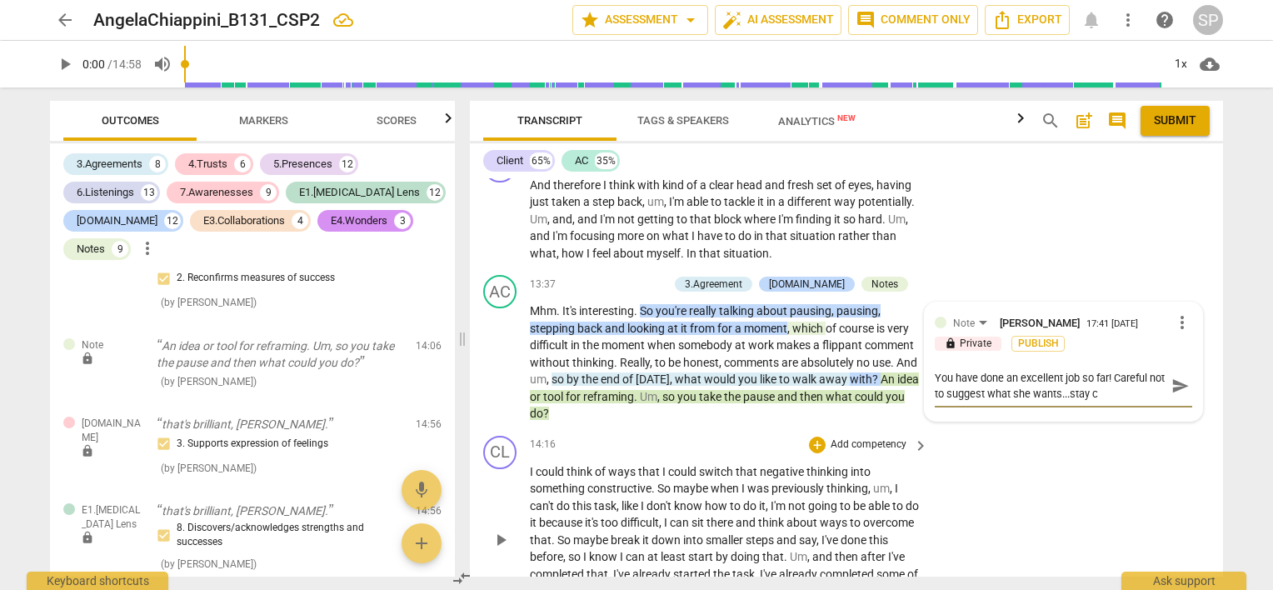
type textarea "You have done an excellent job so far! Careful not to suggest what she wants...…"
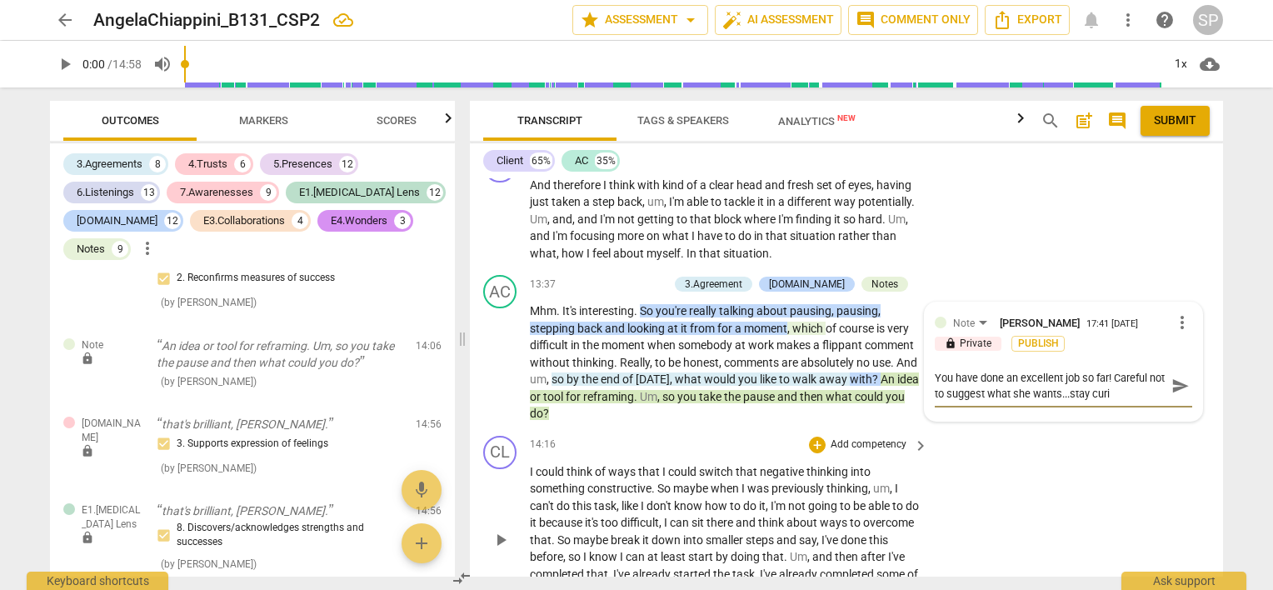
type textarea "You have done an excellent job so far! Careful not to suggest what she wants...…"
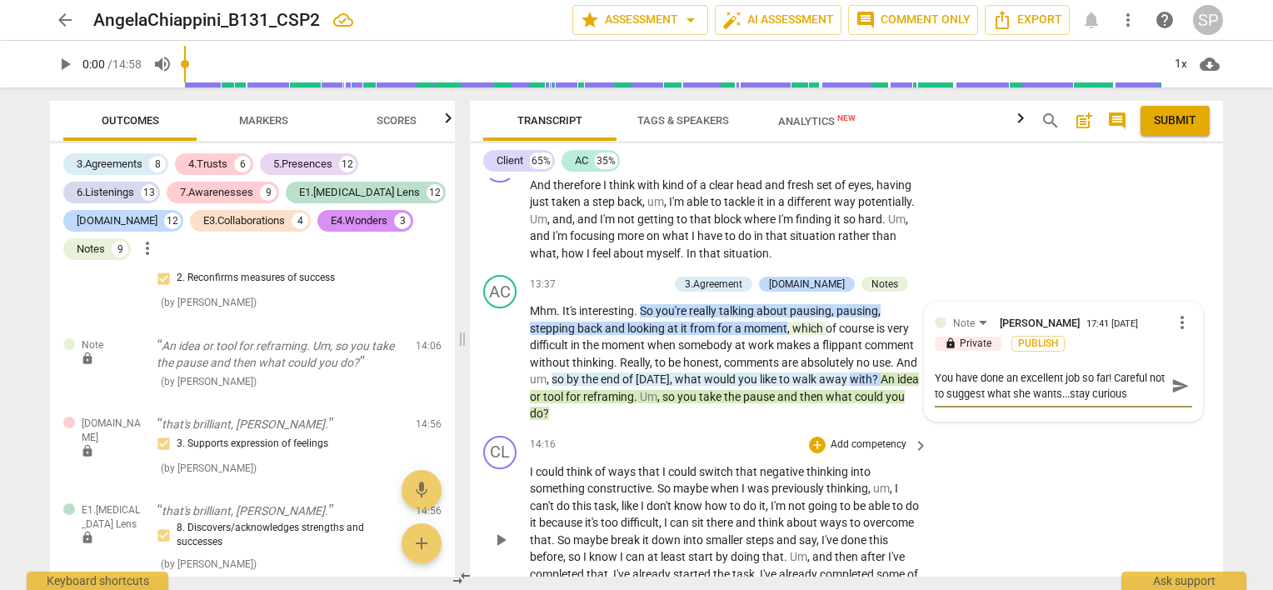
type textarea "You have done an excellent job so far! Careful not to suggest what she wants...…"
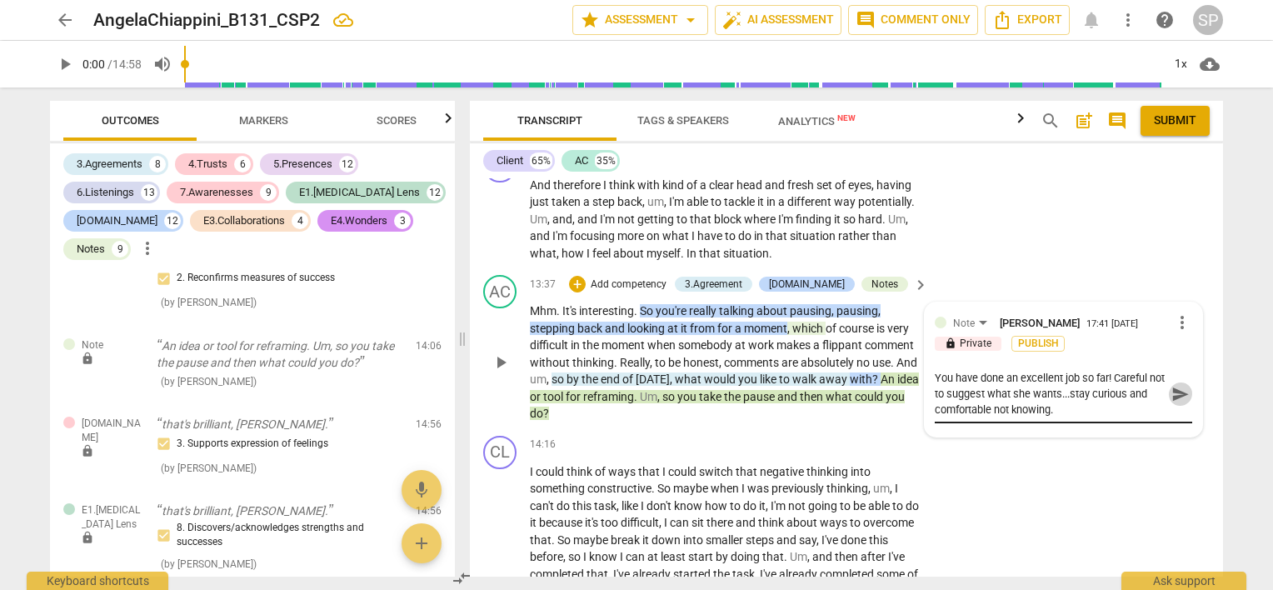
click at [1171, 385] on span "send" at bounding box center [1180, 394] width 18 height 18
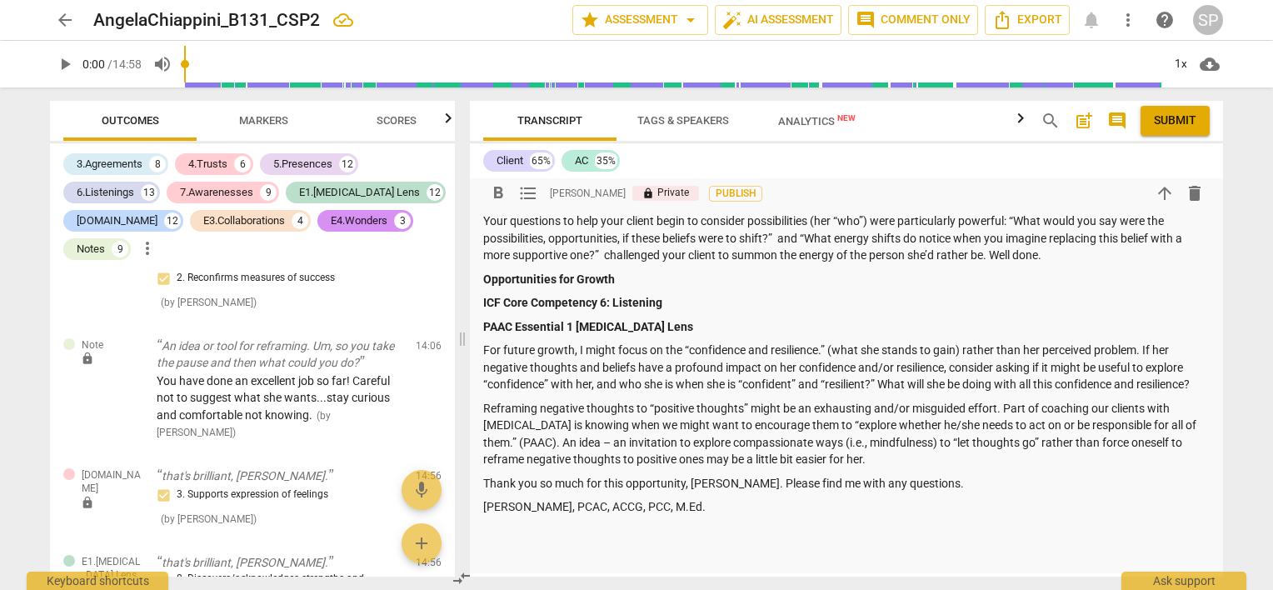
scroll to position [652, 0]
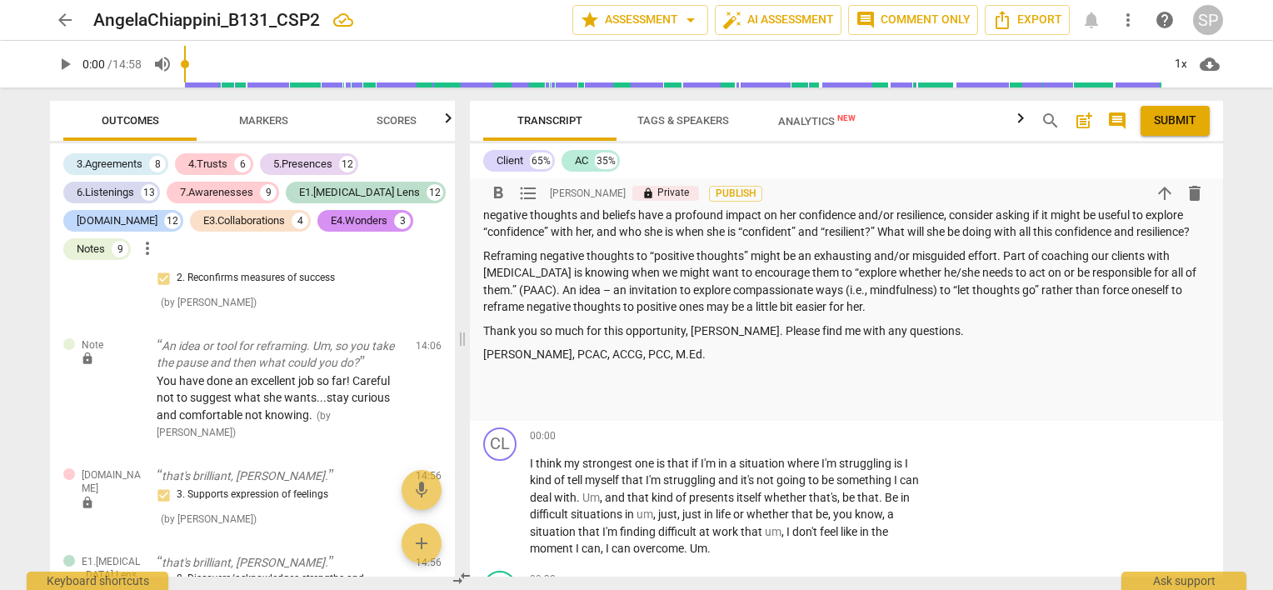
click at [951, 265] on p "Reframing negative thoughts to “positive thoughts” might be an exhausting and/o…" at bounding box center [846, 281] width 726 height 68
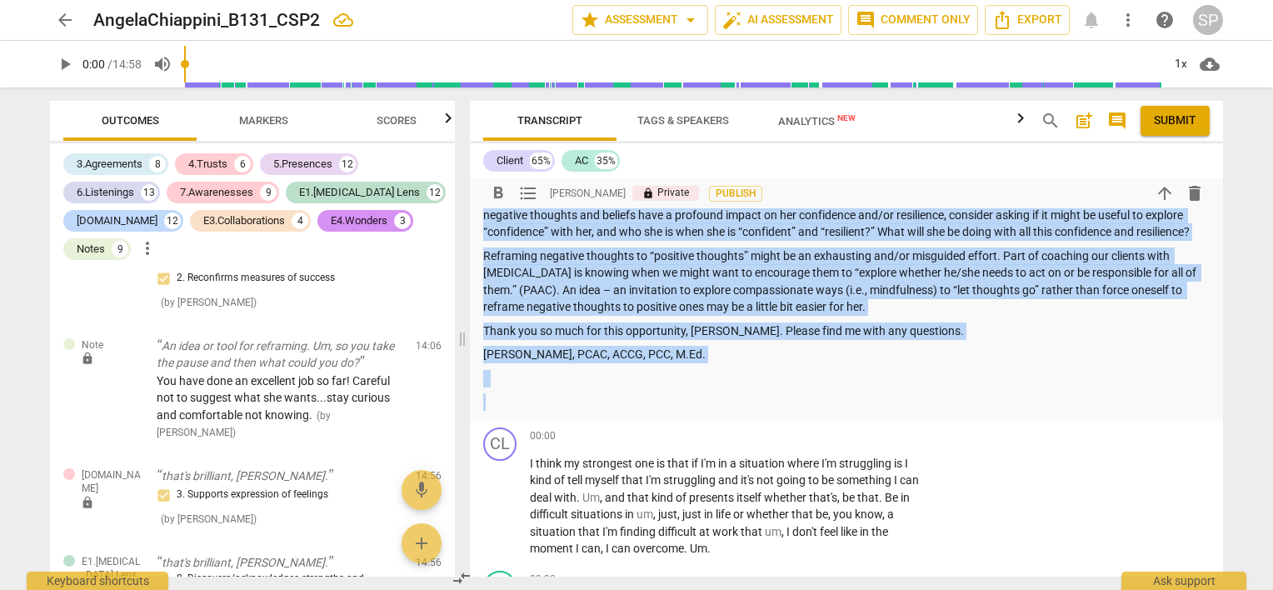
copy div "Loremip: Dolors Ametconse A512 ELI6 Se Doeius – Temp in utlabore etd magn ALI9 …"
click at [887, 371] on p at bounding box center [846, 378] width 726 height 17
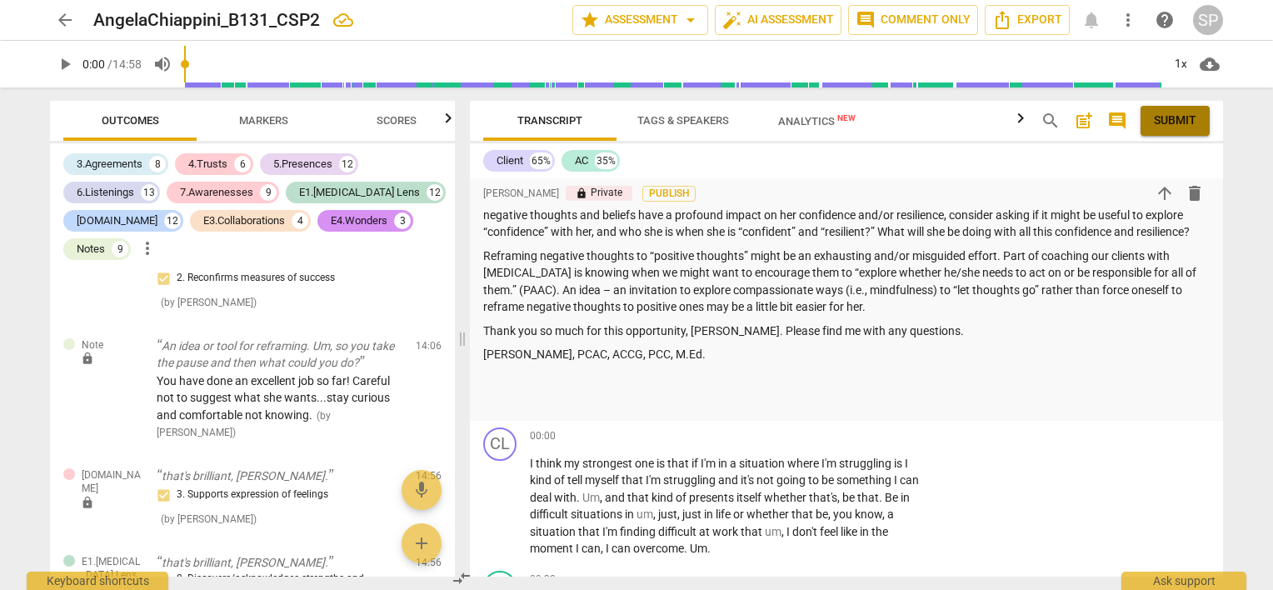
click at [1155, 132] on button "Submit" at bounding box center [1174, 121] width 69 height 30
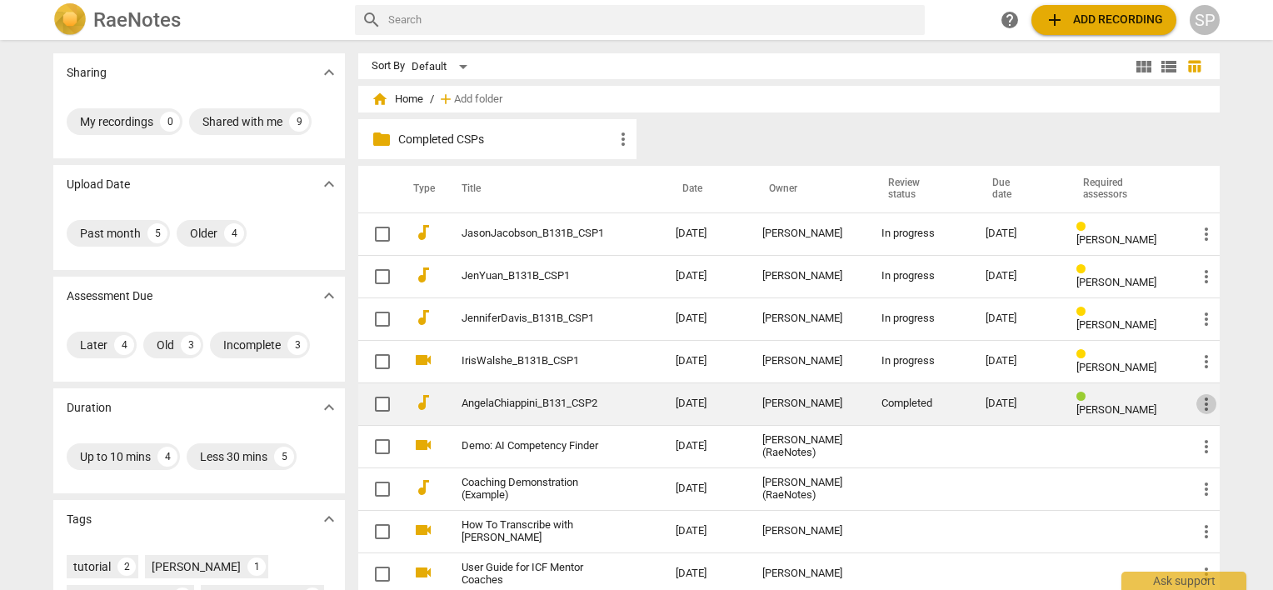
click at [1198, 397] on span "more_vert" at bounding box center [1206, 404] width 20 height 20
click at [1198, 397] on li "Move" at bounding box center [1224, 403] width 63 height 40
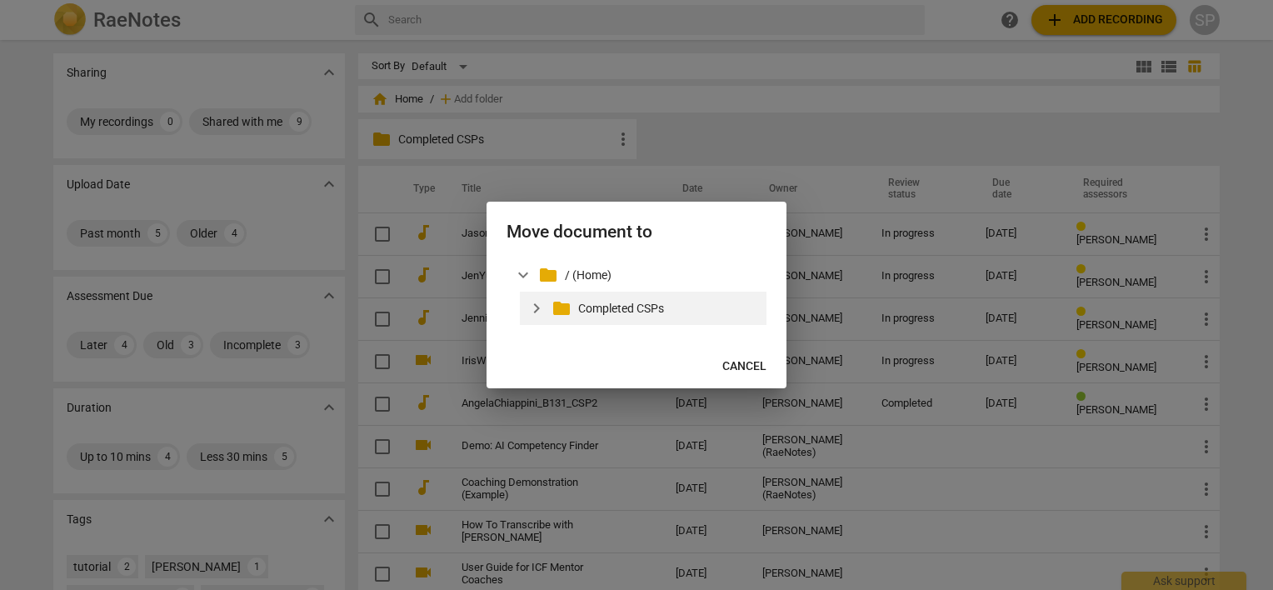
click at [654, 313] on p "Completed CSPs" at bounding box center [669, 308] width 182 height 17
